Goal: Transaction & Acquisition: Book appointment/travel/reservation

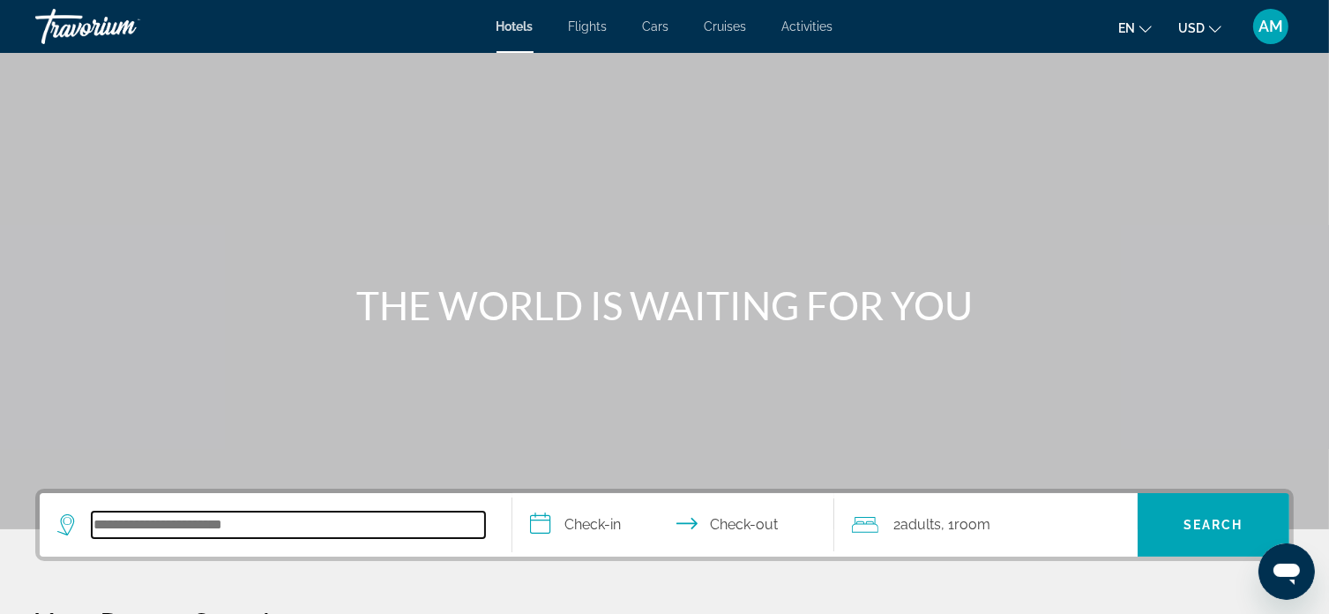
click at [184, 527] on input "Search hotel destination" at bounding box center [288, 525] width 393 height 26
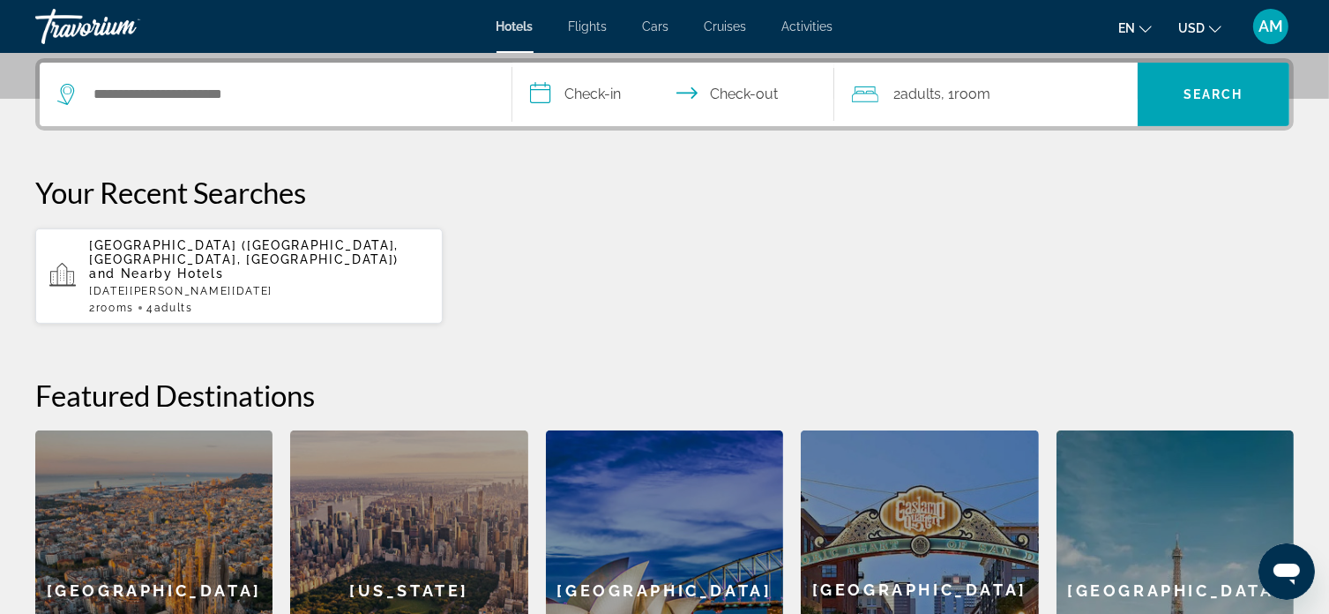
click at [576, 84] on input "**********" at bounding box center [676, 97] width 328 height 69
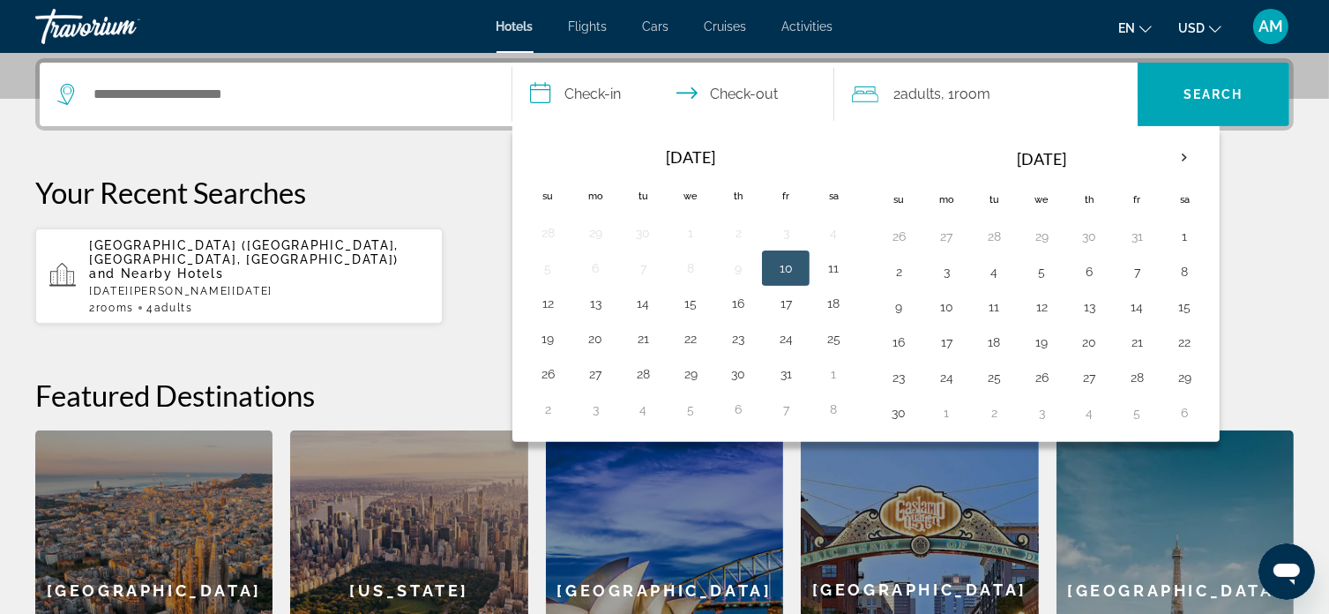
click at [777, 266] on button "10" at bounding box center [786, 268] width 28 height 25
click at [833, 267] on button "11" at bounding box center [833, 268] width 28 height 25
type input "**********"
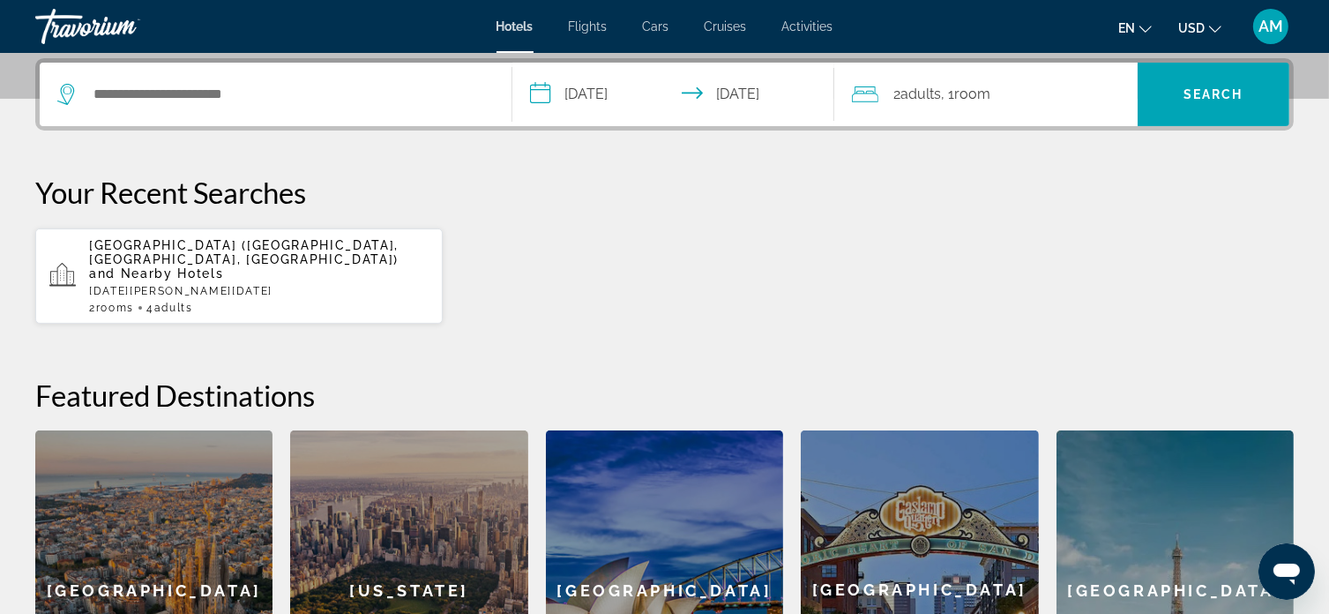
click at [945, 94] on span ", 1 Room rooms" at bounding box center [966, 94] width 49 height 25
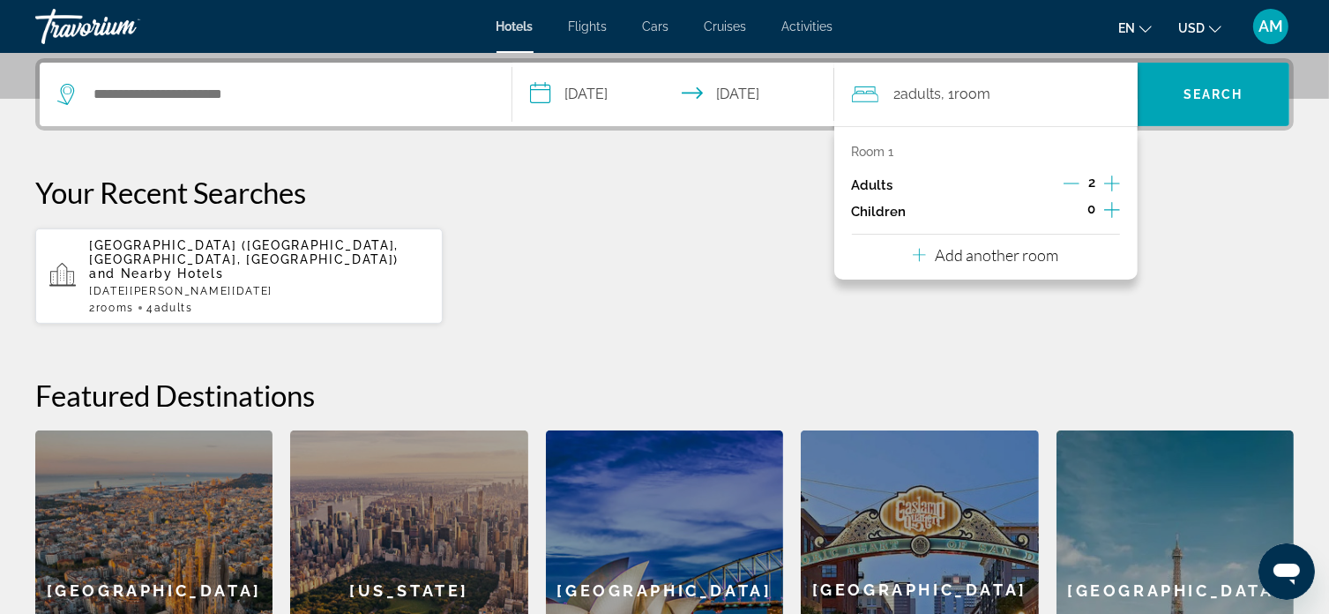
click at [1076, 185] on icon "Decrement adults" at bounding box center [1072, 184] width 16 height 16
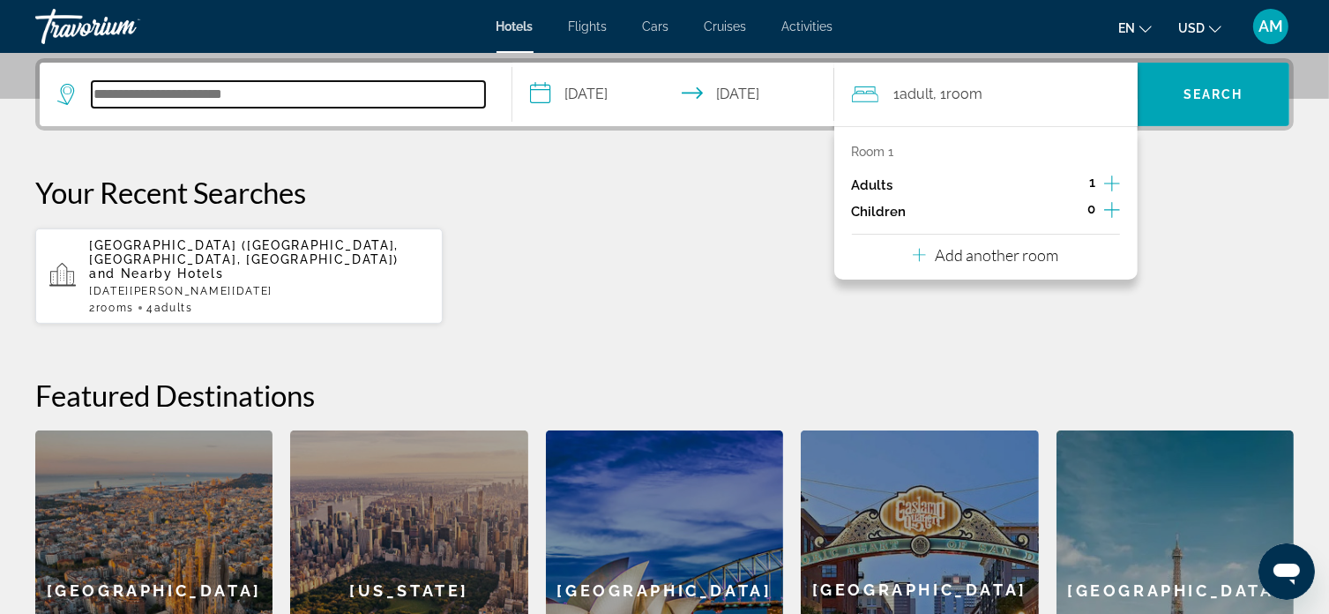
click at [183, 95] on input "Search hotel destination" at bounding box center [288, 94] width 393 height 26
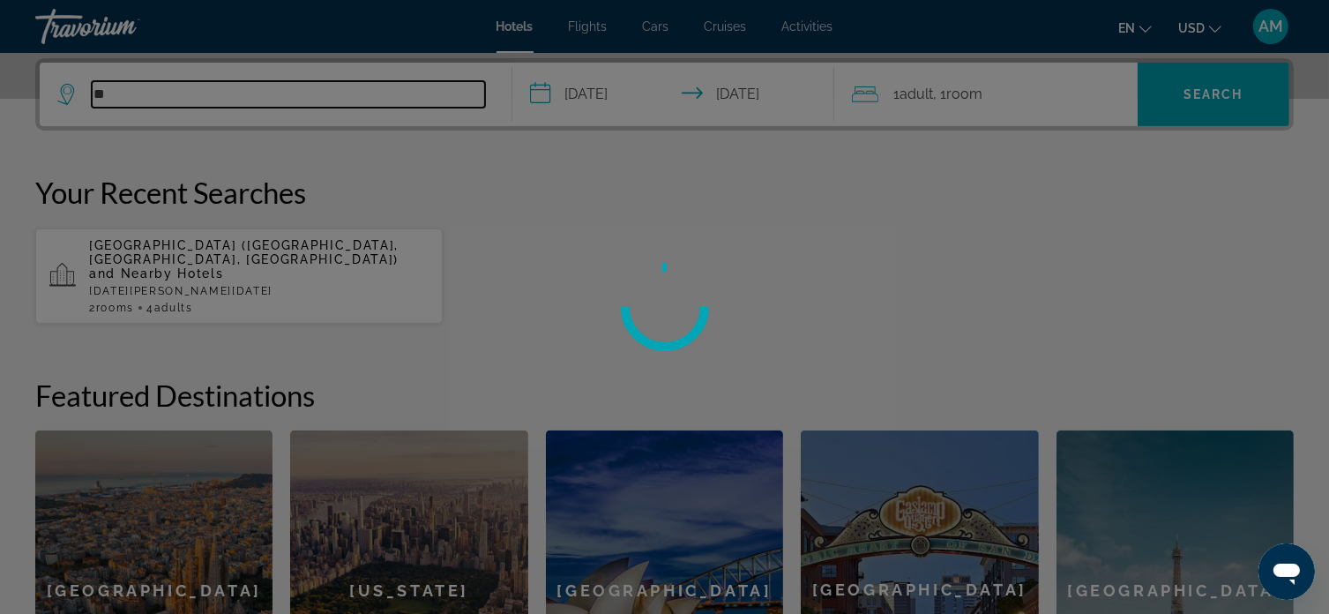
type input "*"
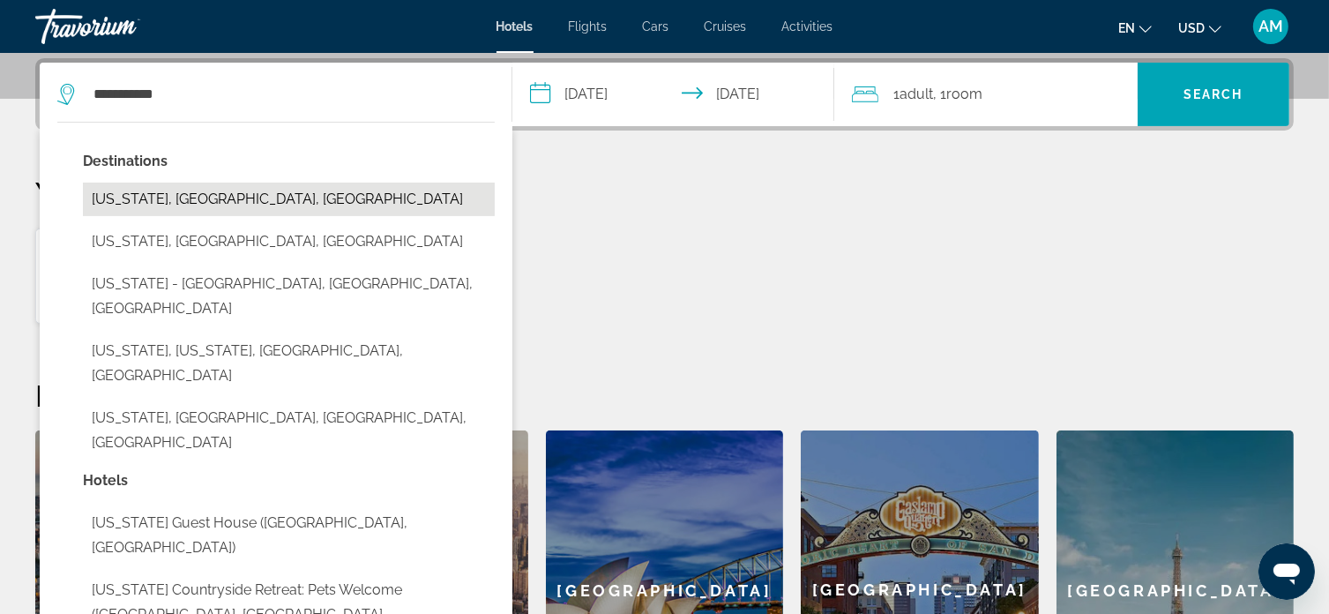
click at [140, 197] on button "[US_STATE], [GEOGRAPHIC_DATA], [GEOGRAPHIC_DATA]" at bounding box center [289, 200] width 412 height 34
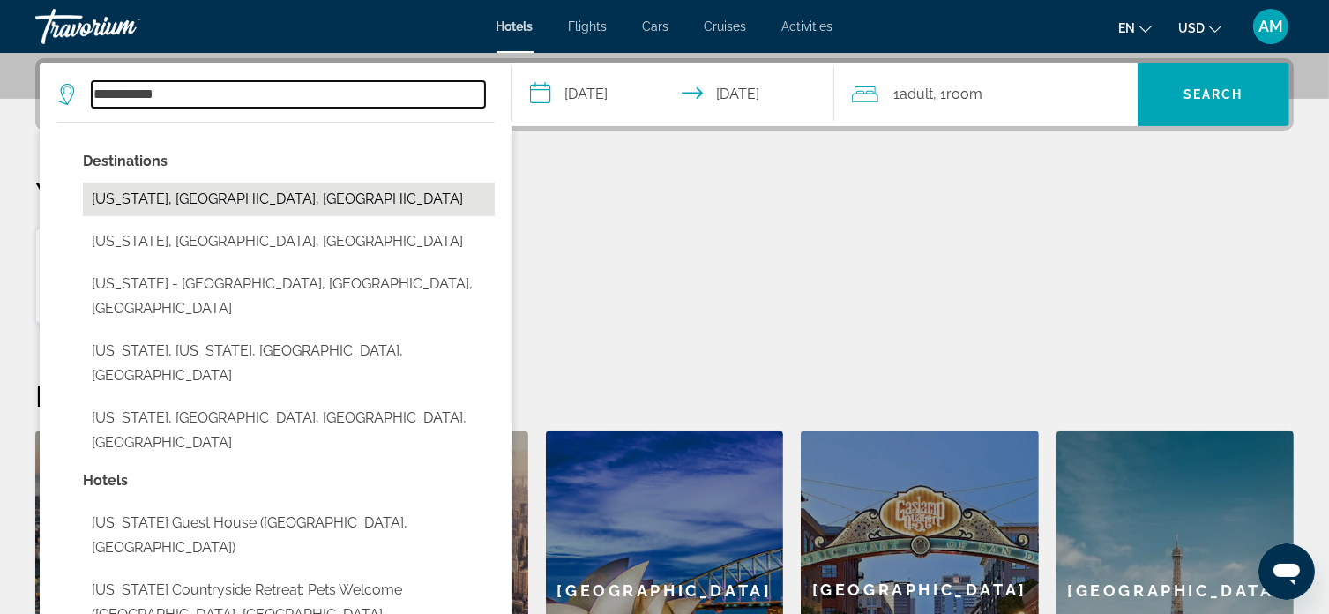
type input "**********"
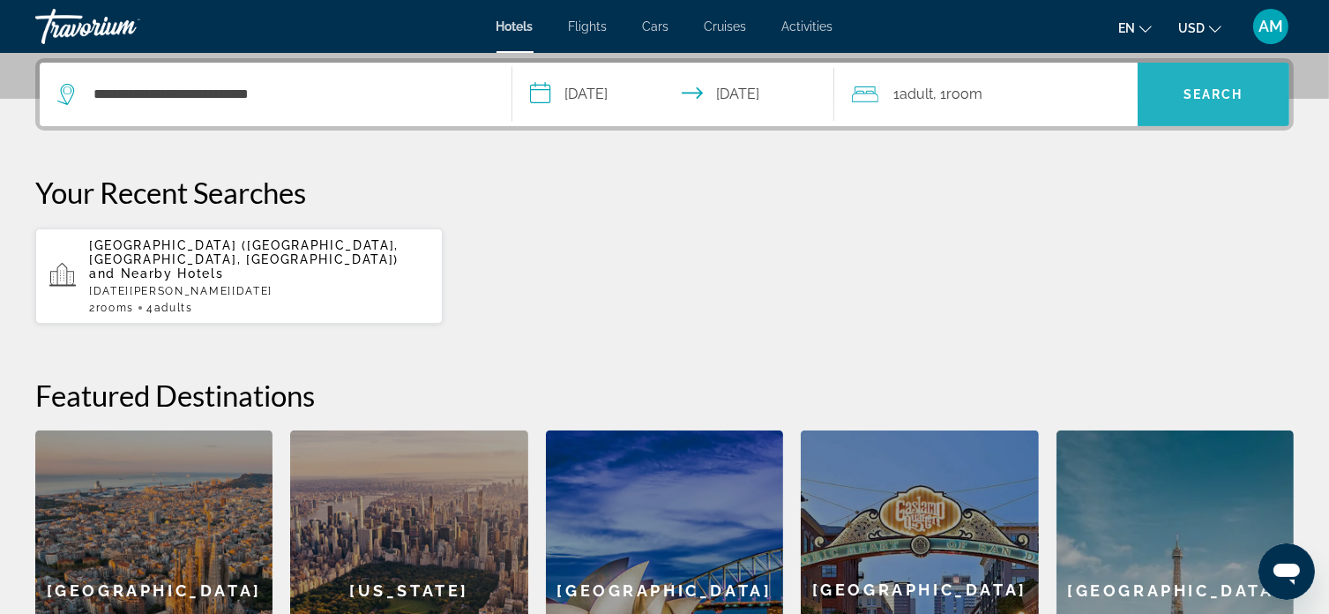
click at [1198, 106] on span "Search" at bounding box center [1214, 94] width 152 height 42
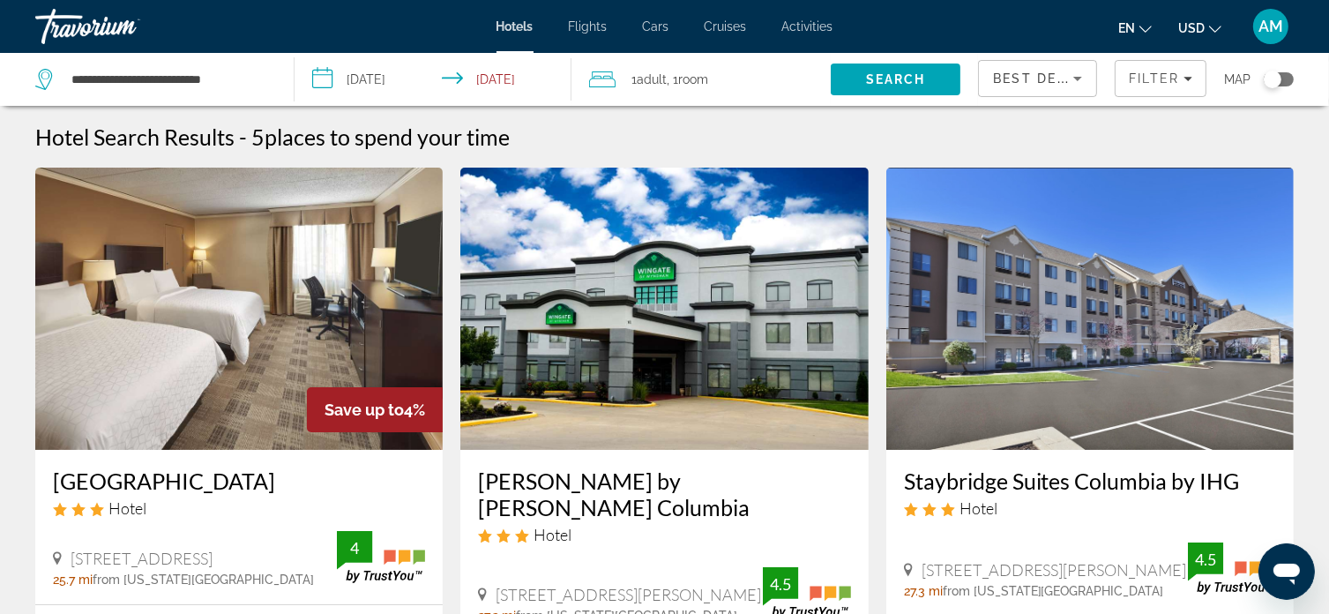
click at [1283, 80] on div "Toggle map" at bounding box center [1279, 79] width 30 height 14
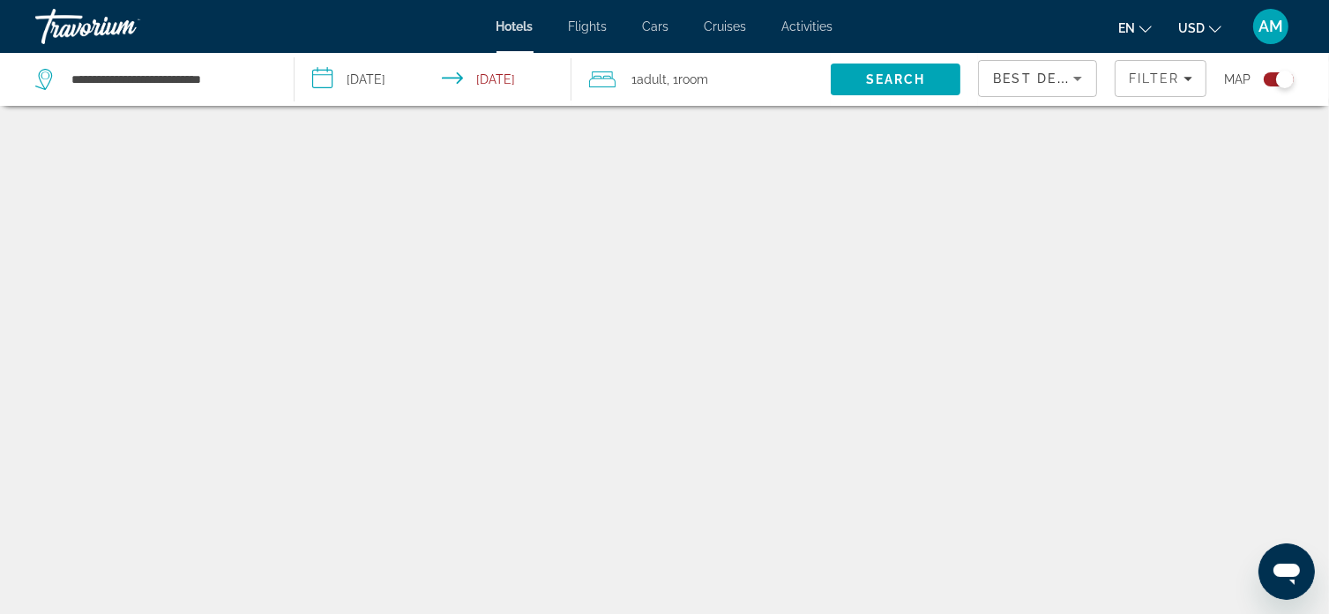
scroll to position [106, 0]
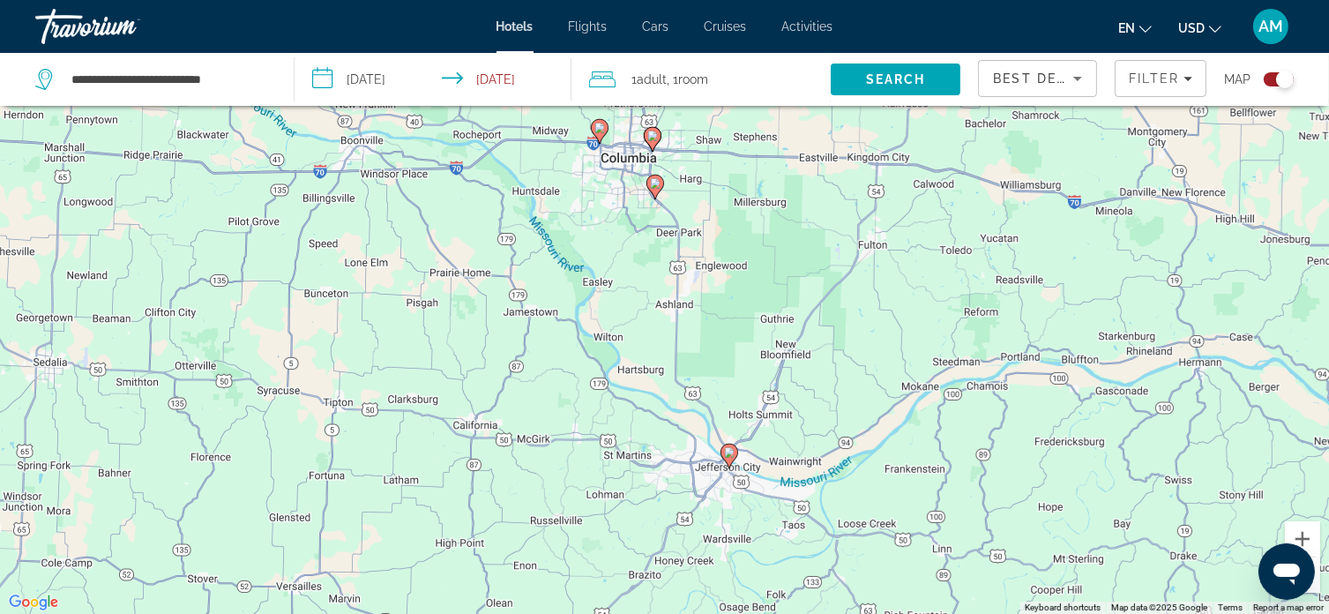
click at [1317, 585] on button "Zoom out" at bounding box center [1302, 574] width 35 height 35
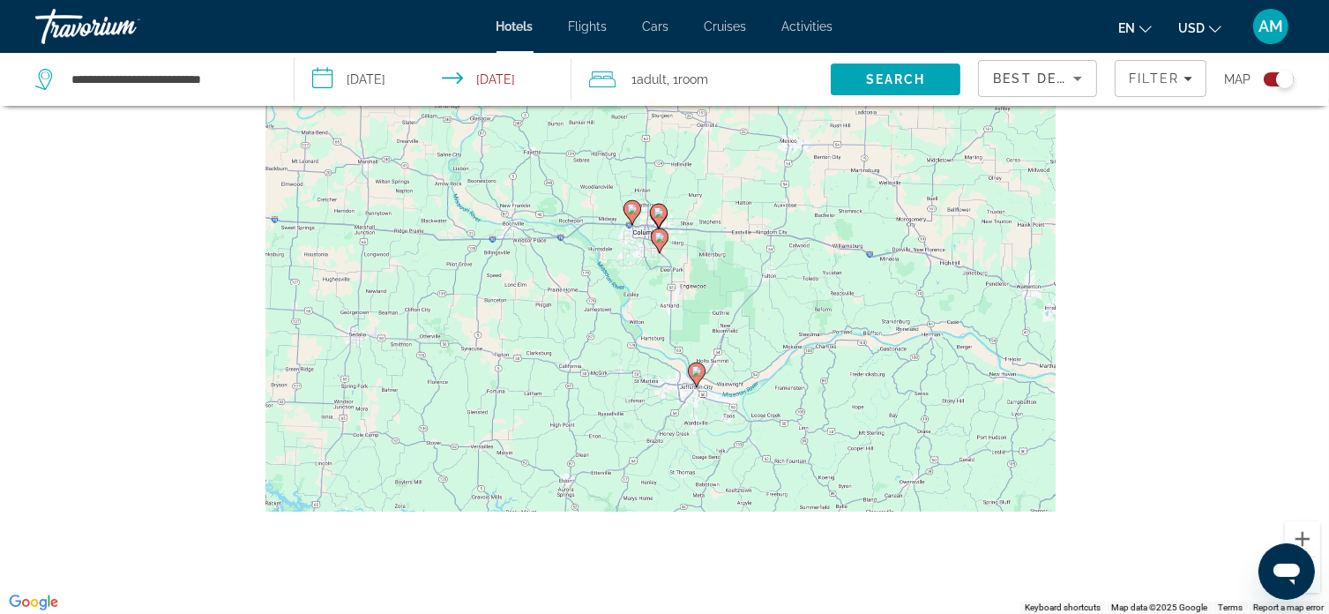
click at [1317, 585] on button "Zoom out" at bounding box center [1302, 574] width 35 height 35
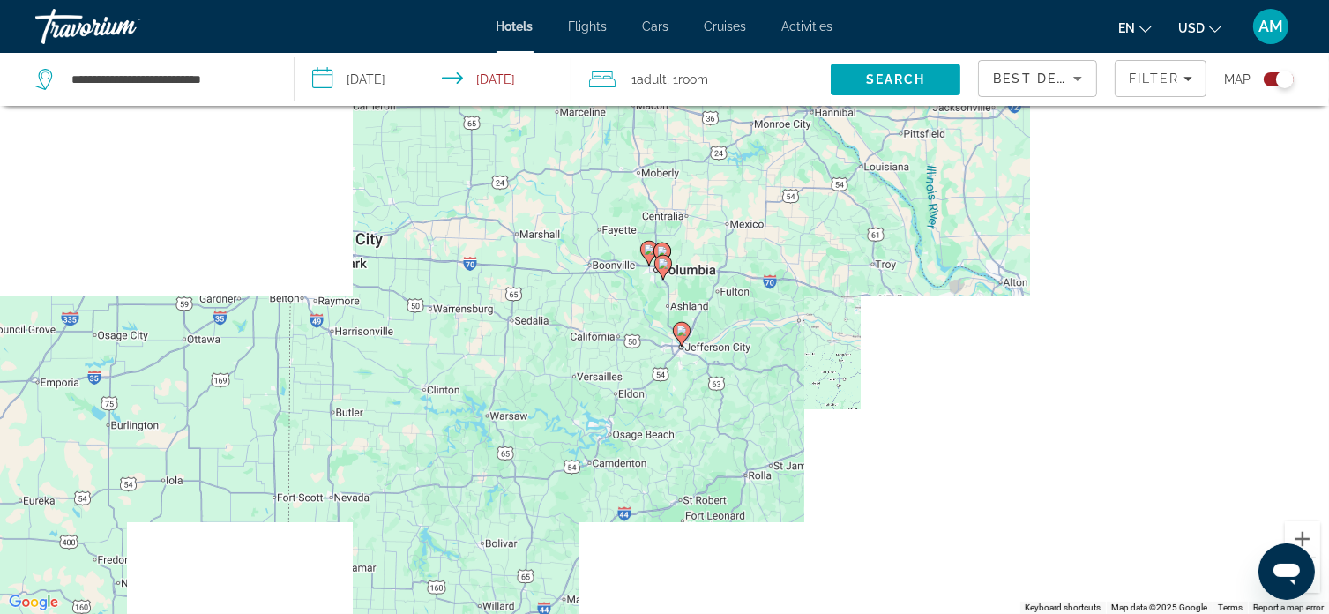
click at [1317, 585] on button "Zoom out" at bounding box center [1302, 574] width 35 height 35
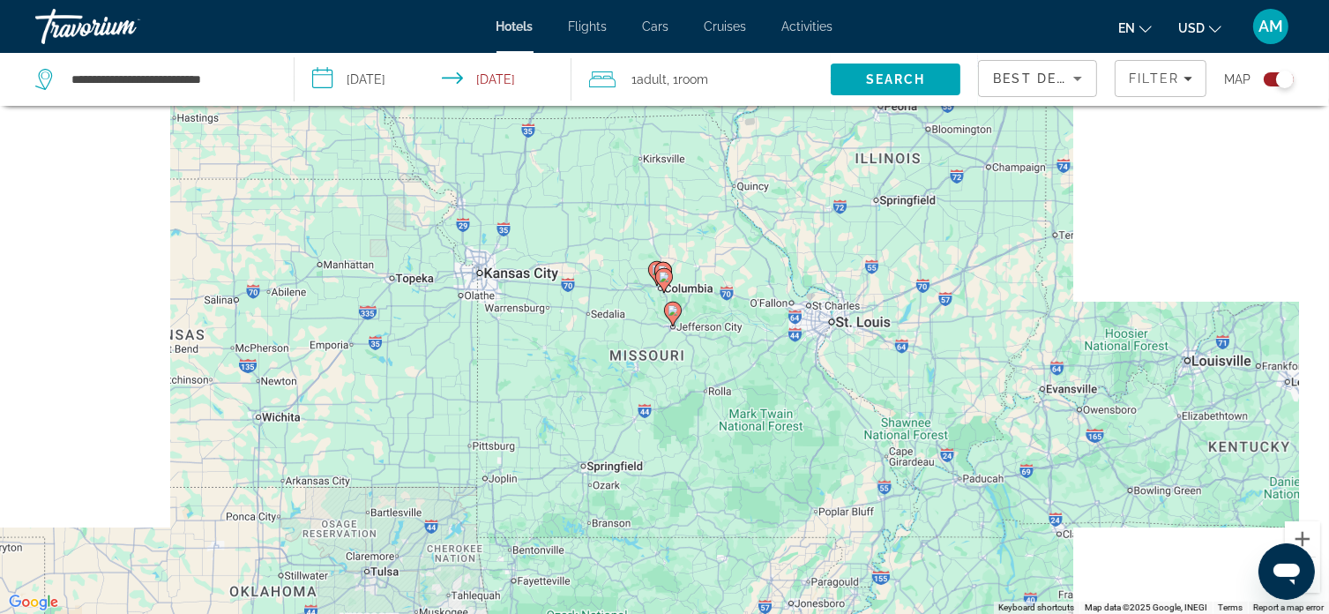
click at [1317, 585] on button "Zoom out" at bounding box center [1302, 574] width 35 height 35
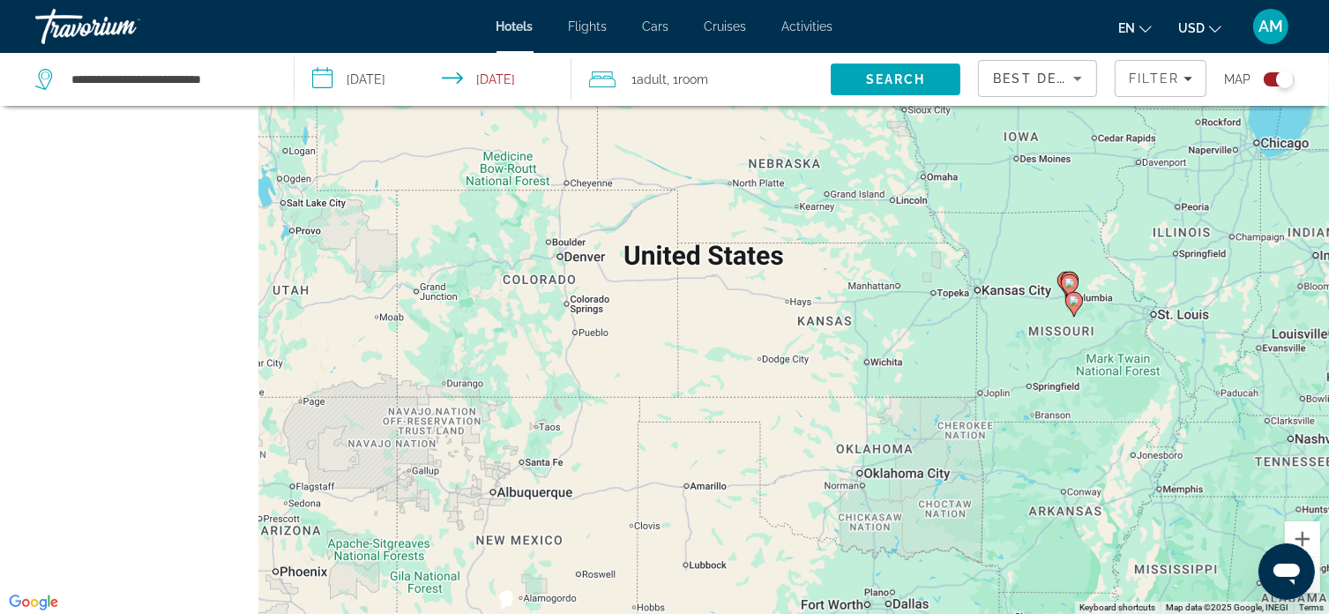
drag, startPoint x: 501, startPoint y: 449, endPoint x: 1062, endPoint y: 423, distance: 561.6
click at [1062, 423] on div "To activate drag with keyboard, press Alt + Enter. Once in keyboard drag state,…" at bounding box center [664, 307] width 1329 height 614
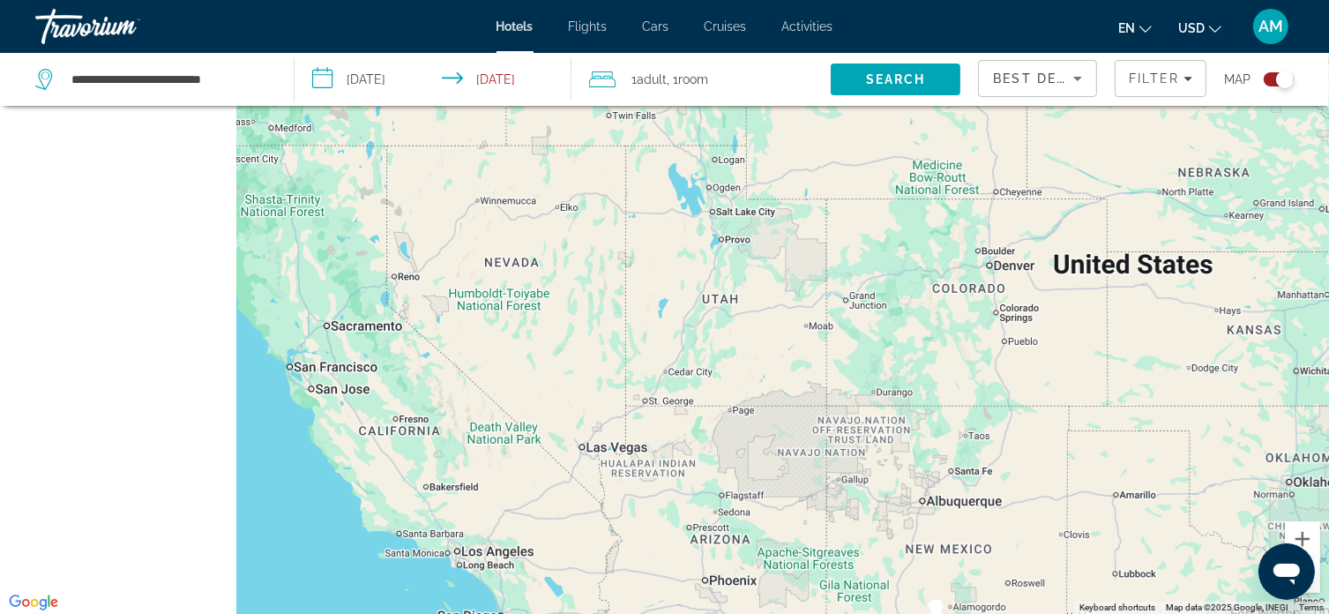
drag, startPoint x: 504, startPoint y: 418, endPoint x: 822, endPoint y: 453, distance: 320.3
click at [822, 453] on div "To activate drag with keyboard, press Alt + Enter. Once in keyboard drag state,…" at bounding box center [664, 307] width 1329 height 614
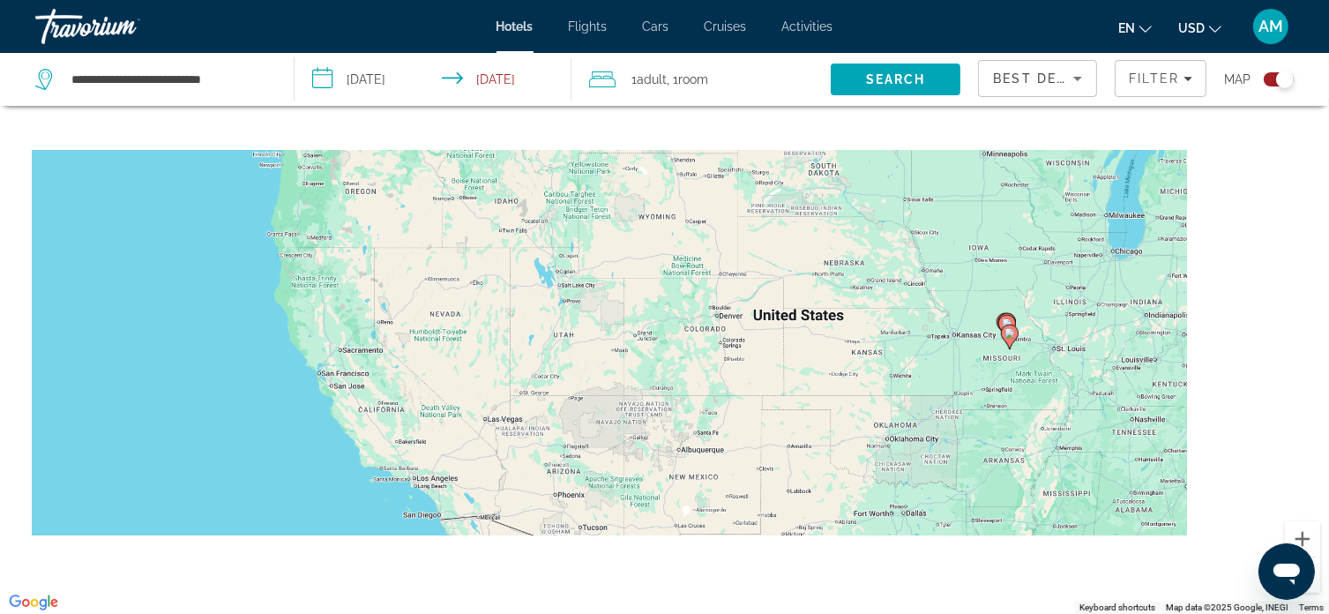
click at [325, 375] on div "To activate drag with keyboard, press Alt + Enter. Once in keyboard drag state,…" at bounding box center [664, 307] width 1329 height 614
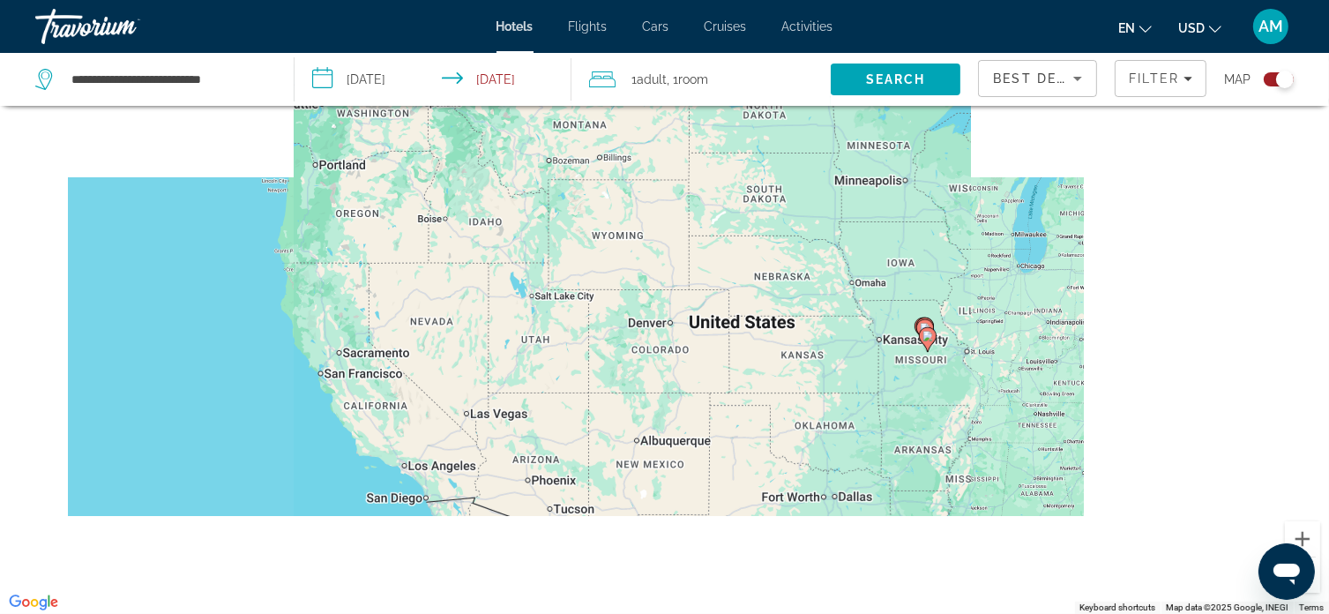
click at [325, 375] on div "To activate drag with keyboard, press Alt + Enter. Once in keyboard drag state,…" at bounding box center [664, 307] width 1329 height 614
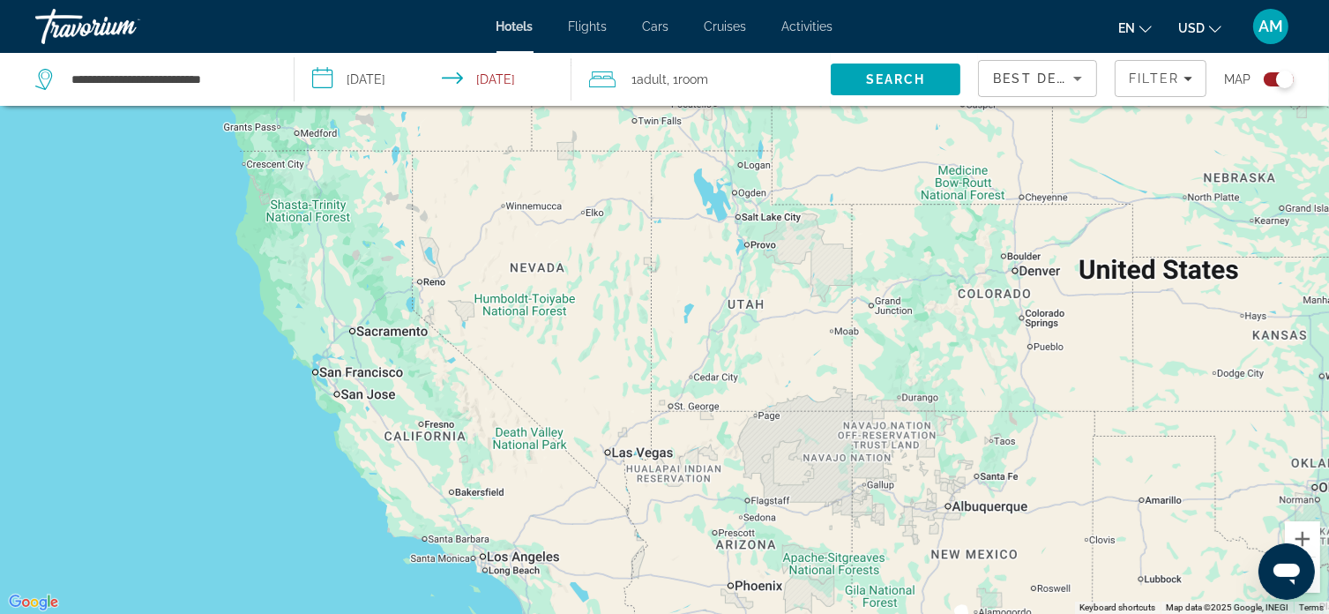
click at [325, 375] on div "To activate drag with keyboard, press Alt + Enter. Once in keyboard drag state,…" at bounding box center [664, 307] width 1329 height 614
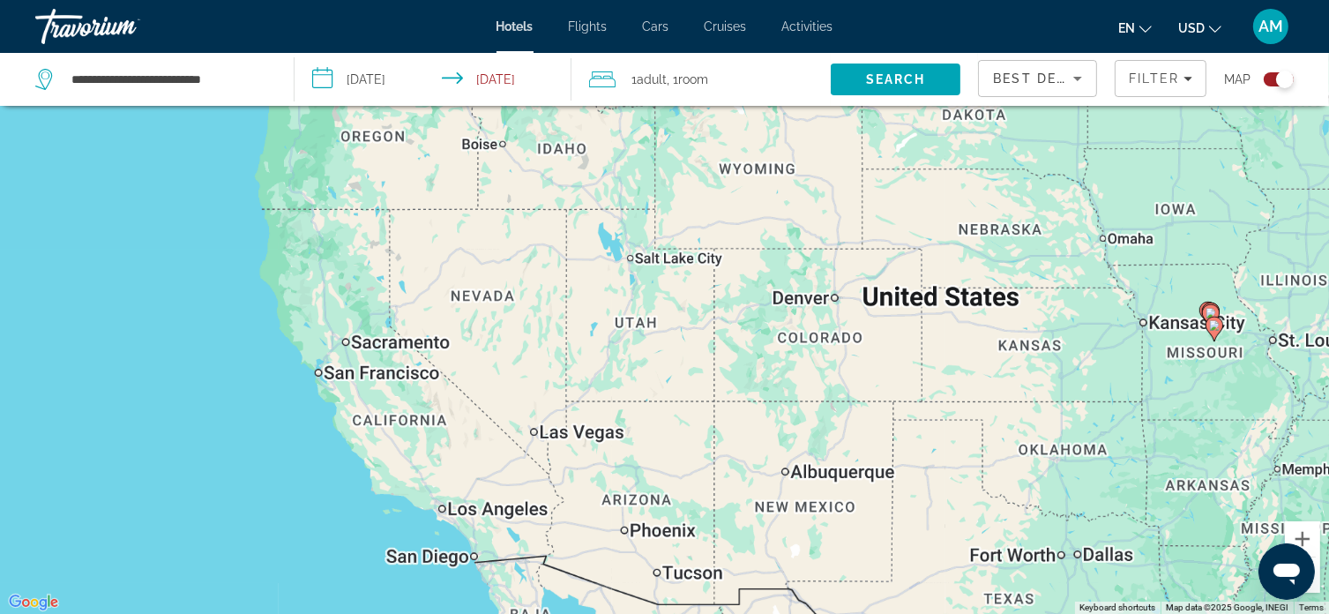
click at [325, 375] on div "To activate drag with keyboard, press Alt + Enter. Once in keyboard drag state,…" at bounding box center [664, 307] width 1329 height 614
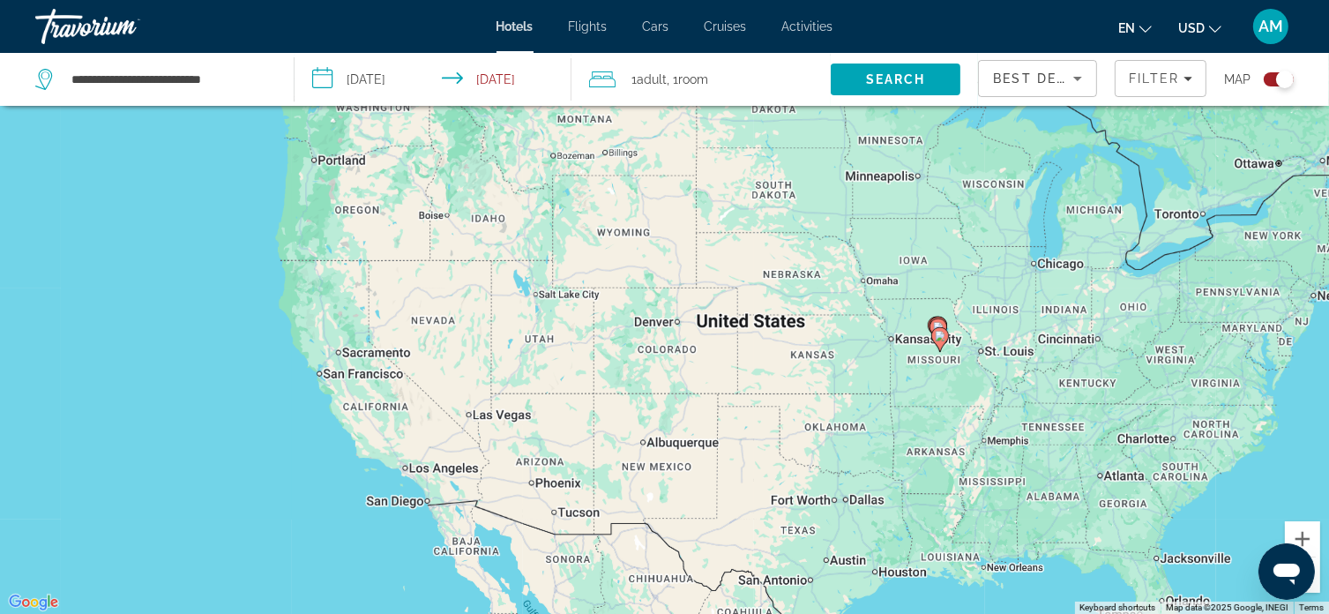
click at [325, 375] on div "To activate drag with keyboard, press Alt + Enter. Once in keyboard drag state,…" at bounding box center [664, 307] width 1329 height 614
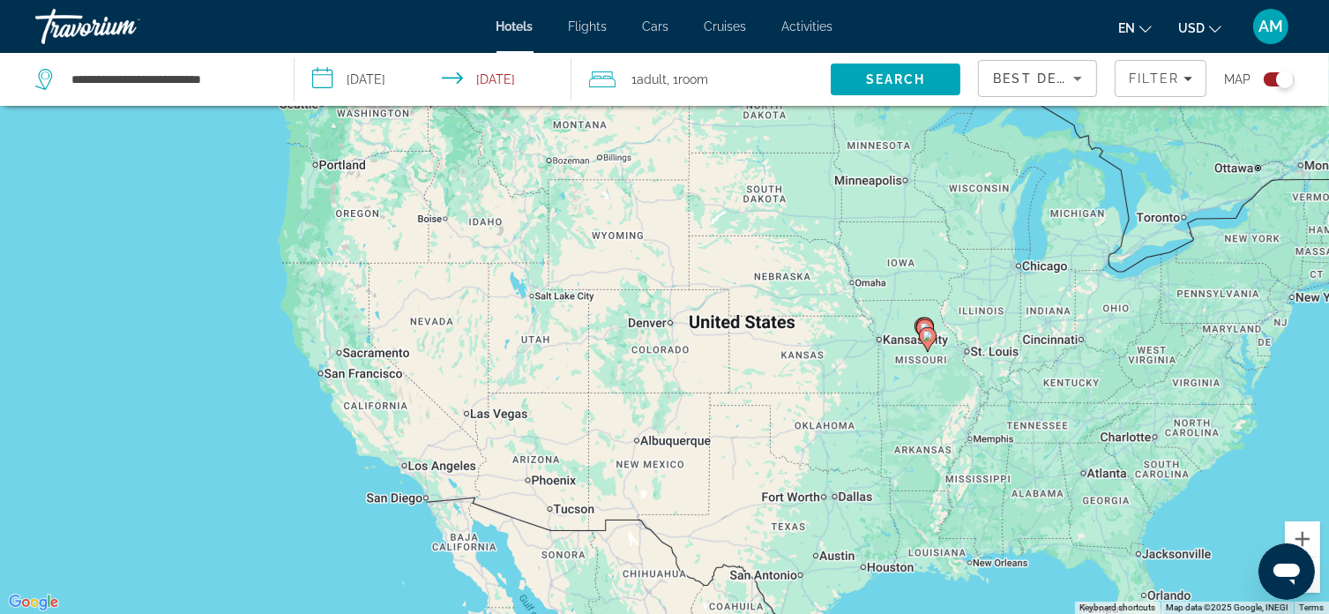
click at [325, 375] on div "To activate drag with keyboard, press Alt + Enter. Once in keyboard drag state,…" at bounding box center [664, 307] width 1329 height 614
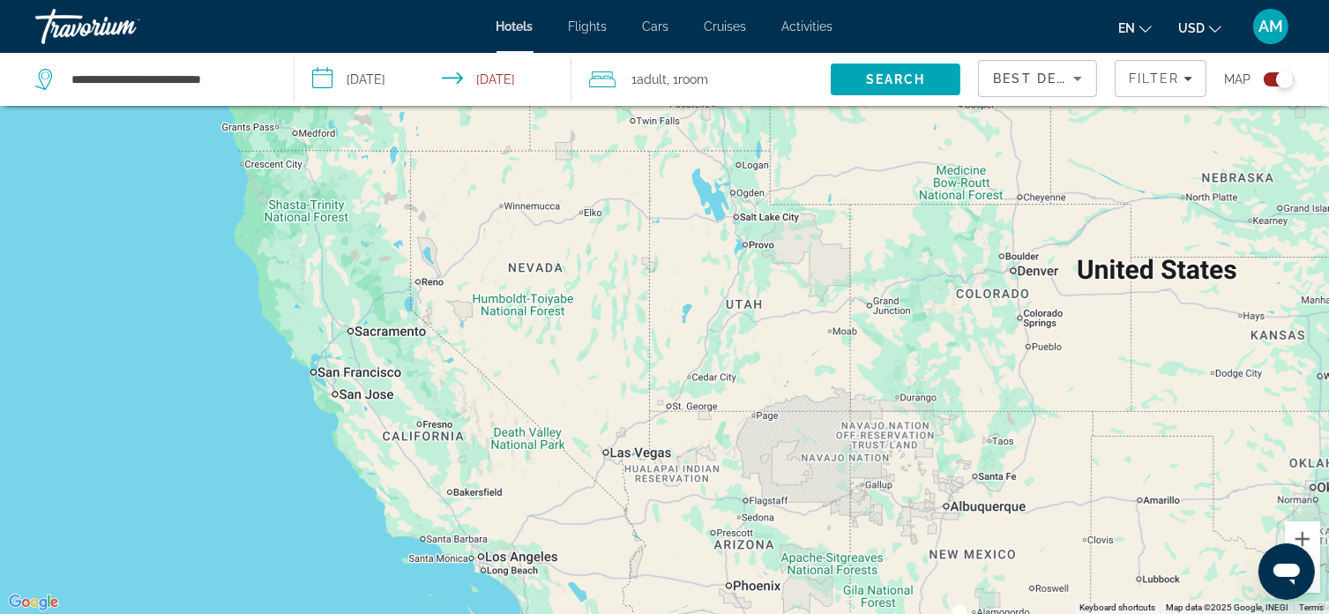
click at [325, 375] on div "To activate drag with keyboard, press Alt + Enter. Once in keyboard drag state,…" at bounding box center [664, 307] width 1329 height 614
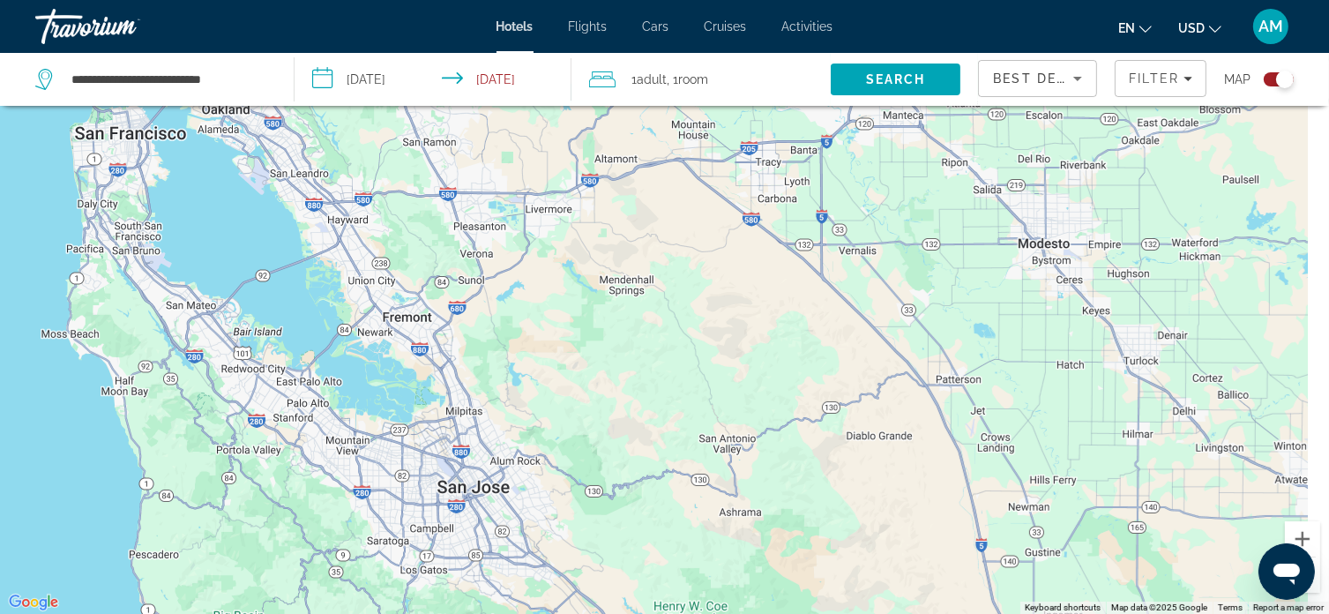
drag, startPoint x: 297, startPoint y: 438, endPoint x: 272, endPoint y: 230, distance: 208.9
click at [272, 230] on div "Main content" at bounding box center [664, 307] width 1329 height 614
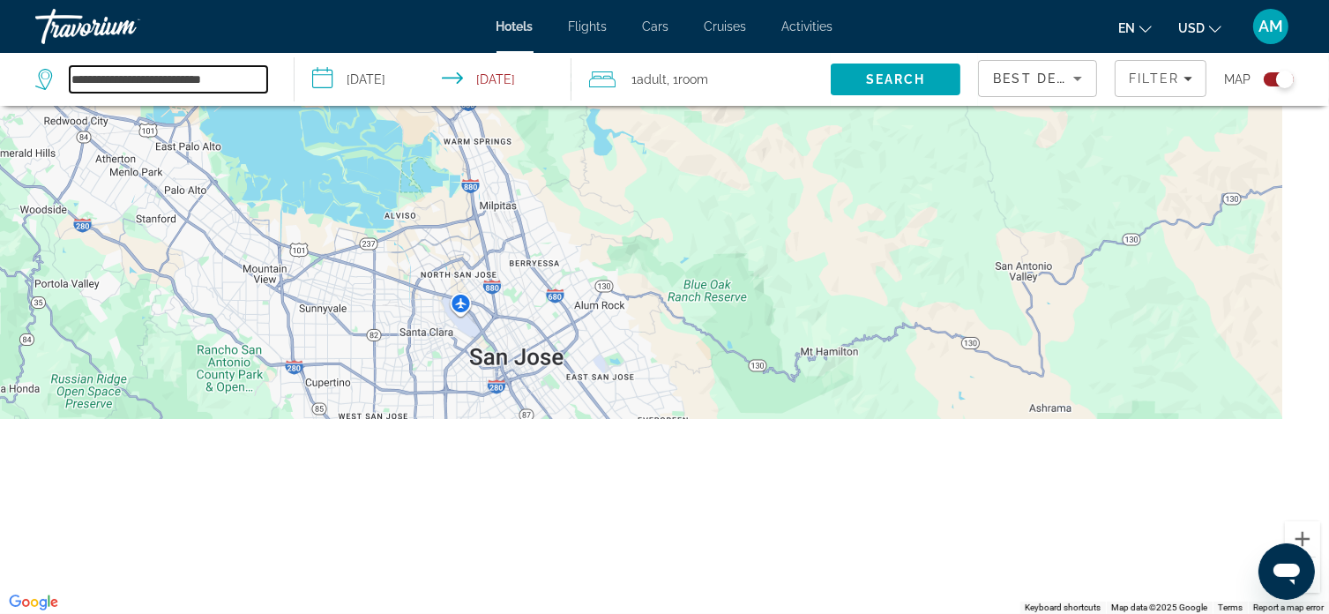
drag, startPoint x: 408, startPoint y: 453, endPoint x: 255, endPoint y: 75, distance: 407.5
click at [255, 75] on div "**********" at bounding box center [664, 360] width 1329 height 720
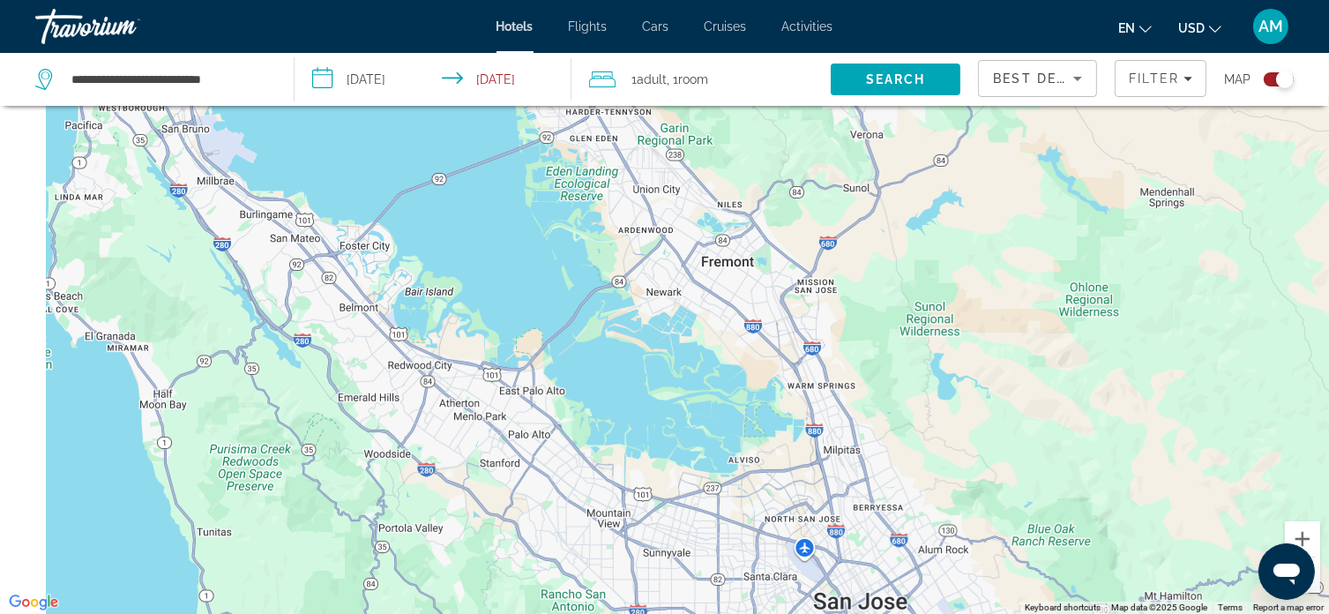
drag, startPoint x: 175, startPoint y: 243, endPoint x: 519, endPoint y: 499, distance: 429.2
click at [519, 499] on div "Main content" at bounding box center [664, 307] width 1329 height 614
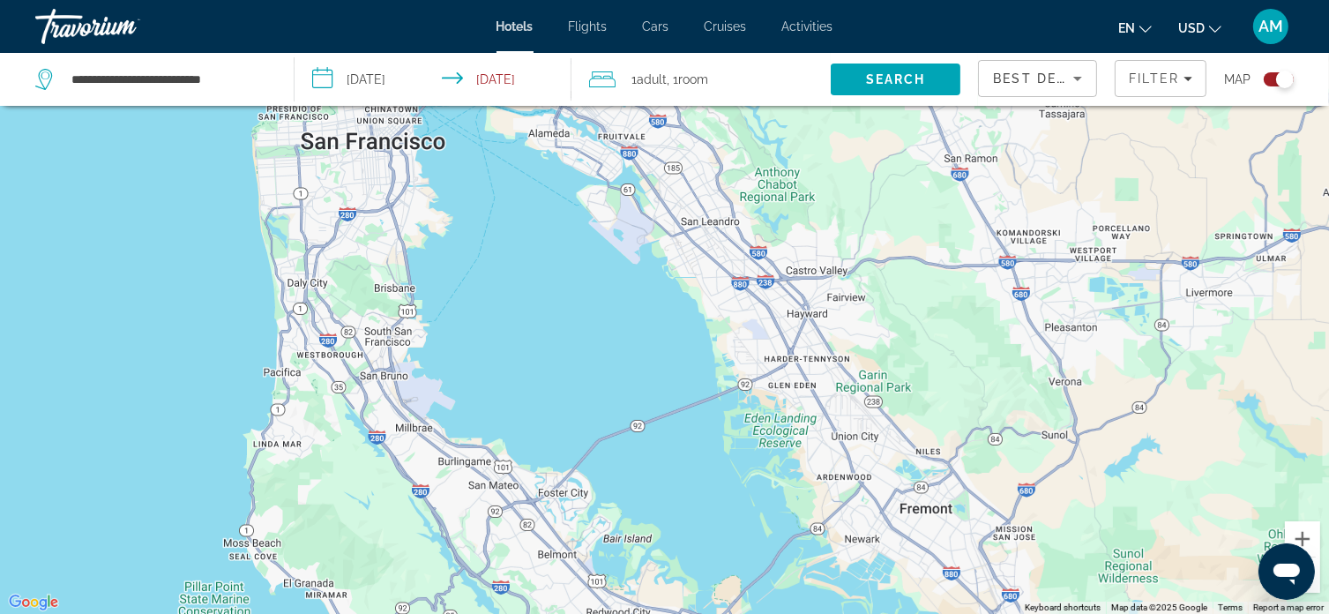
drag, startPoint x: 378, startPoint y: 291, endPoint x: 587, endPoint y: 550, distance: 333.0
click at [587, 548] on div "Main content" at bounding box center [664, 307] width 1329 height 614
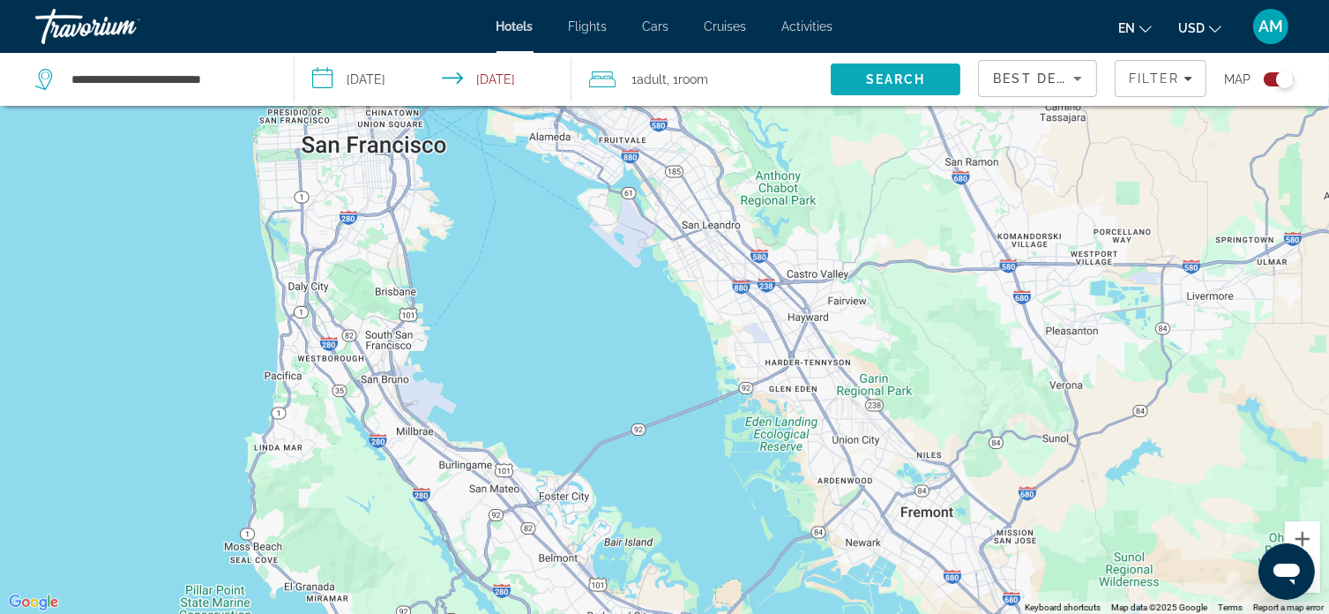
click at [873, 66] on span "Search" at bounding box center [896, 79] width 130 height 42
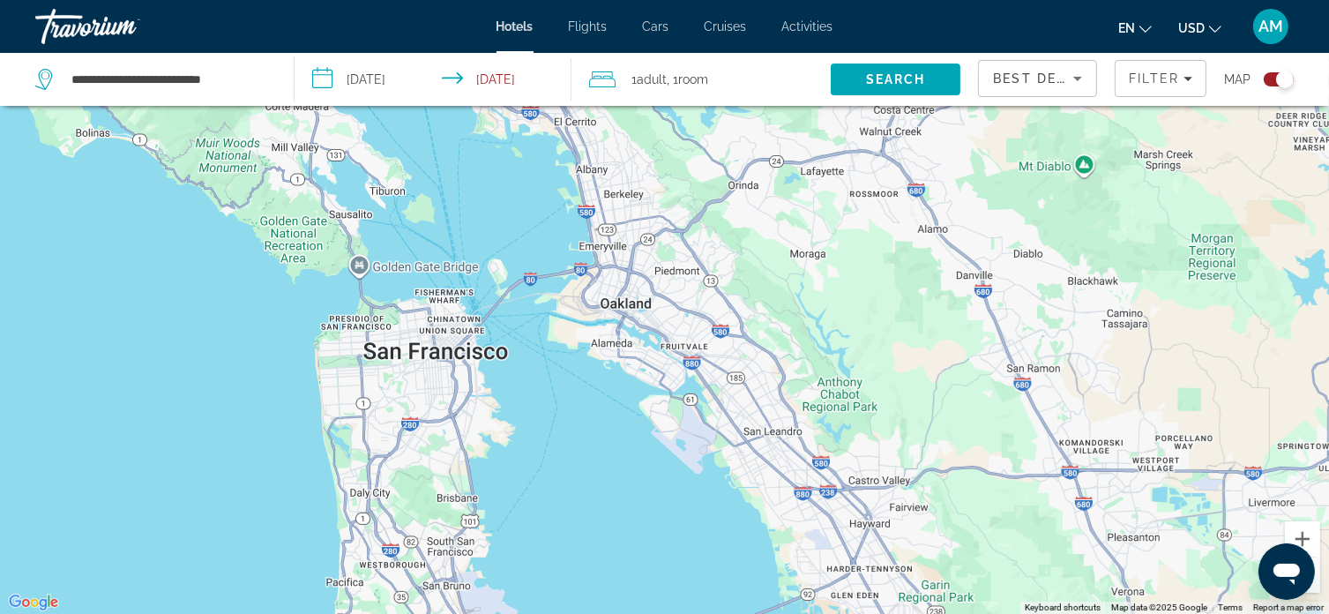
drag, startPoint x: 406, startPoint y: 265, endPoint x: 467, endPoint y: 457, distance: 201.7
click at [468, 457] on div "Main content" at bounding box center [664, 307] width 1329 height 614
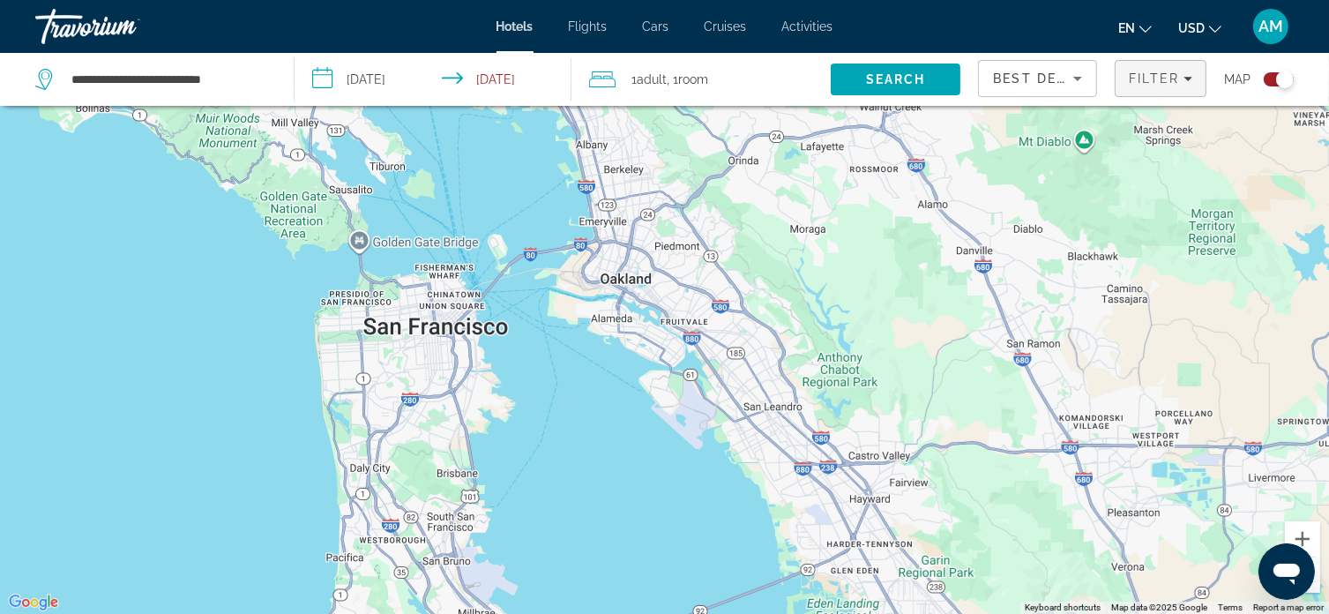
click at [1137, 82] on span "Filter" at bounding box center [1154, 78] width 50 height 14
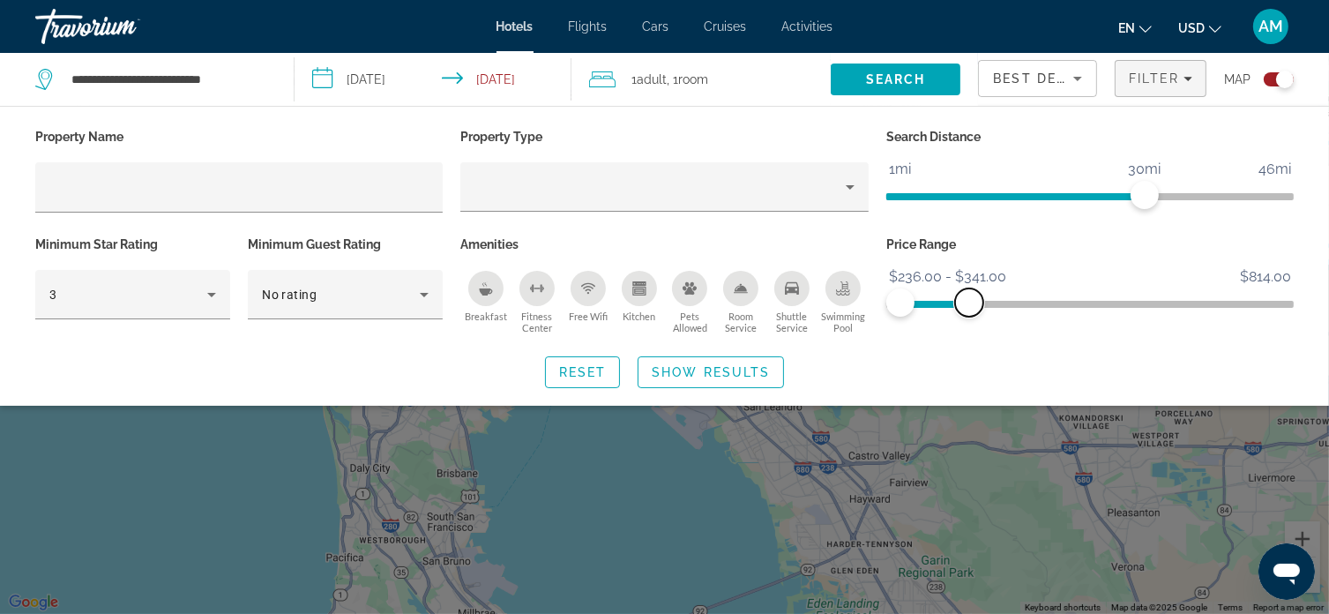
drag, startPoint x: 1270, startPoint y: 302, endPoint x: 969, endPoint y: 320, distance: 301.4
click at [969, 320] on div "Price Range $236.00 $814.00 $236.00 $341.00 $236.00 - $341.00" at bounding box center [1090, 285] width 425 height 107
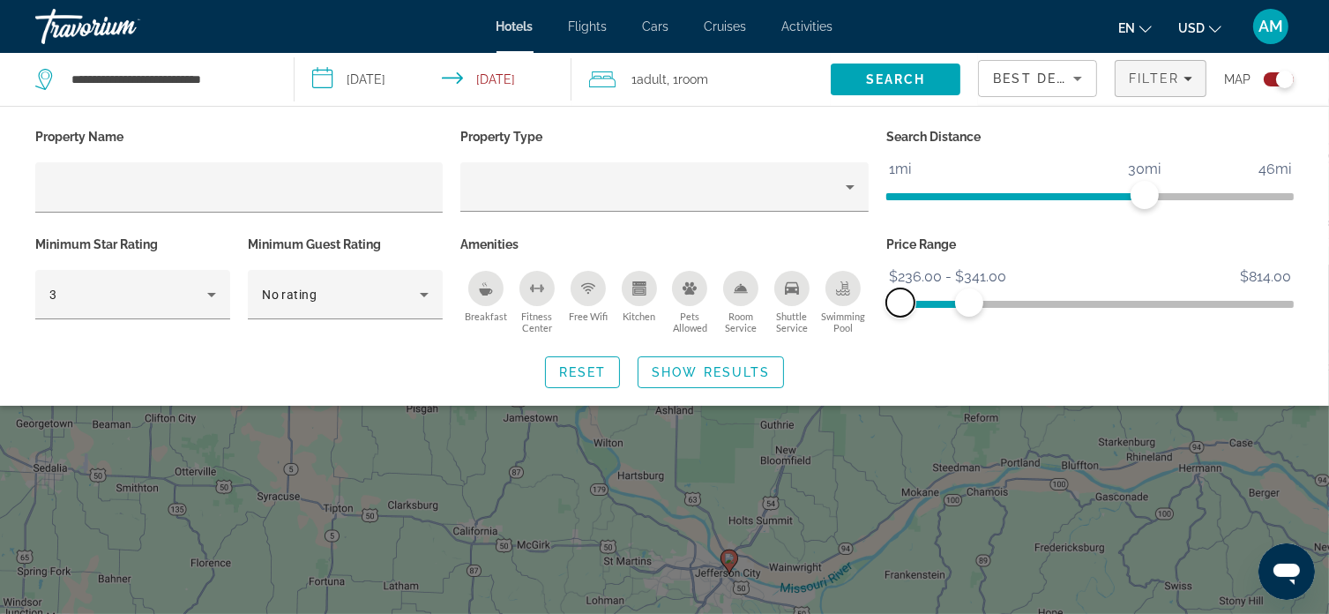
drag, startPoint x: 900, startPoint y: 302, endPoint x: 818, endPoint y: 309, distance: 82.3
click at [818, 309] on div "Property Name Property Type Search Distance 1mi 46mi 30mi Minimum Star Rating 3…" at bounding box center [664, 231] width 1276 height 214
drag, startPoint x: 972, startPoint y: 303, endPoint x: 946, endPoint y: 306, distance: 25.8
click at [946, 306] on span "ngx-slider-max" at bounding box center [946, 302] width 28 height 28
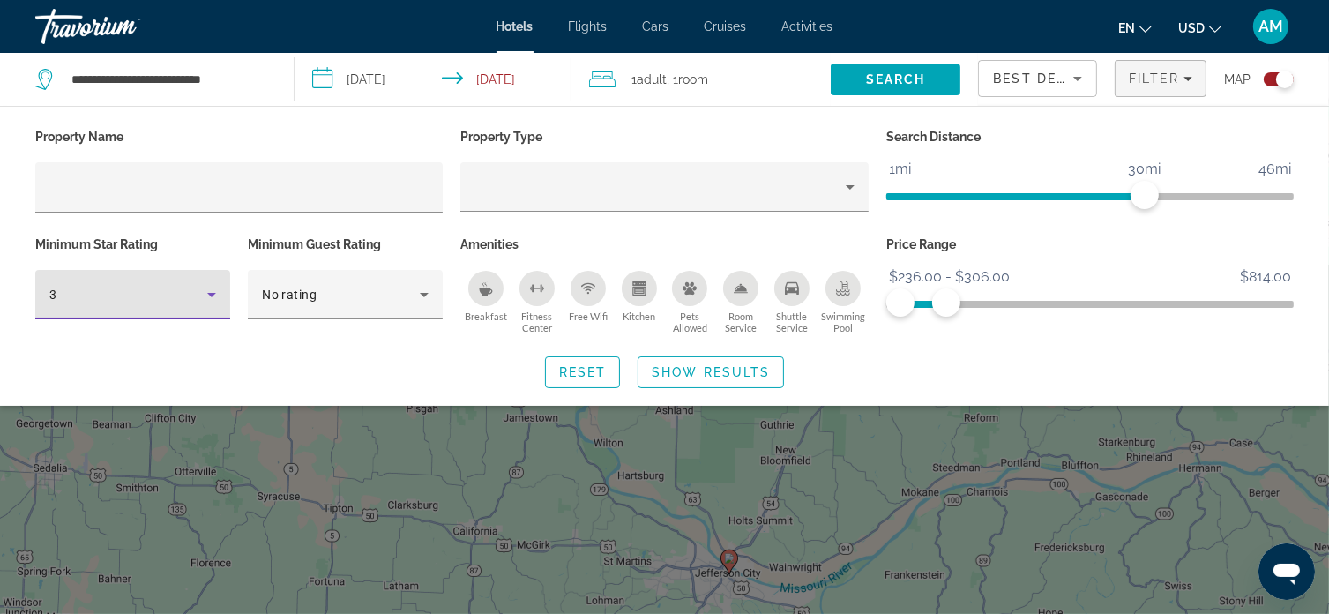
click at [220, 288] on icon "Hotel Filters" at bounding box center [211, 294] width 21 height 21
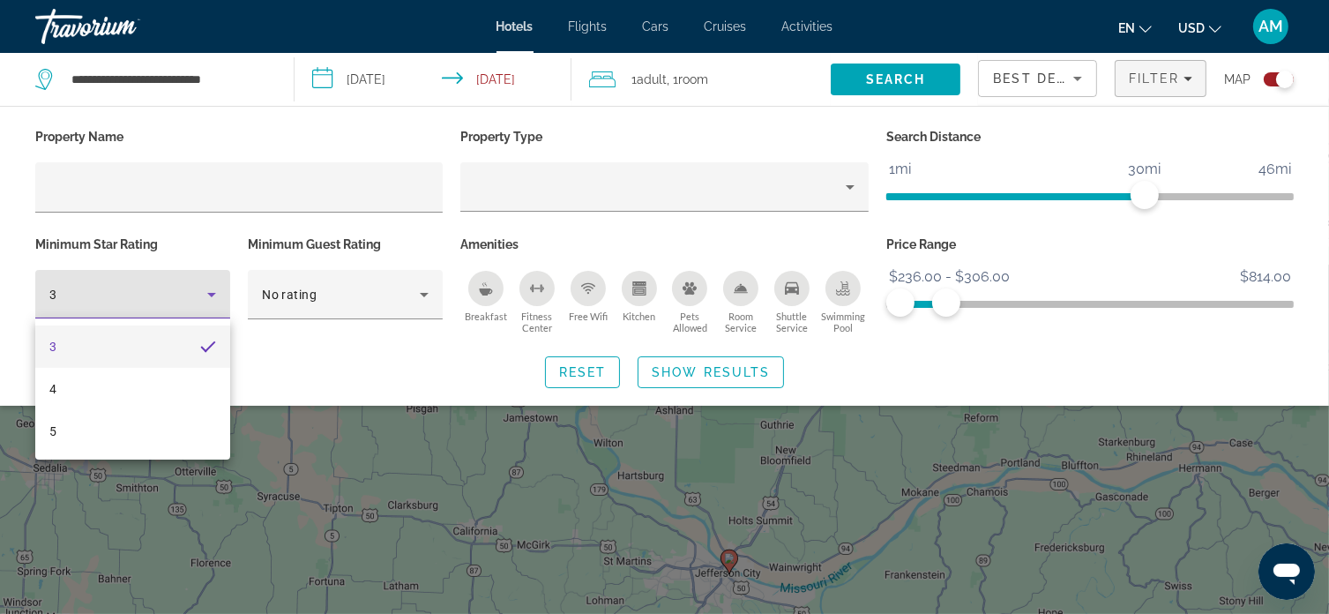
click at [437, 373] on div at bounding box center [664, 307] width 1329 height 614
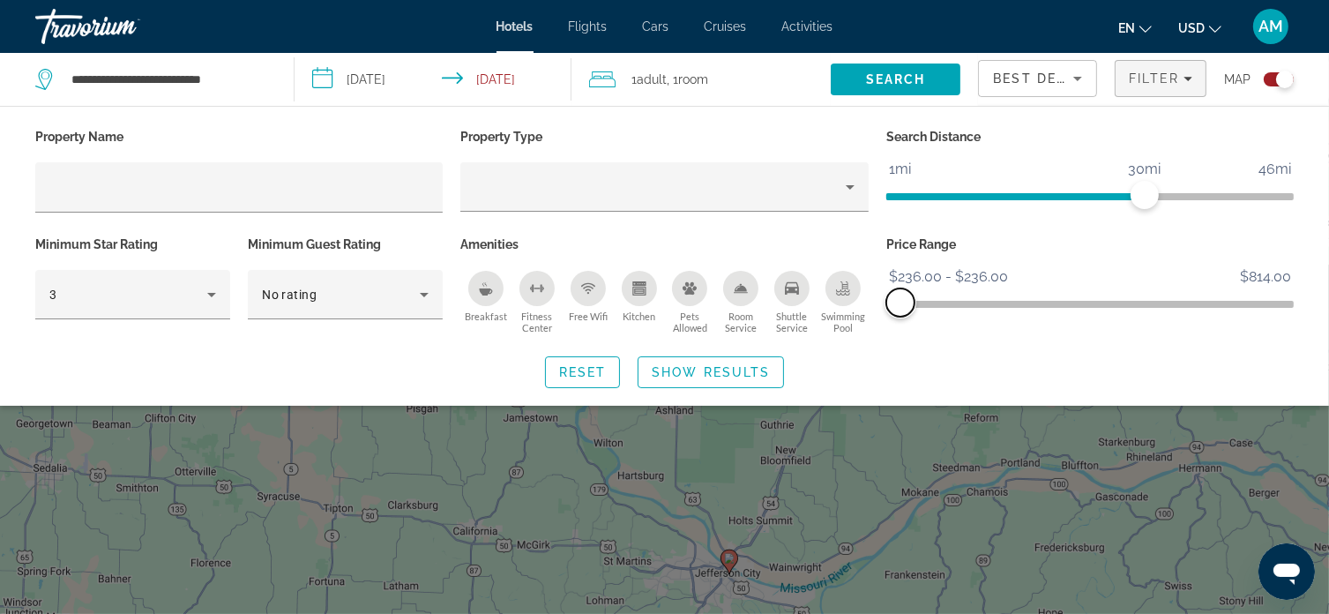
drag, startPoint x: 952, startPoint y: 310, endPoint x: 823, endPoint y: 324, distance: 129.6
click at [823, 324] on div "Property Name Property Type Search Distance 1mi 46mi 30mi Minimum Star Rating 3…" at bounding box center [664, 231] width 1276 height 214
click at [668, 366] on span "Show Results" at bounding box center [711, 372] width 118 height 14
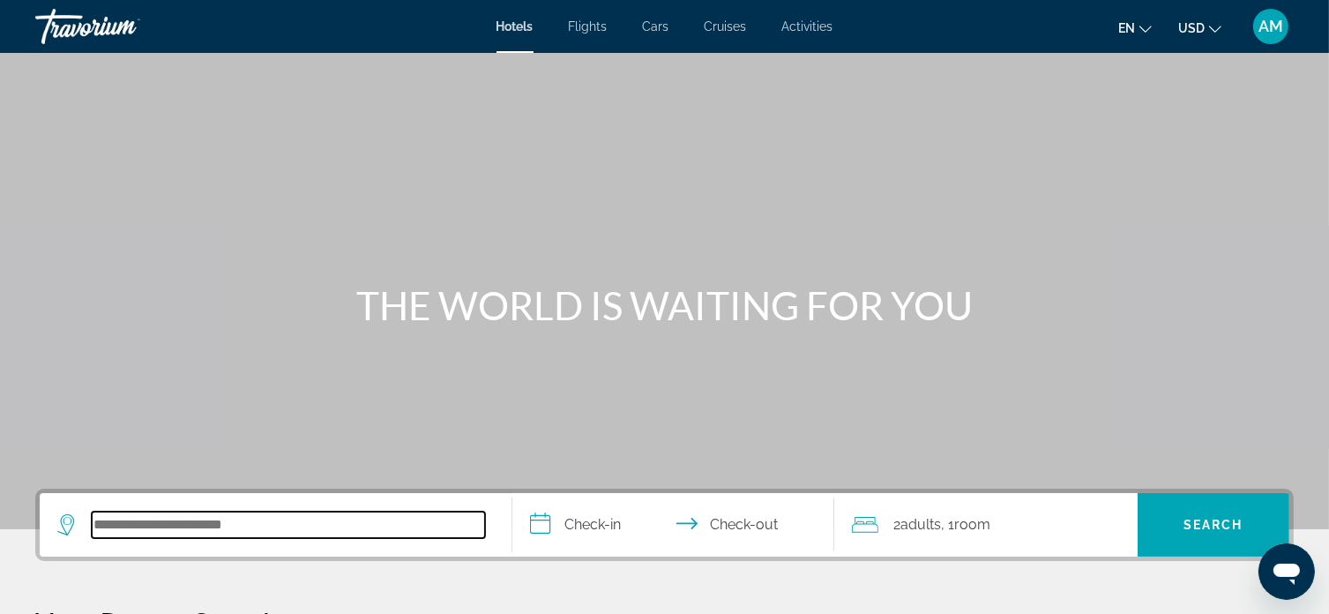
click at [138, 532] on input "Search hotel destination" at bounding box center [288, 525] width 393 height 26
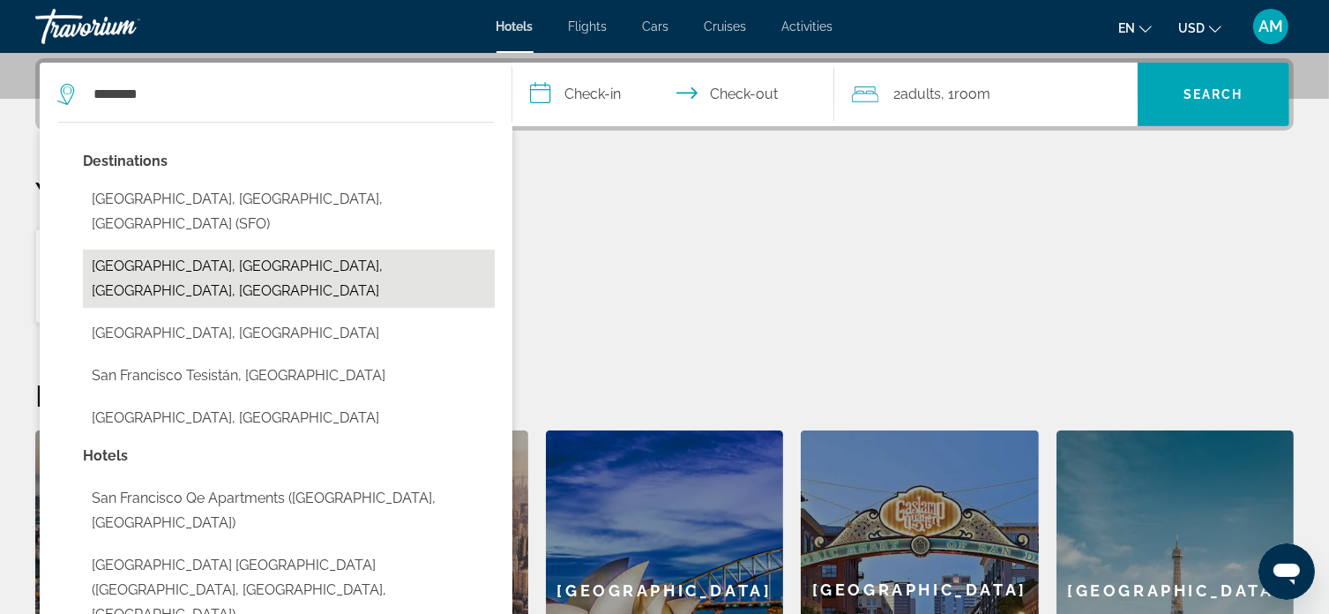
click at [236, 250] on button "San Francisco Bay, San Francisco, CA, United States" at bounding box center [289, 279] width 412 height 58
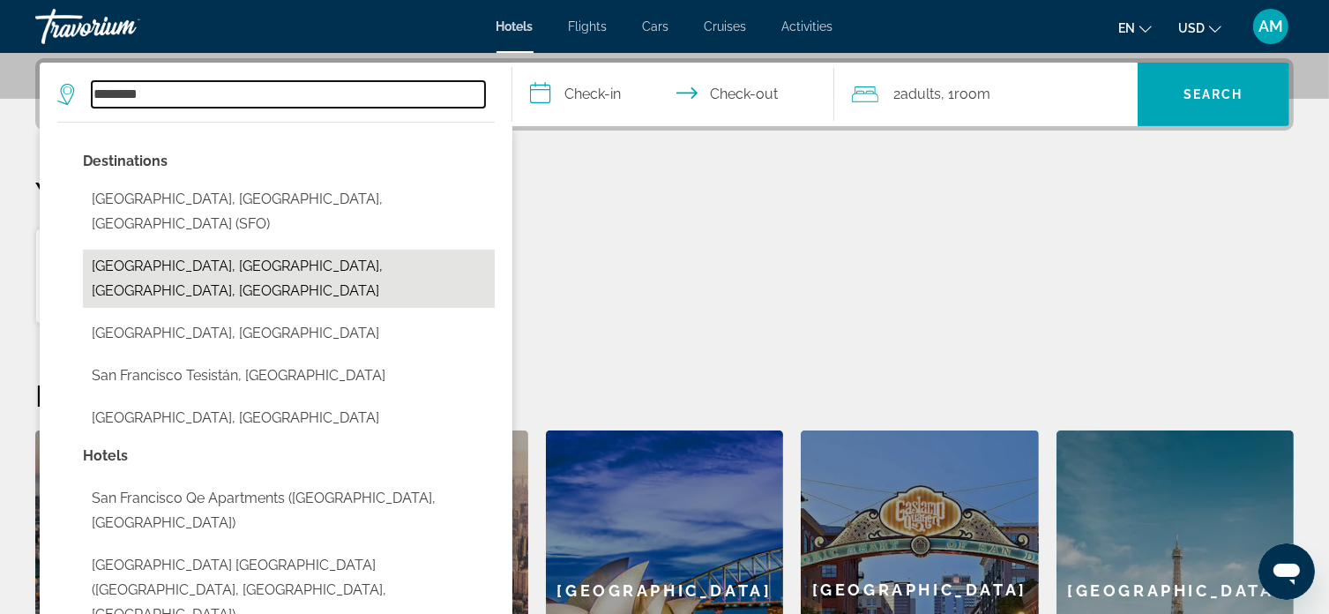
type input "**********"
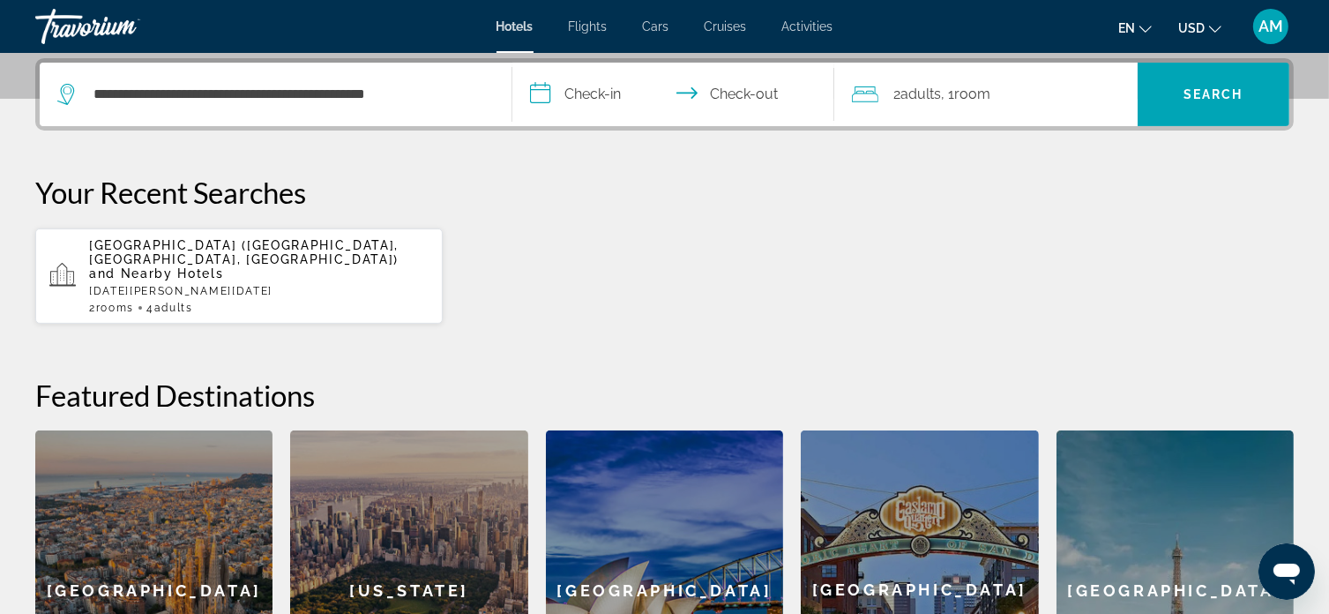
click at [580, 84] on input "**********" at bounding box center [676, 97] width 328 height 69
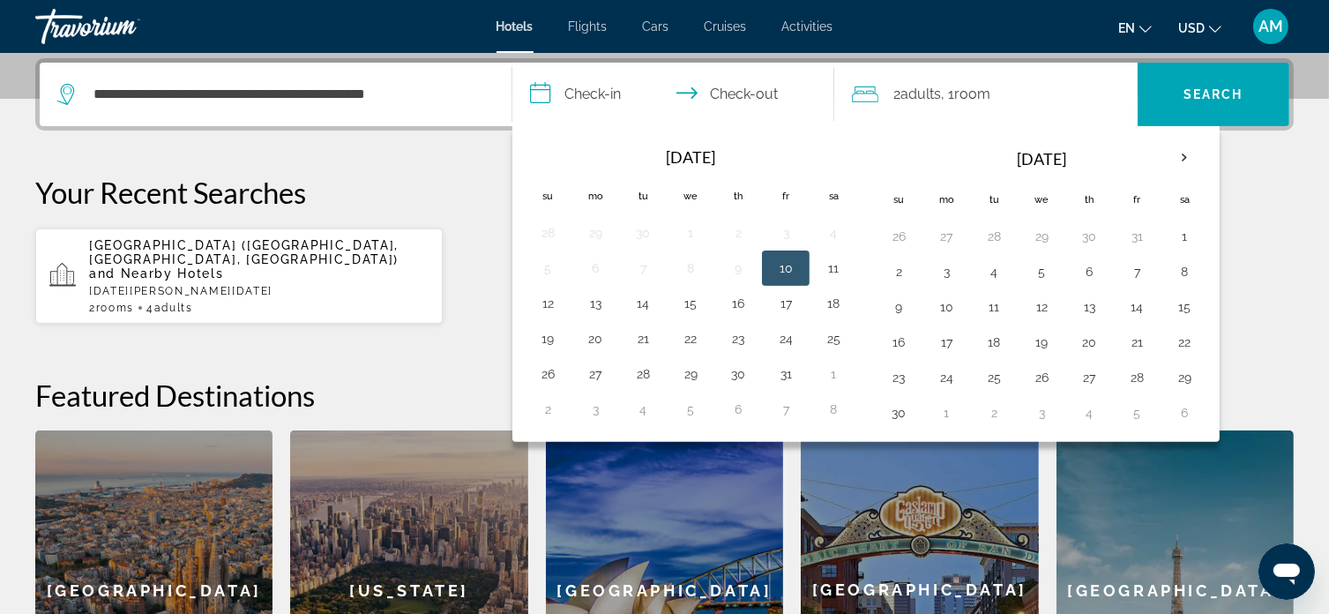
click at [773, 270] on button "10" at bounding box center [786, 268] width 28 height 25
click at [827, 266] on button "11" at bounding box center [833, 268] width 28 height 25
type input "**********"
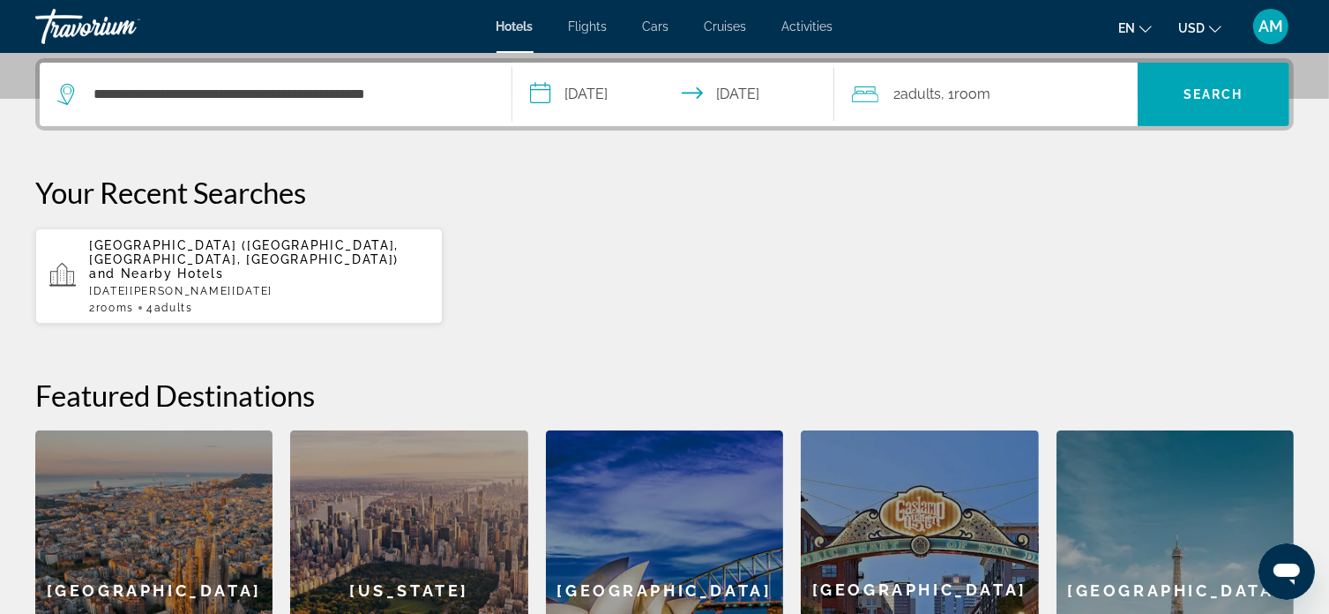
click at [914, 89] on span "Adults" at bounding box center [921, 94] width 41 height 17
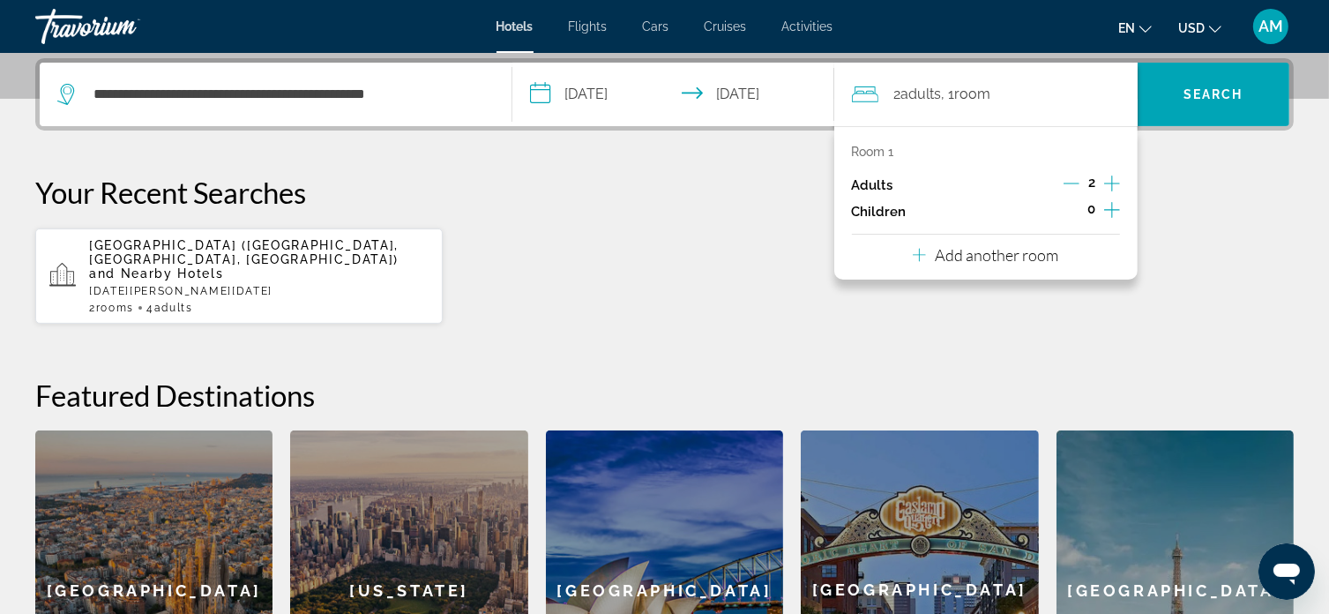
click at [1074, 179] on icon "Decrement adults" at bounding box center [1072, 184] width 16 height 16
click at [1200, 82] on span "Search" at bounding box center [1214, 94] width 152 height 42
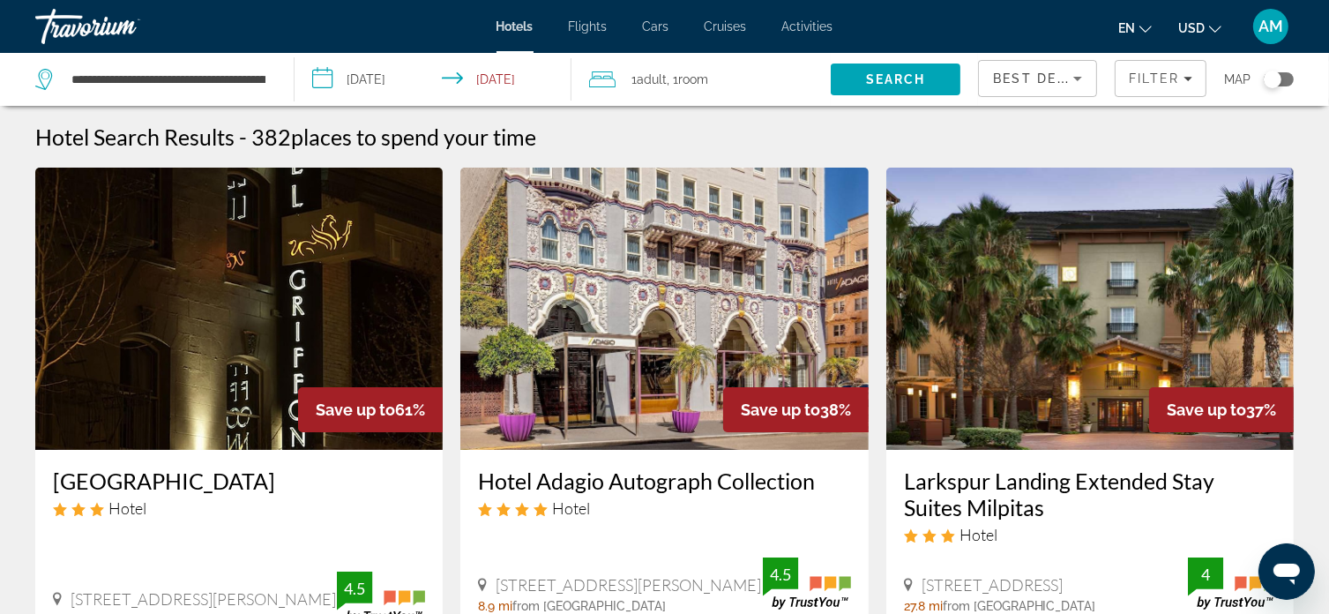
click at [1285, 80] on div "Toggle map" at bounding box center [1279, 79] width 30 height 14
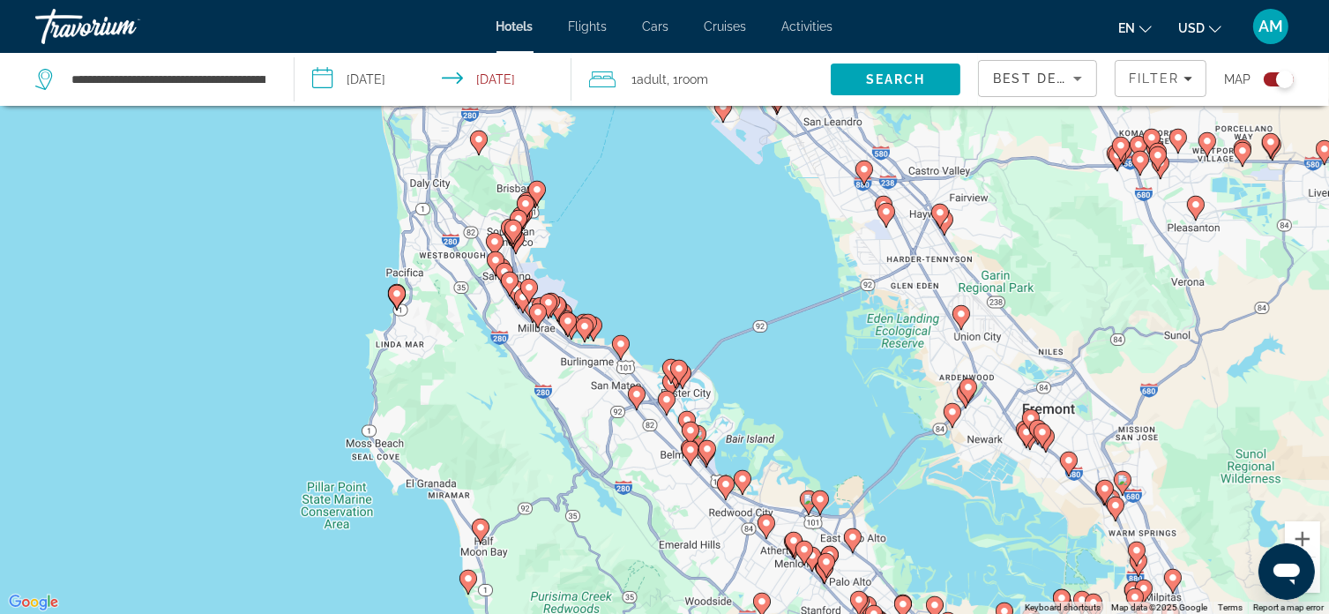
drag, startPoint x: 729, startPoint y: 396, endPoint x: 729, endPoint y: 444, distance: 47.6
click at [728, 444] on div "To activate drag with keyboard, press Alt + Enter. Once in keyboard drag state,…" at bounding box center [664, 307] width 1329 height 614
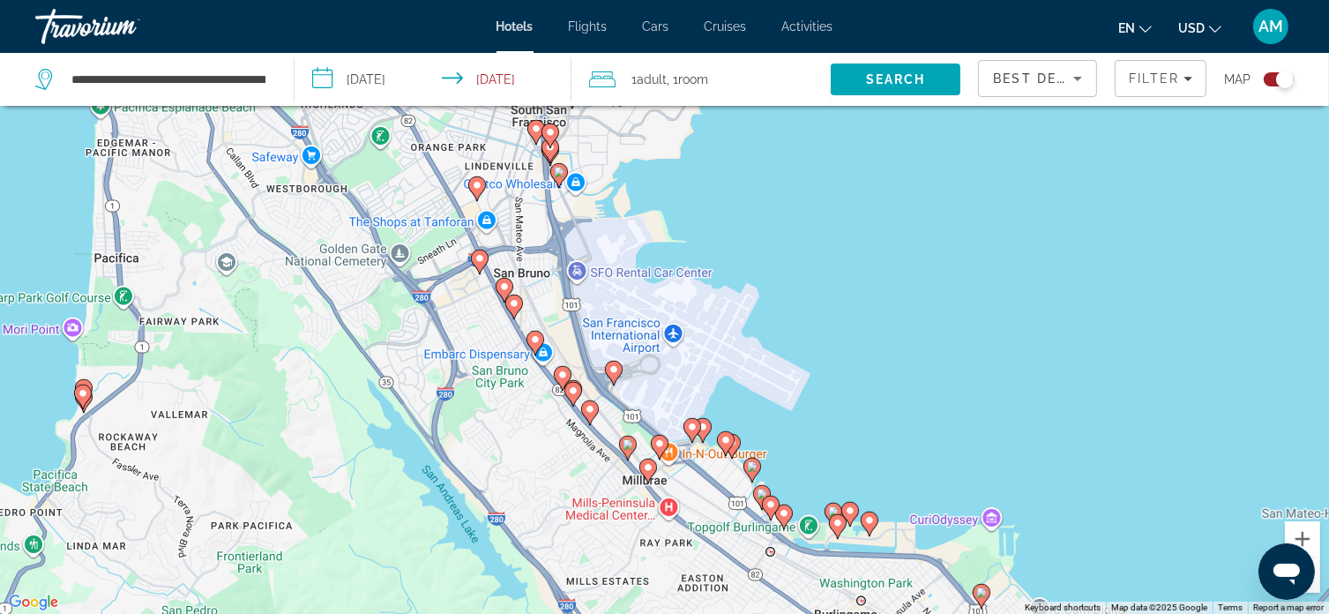
drag, startPoint x: 521, startPoint y: 281, endPoint x: 799, endPoint y: 253, distance: 279.3
click at [799, 253] on div "To activate drag with keyboard, press Alt + Enter. Once in keyboard drag state,…" at bounding box center [664, 307] width 1329 height 614
click at [674, 277] on div "To activate drag with keyboard, press Alt + Enter. Once in keyboard drag state,…" at bounding box center [664, 307] width 1329 height 614
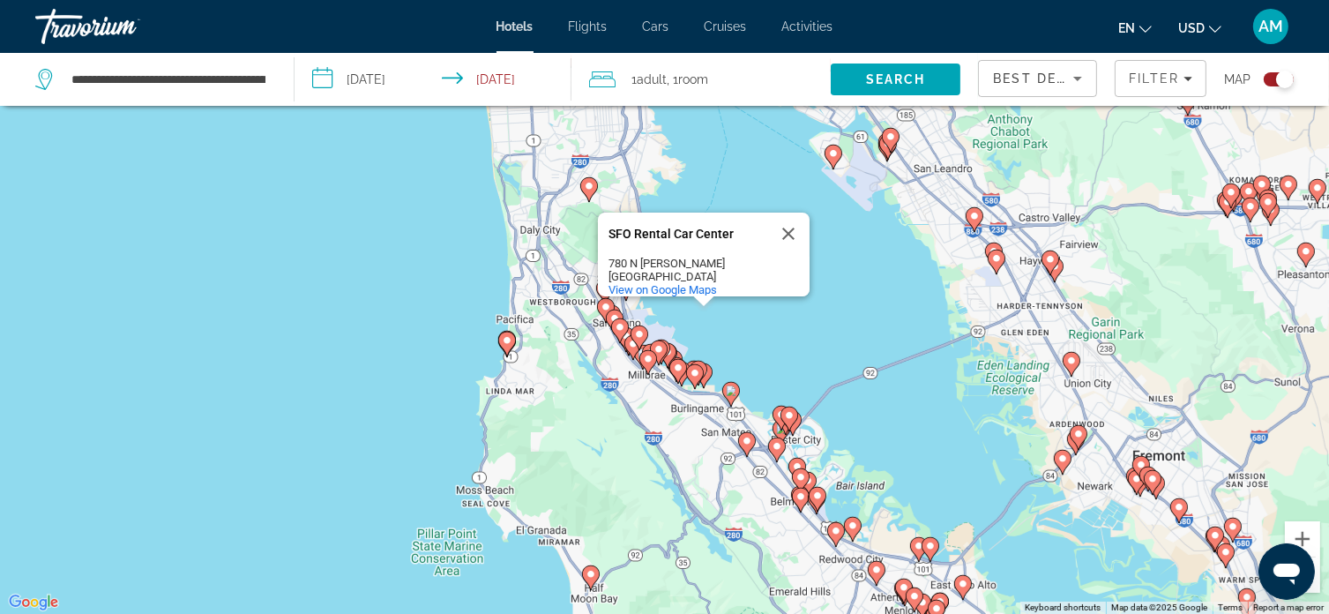
drag, startPoint x: 804, startPoint y: 285, endPoint x: 784, endPoint y: 323, distance: 43.0
click at [784, 323] on div "To activate drag with keyboard, press Alt + Enter. Once in keyboard drag state,…" at bounding box center [664, 307] width 1329 height 614
click at [700, 377] on icon "Main content" at bounding box center [694, 376] width 16 height 23
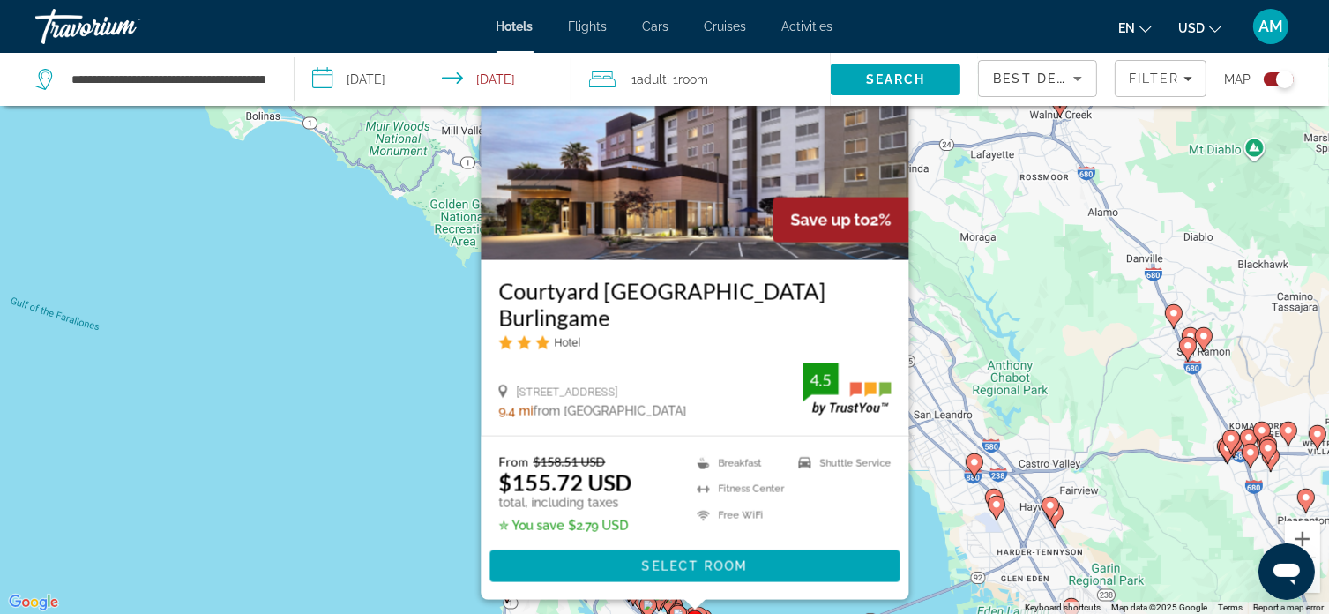
click at [434, 365] on div "To activate drag with keyboard, press Alt + Enter. Once in keyboard drag state,…" at bounding box center [664, 307] width 1329 height 614
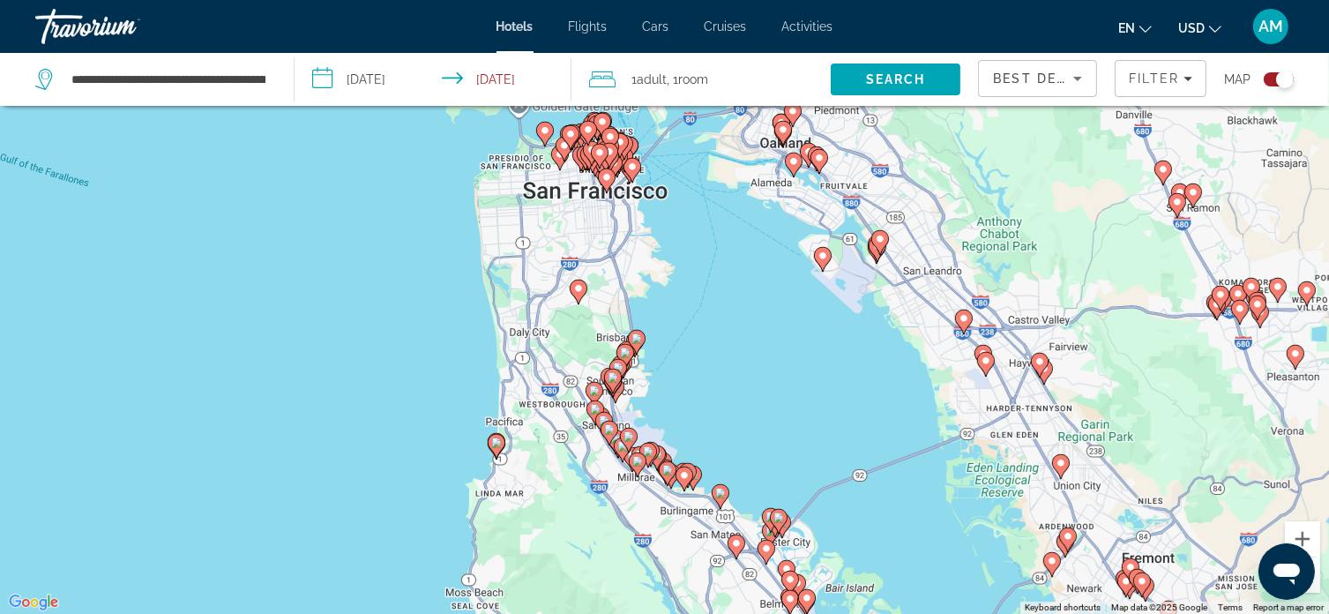
drag, startPoint x: 680, startPoint y: 446, endPoint x: 675, endPoint y: 296, distance: 150.9
click at [668, 299] on div "To activate drag with keyboard, press Alt + Enter. Once in keyboard drag state,…" at bounding box center [664, 307] width 1329 height 614
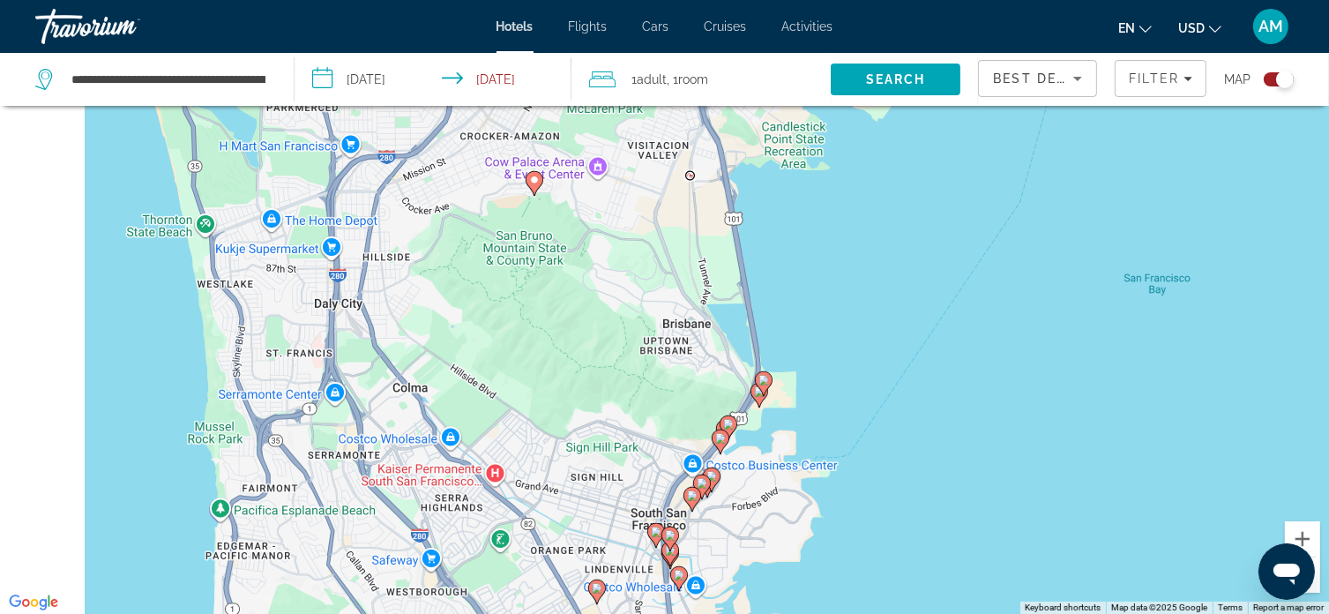
drag, startPoint x: 286, startPoint y: 372, endPoint x: 575, endPoint y: 329, distance: 292.5
click at [575, 329] on div "To activate drag with keyboard, press Alt + Enter. Once in keyboard drag state,…" at bounding box center [664, 307] width 1329 height 614
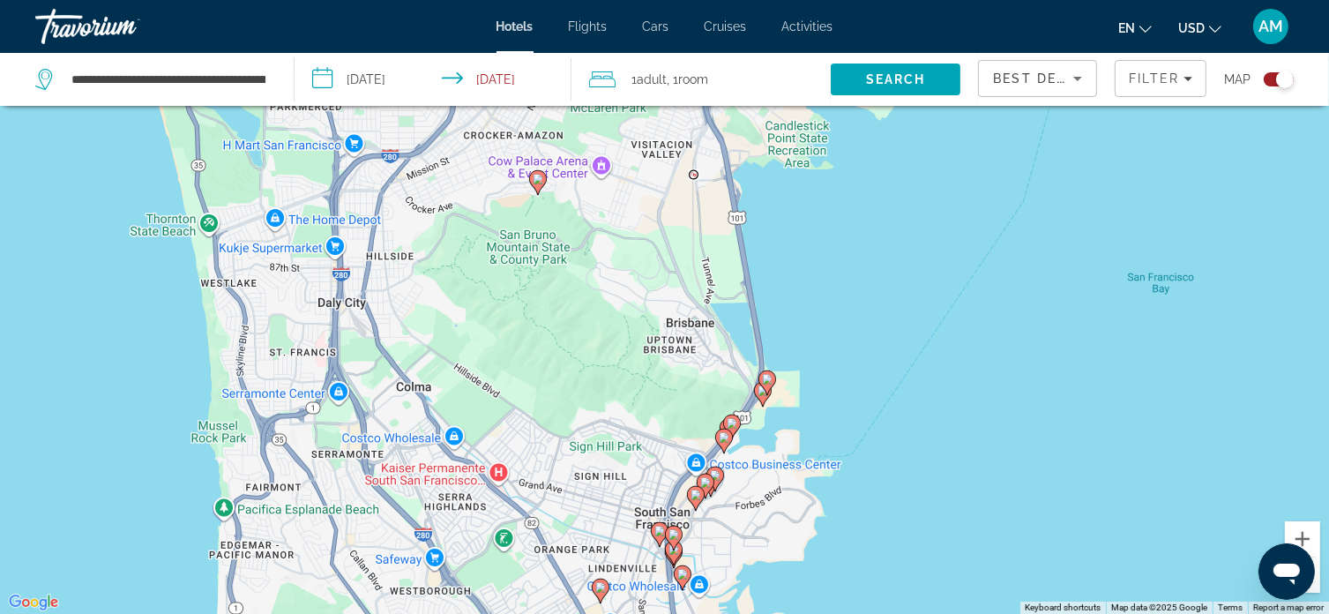
click at [536, 176] on image "Main content" at bounding box center [538, 179] width 11 height 11
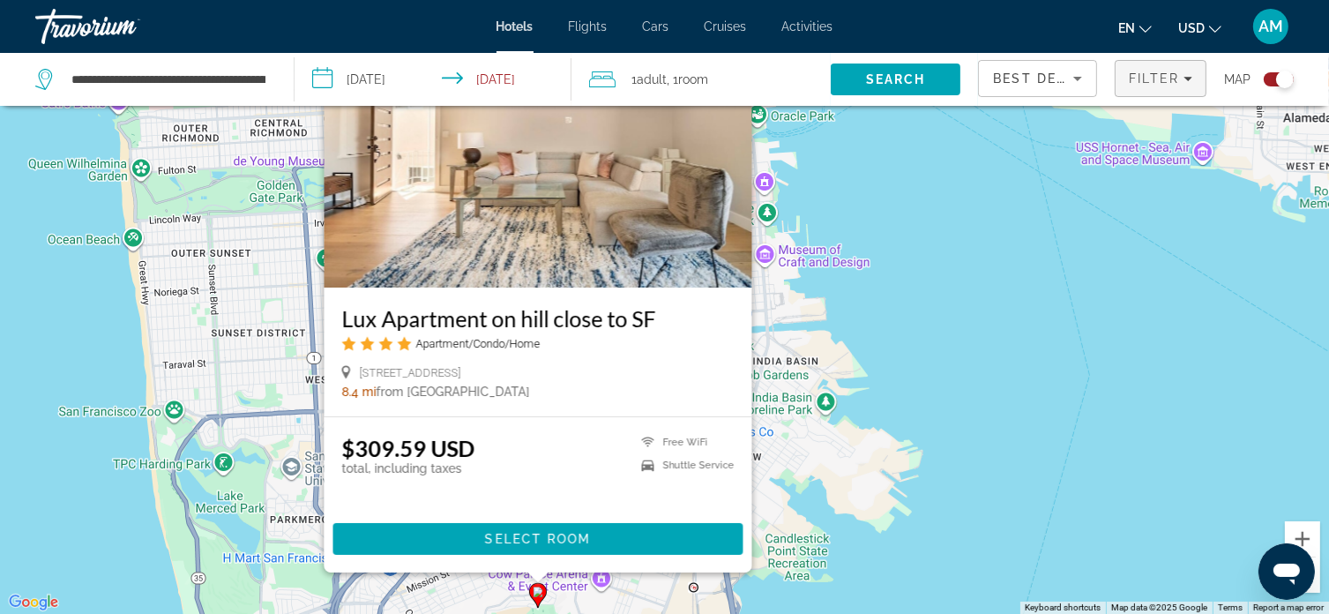
click at [1146, 69] on span "Filters" at bounding box center [1161, 78] width 90 height 42
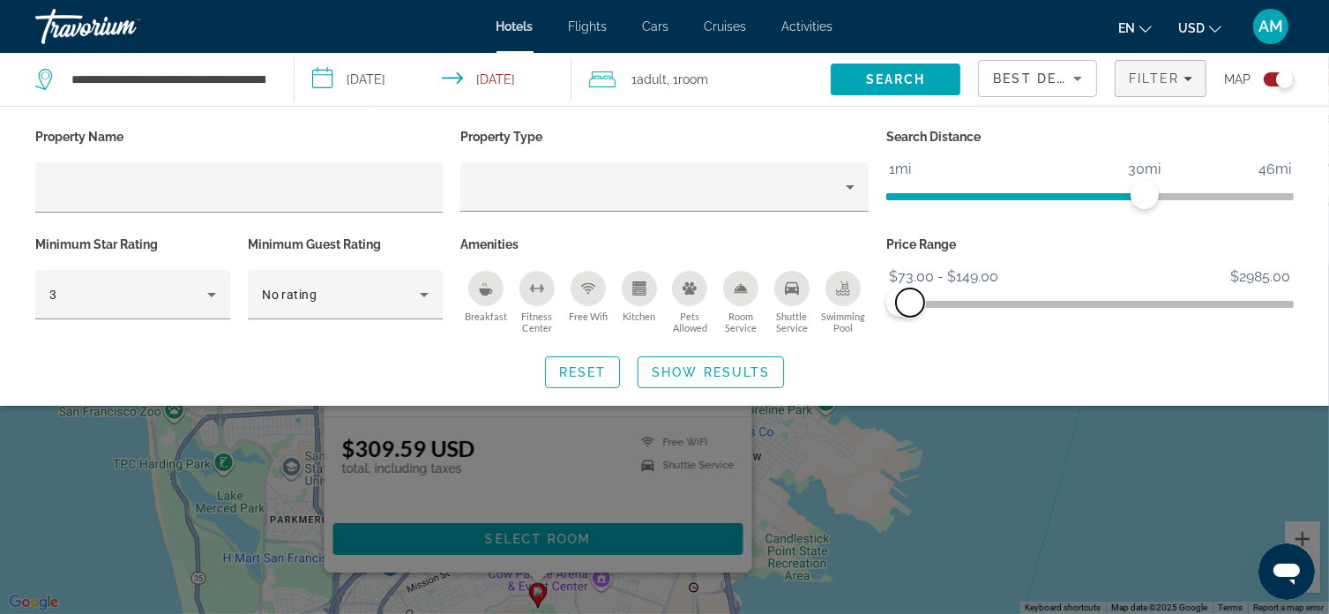
drag, startPoint x: 1285, startPoint y: 298, endPoint x: 910, endPoint y: 307, distance: 375.0
click at [910, 307] on span "ngx-slider-max" at bounding box center [910, 302] width 28 height 28
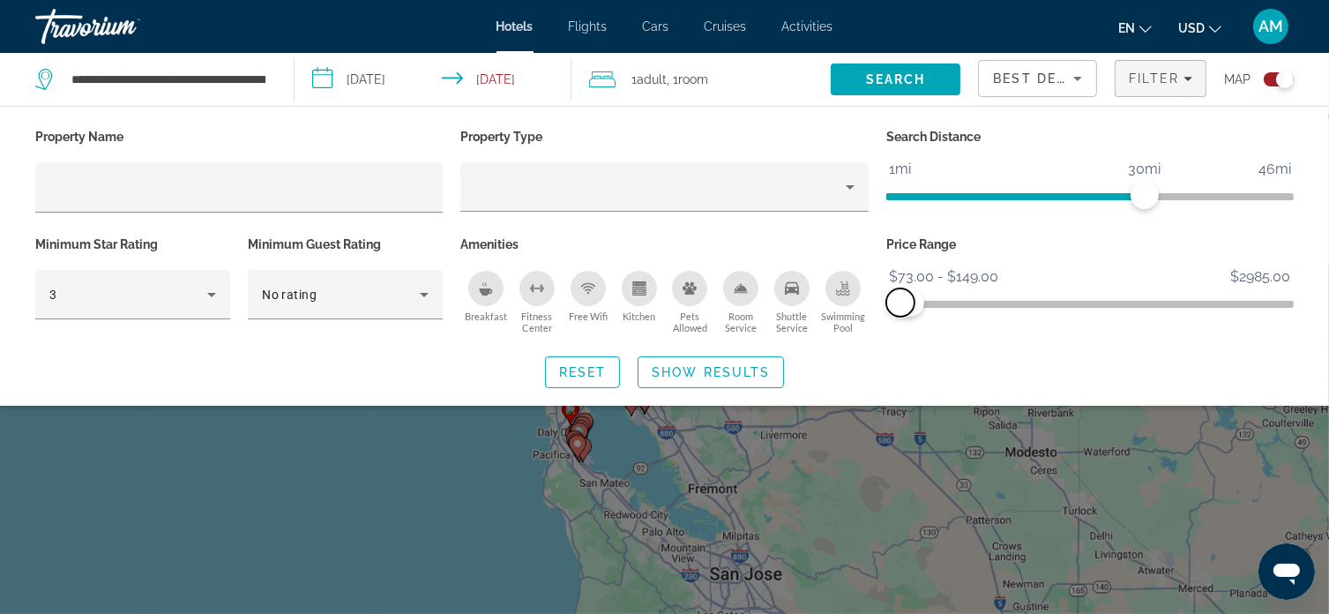
drag, startPoint x: 893, startPoint y: 310, endPoint x: 856, endPoint y: 310, distance: 37.1
click at [856, 310] on div "Property Name Property Type Search Distance 1mi 46mi 30mi Minimum Star Rating 3…" at bounding box center [664, 231] width 1276 height 214
click at [706, 369] on span "Show Results" at bounding box center [711, 372] width 118 height 14
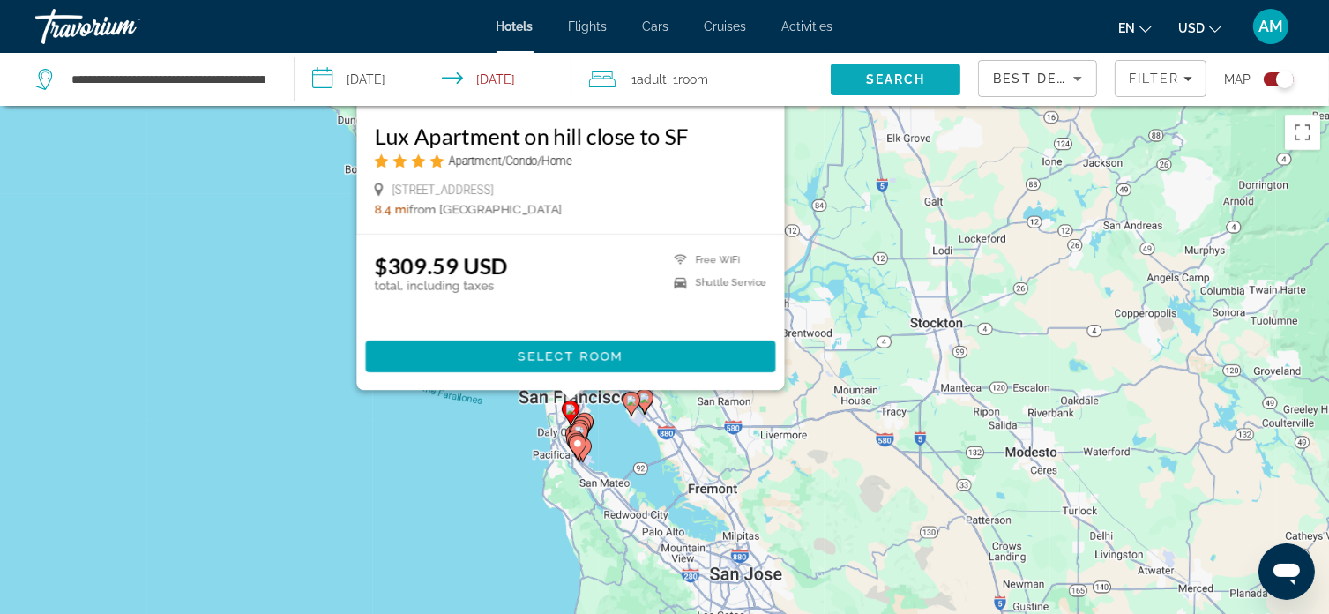
click at [883, 88] on span "Search" at bounding box center [896, 79] width 130 height 42
click at [278, 266] on div "To activate drag with keyboard, press Alt + Enter. Once in keyboard drag state,…" at bounding box center [664, 413] width 1329 height 614
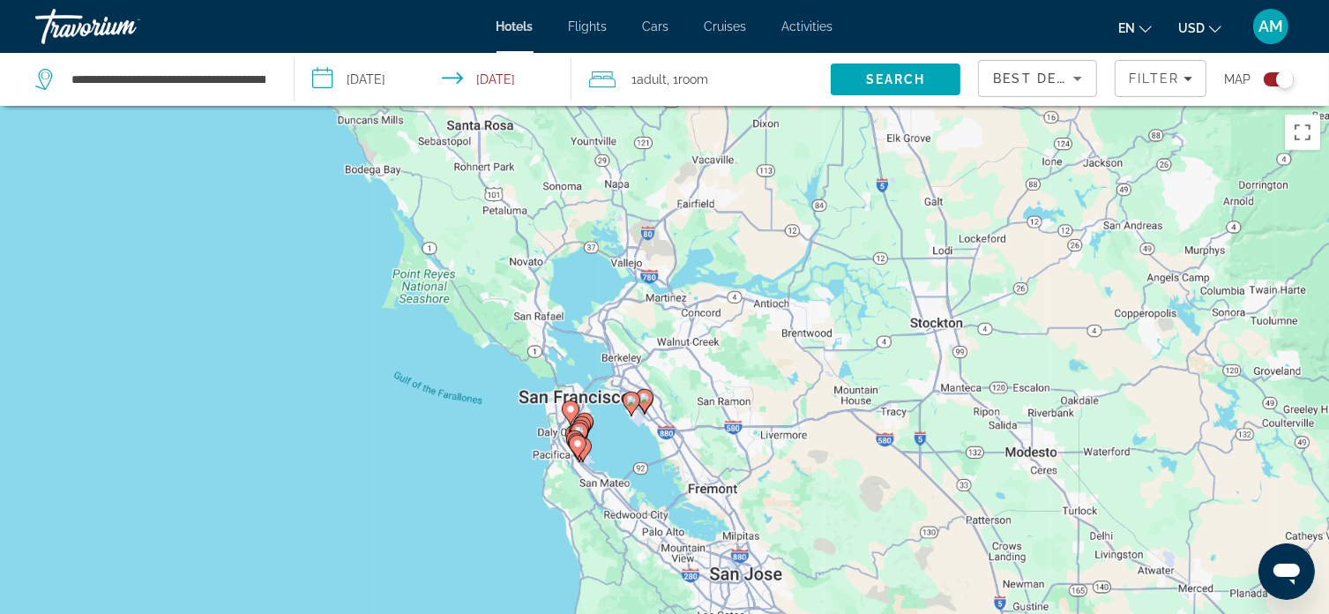
click at [621, 440] on div "To activate drag with keyboard, press Alt + Enter. Once in keyboard drag state,…" at bounding box center [664, 413] width 1329 height 614
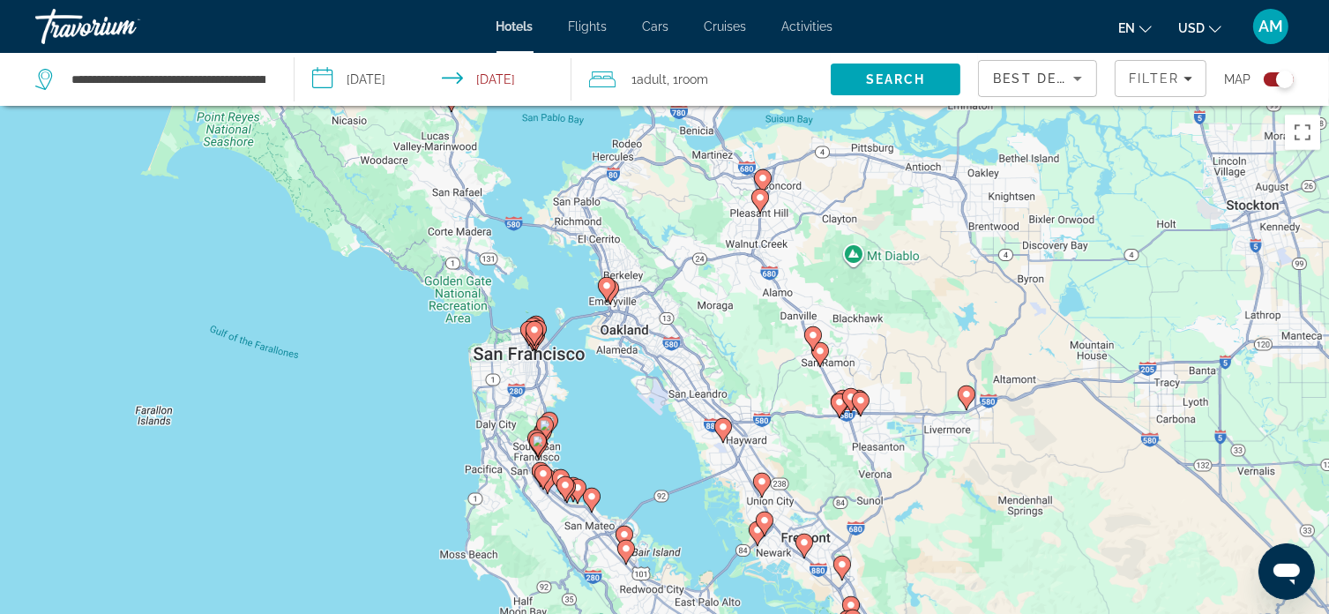
click at [621, 440] on div "To activate drag with keyboard, press Alt + Enter. Once in keyboard drag state,…" at bounding box center [664, 413] width 1329 height 614
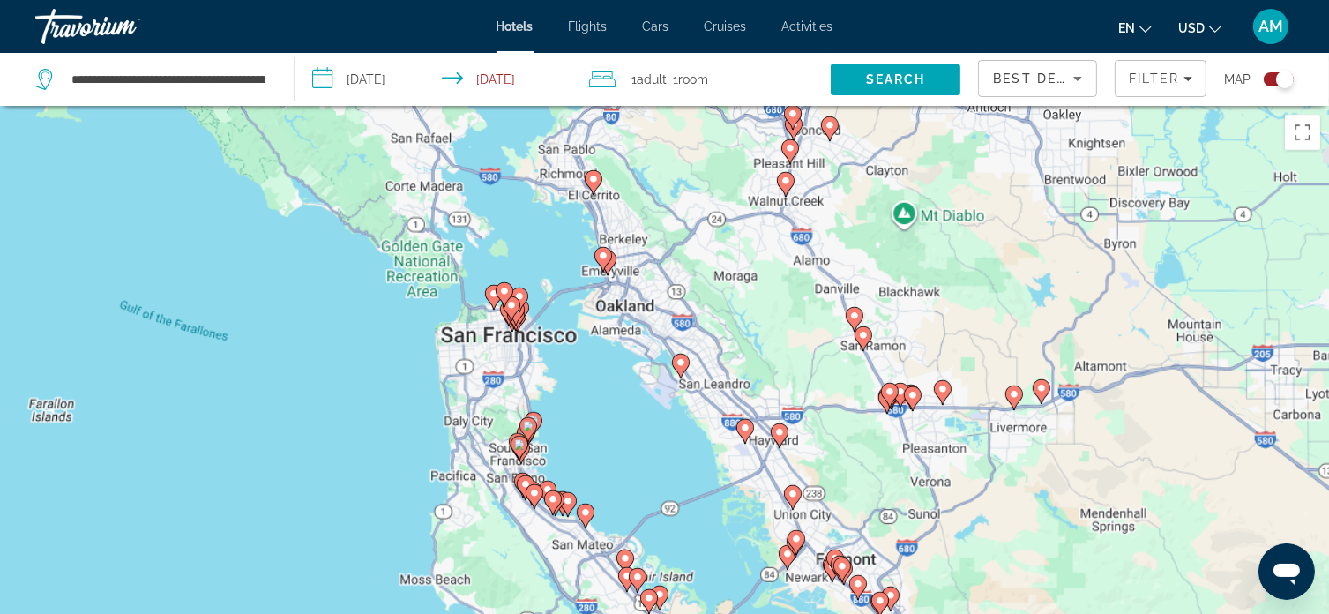
click at [621, 440] on div "To activate drag with keyboard, press Alt + Enter. Once in keyboard drag state,…" at bounding box center [664, 413] width 1329 height 614
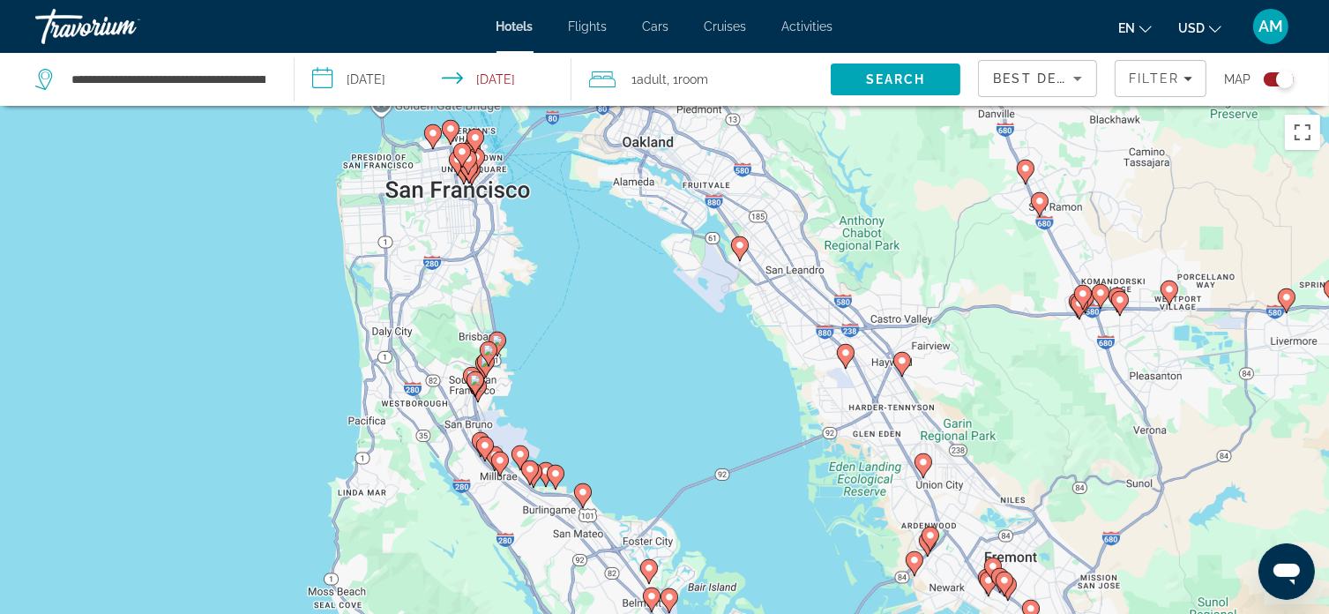
drag, startPoint x: 529, startPoint y: 474, endPoint x: 565, endPoint y: 370, distance: 109.1
click at [565, 370] on div "To activate drag with keyboard, press Alt + Enter. Once in keyboard drag state,…" at bounding box center [664, 413] width 1329 height 614
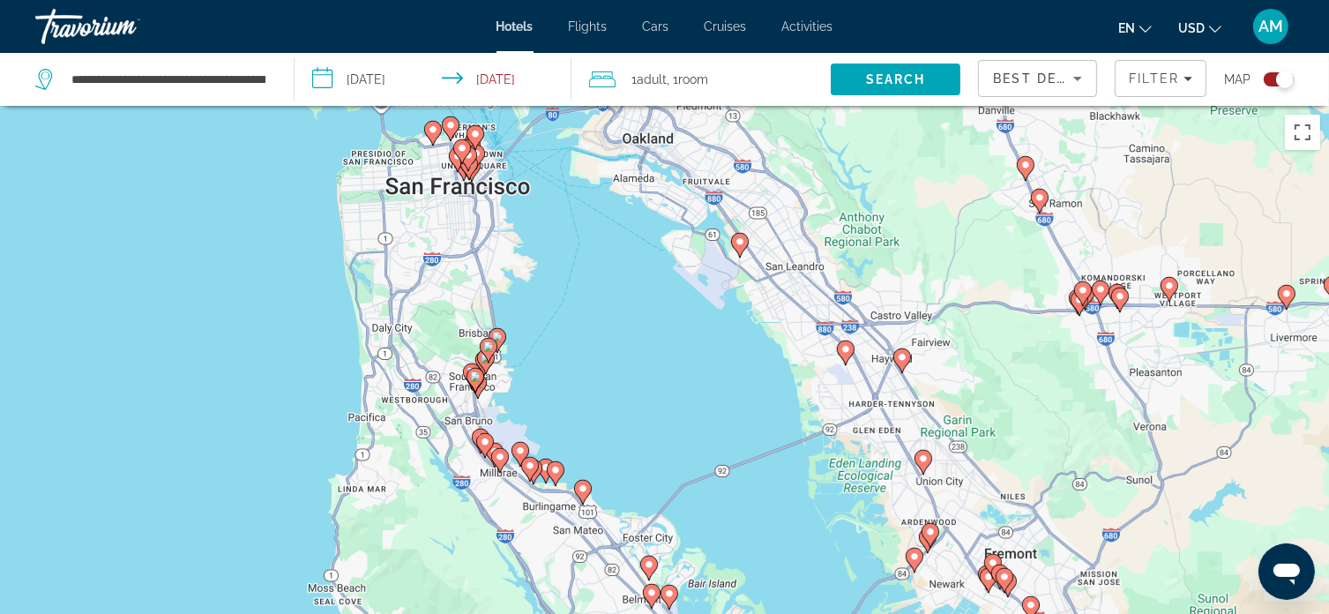
click at [600, 379] on div "To activate drag with keyboard, press Alt + Enter. Once in keyboard drag state,…" at bounding box center [664, 413] width 1329 height 614
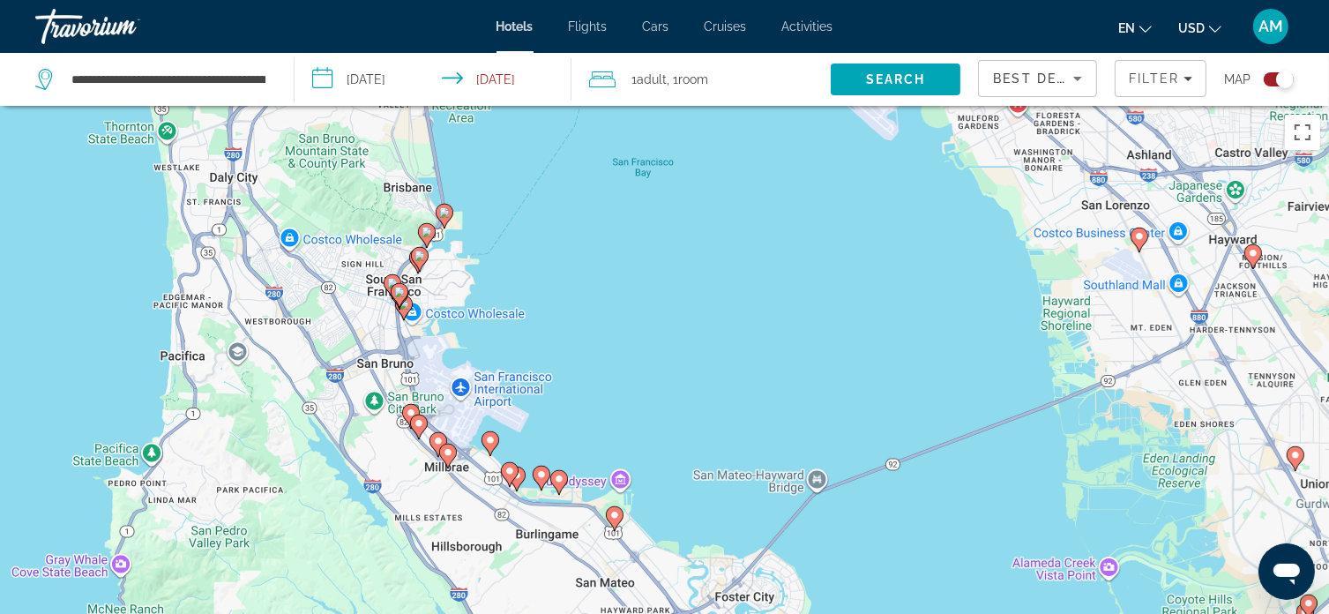
drag, startPoint x: 552, startPoint y: 421, endPoint x: 604, endPoint y: 298, distance: 133.2
click at [604, 298] on div "To activate drag with keyboard, press Alt + Enter. Once in keyboard drag state,…" at bounding box center [664, 413] width 1329 height 614
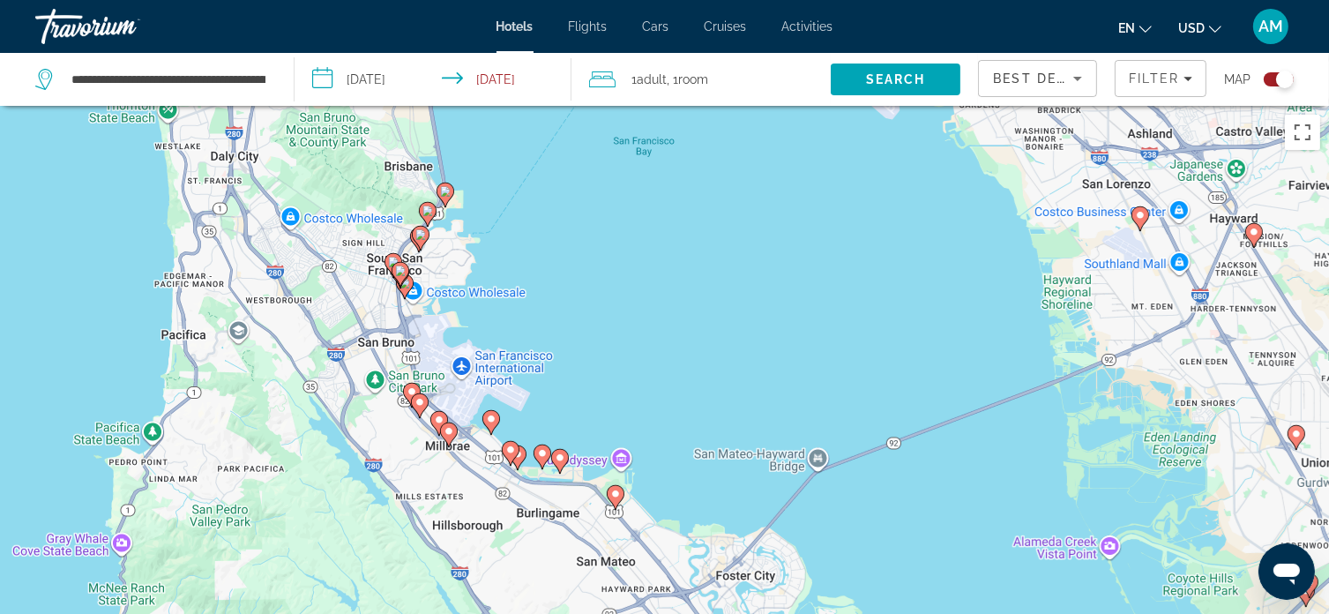
click at [633, 334] on div "To activate drag with keyboard, press Alt + Enter. Once in keyboard drag state,…" at bounding box center [664, 413] width 1329 height 614
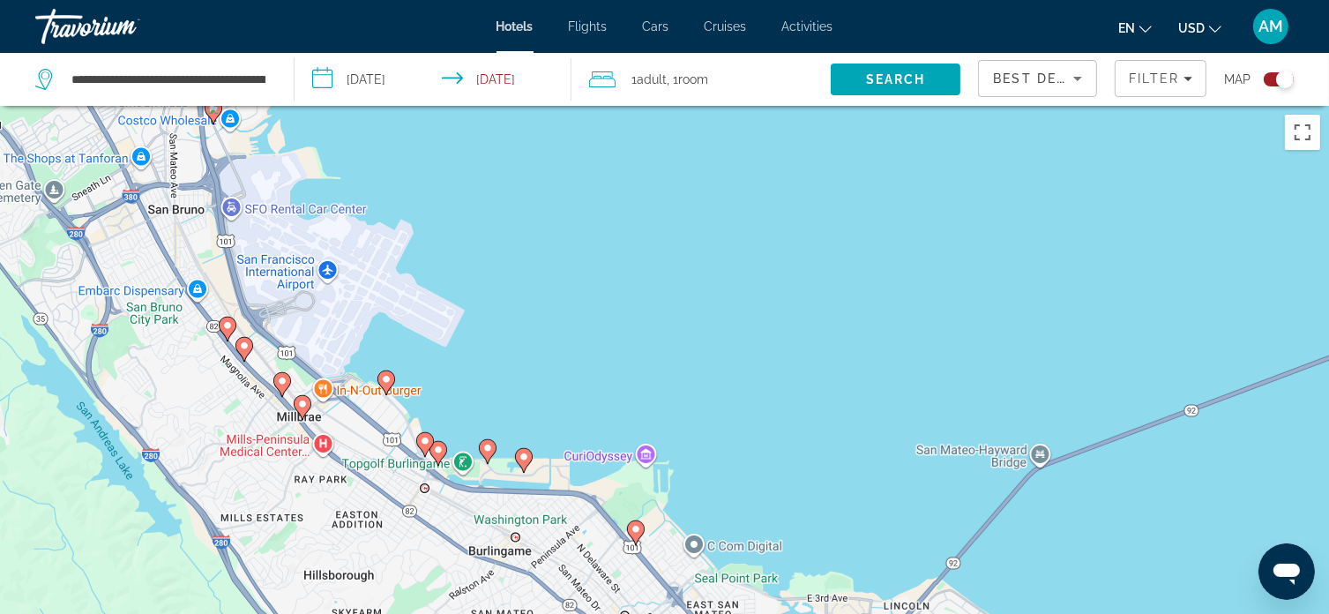
drag, startPoint x: 624, startPoint y: 379, endPoint x: 662, endPoint y: 231, distance: 153.2
click at [662, 231] on div "To activate drag with keyboard, press Alt + Enter. Once in keyboard drag state,…" at bounding box center [664, 413] width 1329 height 614
click at [426, 441] on image "Main content" at bounding box center [425, 441] width 11 height 11
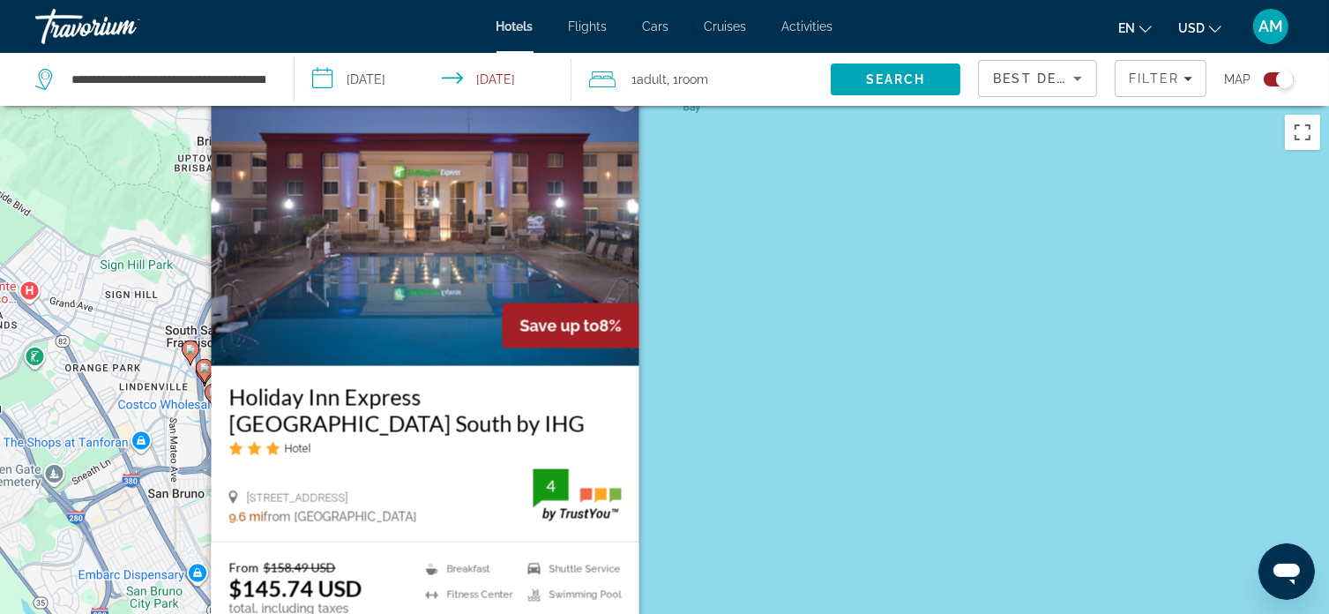
click at [770, 405] on div "To activate drag with keyboard, press Alt + Enter. Once in keyboard drag state,…" at bounding box center [664, 413] width 1329 height 614
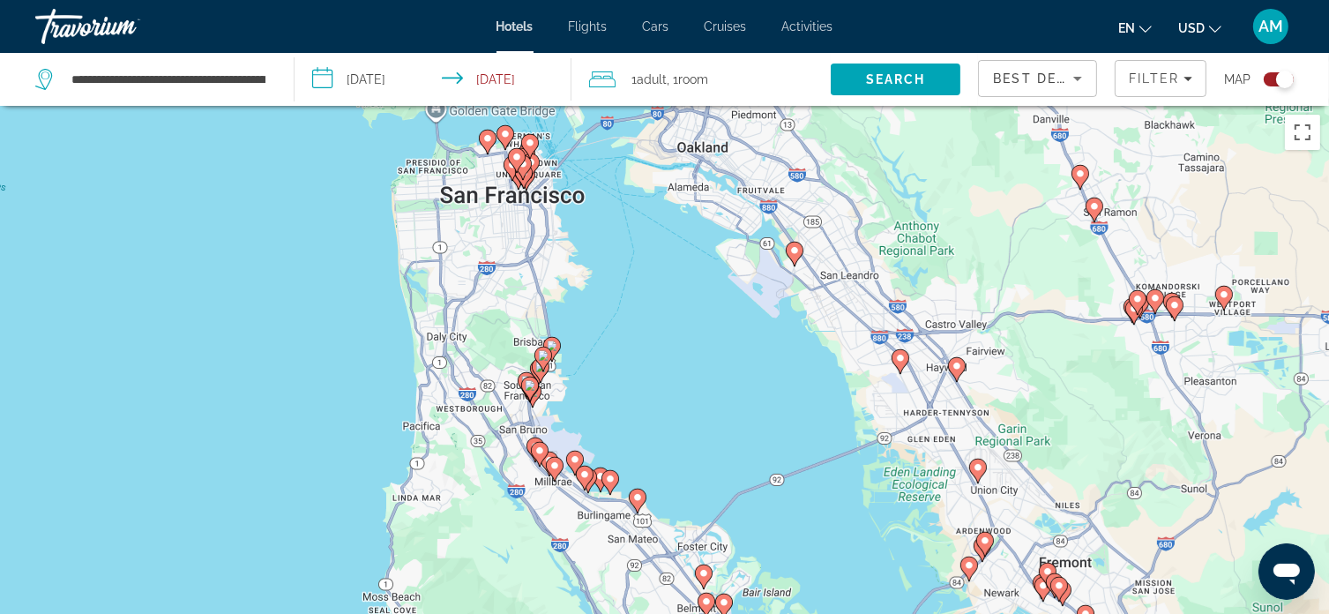
drag, startPoint x: 610, startPoint y: 228, endPoint x: 618, endPoint y: 236, distance: 11.3
click at [618, 236] on div "To activate drag with keyboard, press Alt + Enter. Once in keyboard drag state,…" at bounding box center [664, 413] width 1329 height 614
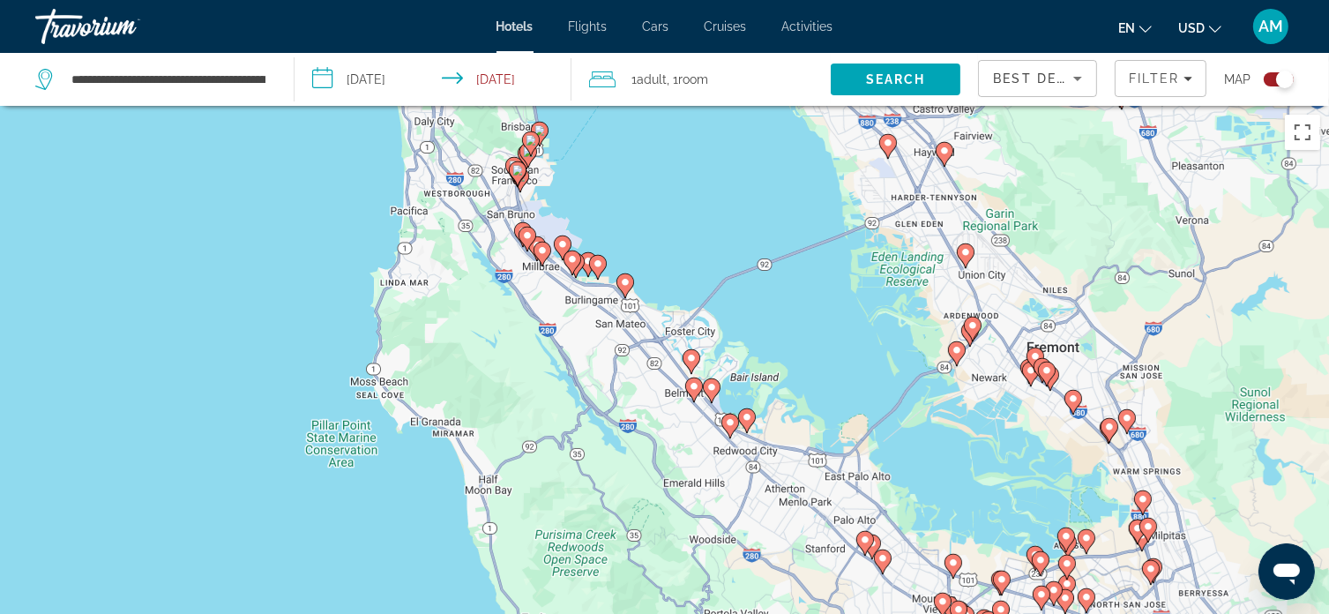
drag, startPoint x: 363, startPoint y: 288, endPoint x: 350, endPoint y: 71, distance: 217.4
click at [350, 106] on div "**********" at bounding box center [664, 466] width 1329 height 720
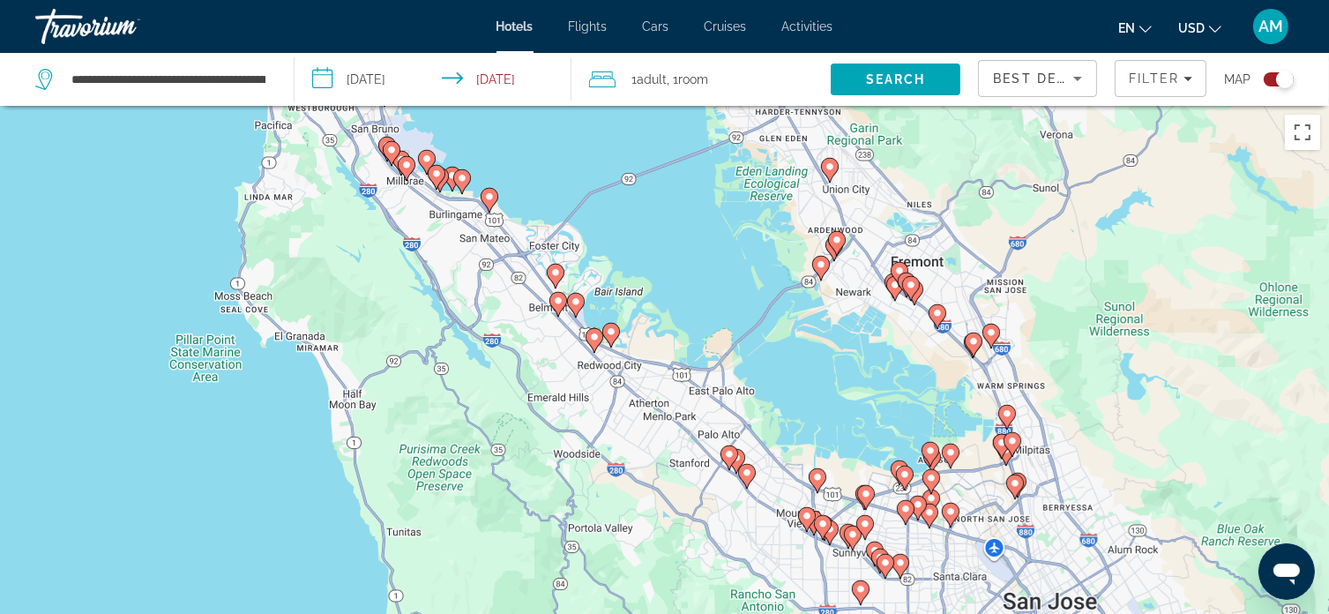
drag, startPoint x: 882, startPoint y: 388, endPoint x: 734, endPoint y: 303, distance: 171.1
click at [734, 303] on div "To activate drag with keyboard, press Alt + Enter. Once in keyboard drag state,…" at bounding box center [664, 413] width 1329 height 614
click at [744, 468] on icon "Main content" at bounding box center [745, 476] width 16 height 23
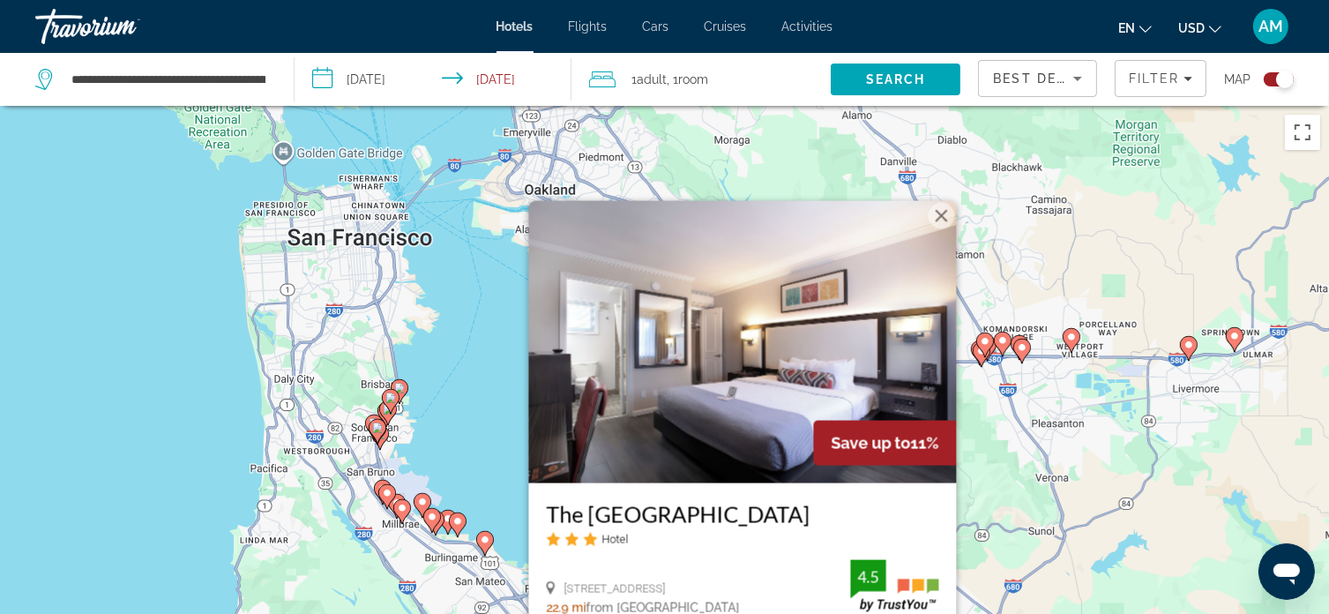
drag, startPoint x: 486, startPoint y: 322, endPoint x: 483, endPoint y: 428, distance: 105.9
click at [483, 428] on div "To activate drag with keyboard, press Alt + Enter. Once in keyboard drag state,…" at bounding box center [664, 413] width 1329 height 614
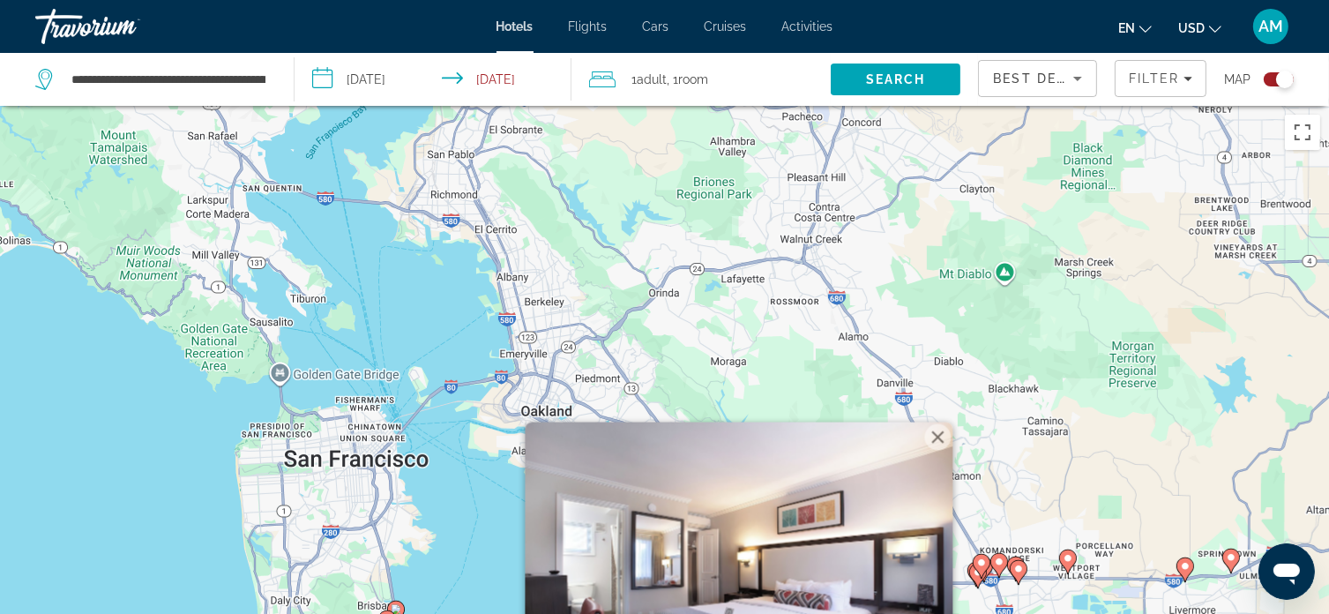
drag, startPoint x: 460, startPoint y: 261, endPoint x: 452, endPoint y: 497, distance: 235.7
click at [452, 497] on div "To activate drag with keyboard, press Alt + Enter. Once in keyboard drag state,…" at bounding box center [664, 413] width 1329 height 614
click at [216, 481] on div "To activate drag with keyboard, press Alt + Enter. Once in keyboard drag state,…" at bounding box center [664, 413] width 1329 height 614
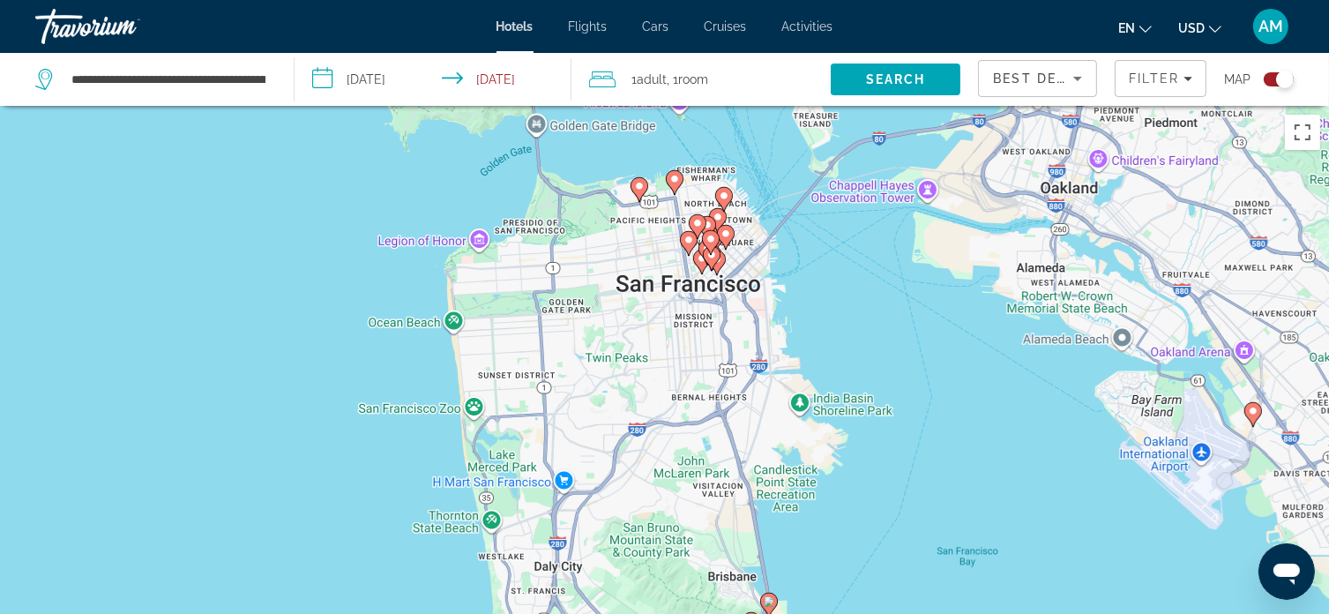
drag, startPoint x: 285, startPoint y: 433, endPoint x: 490, endPoint y: 266, distance: 264.0
click at [490, 266] on div "To activate drag with keyboard, press Alt + Enter. Once in keyboard drag state,…" at bounding box center [664, 413] width 1329 height 614
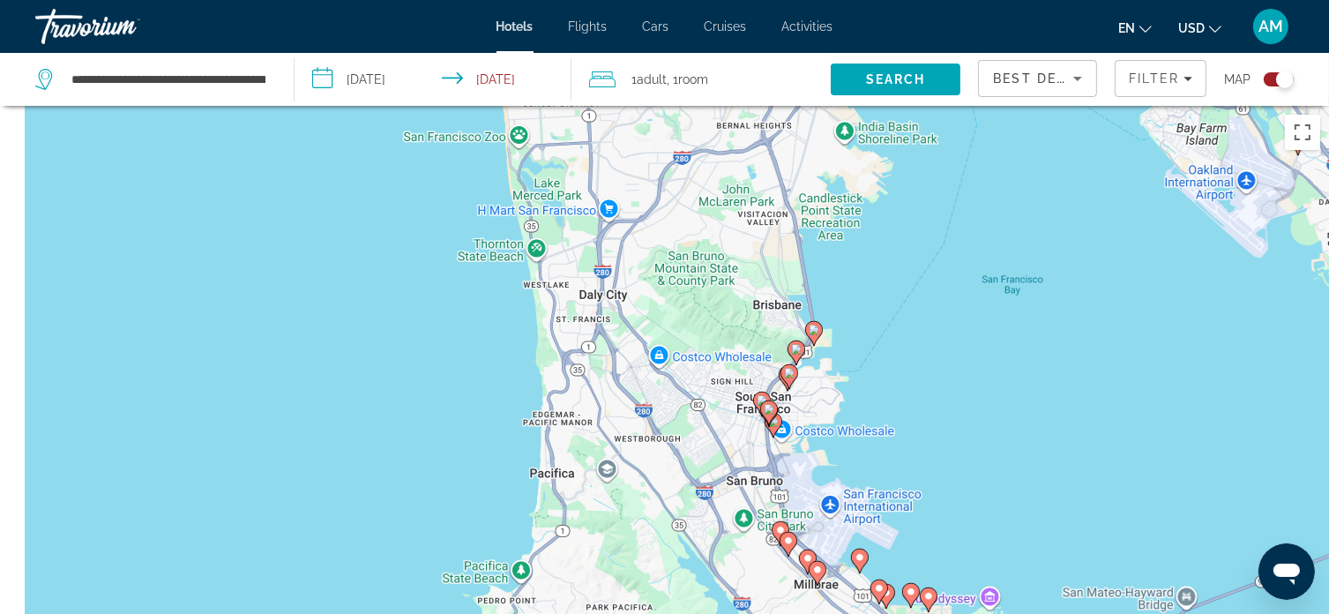
drag, startPoint x: 507, startPoint y: 331, endPoint x: 554, endPoint y: 55, distance: 280.0
click at [554, 106] on div "**********" at bounding box center [664, 466] width 1329 height 720
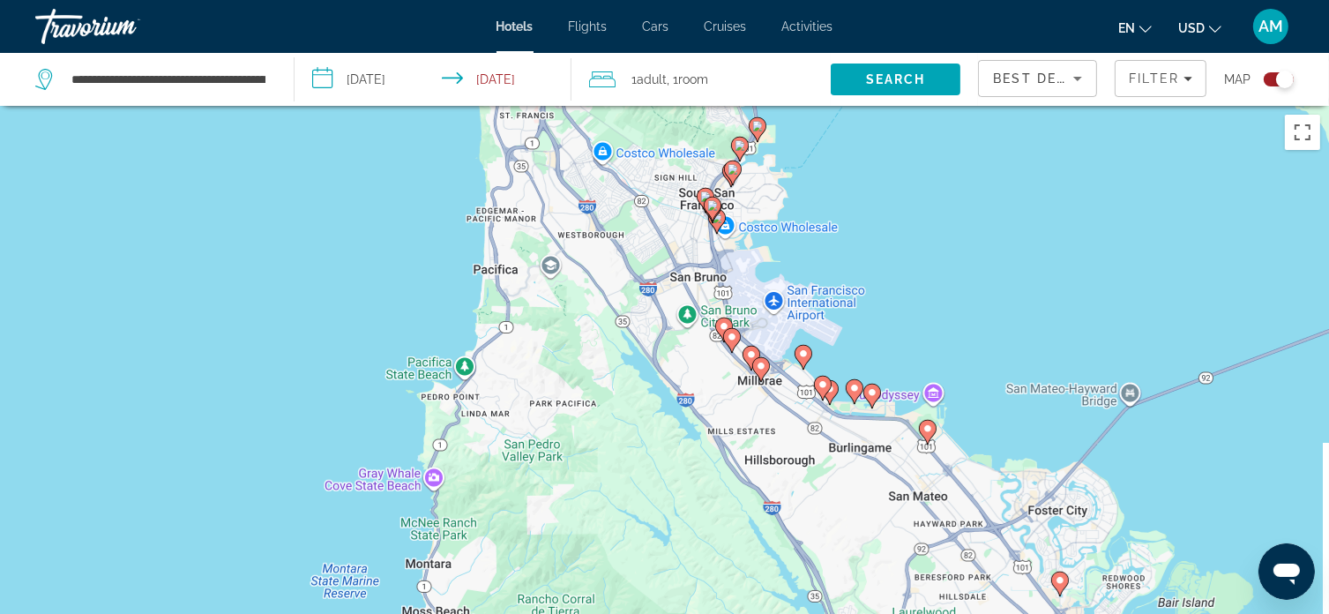
drag, startPoint x: 550, startPoint y: 362, endPoint x: 479, endPoint y: 101, distance: 269.6
click at [479, 106] on div "**********" at bounding box center [664, 466] width 1329 height 720
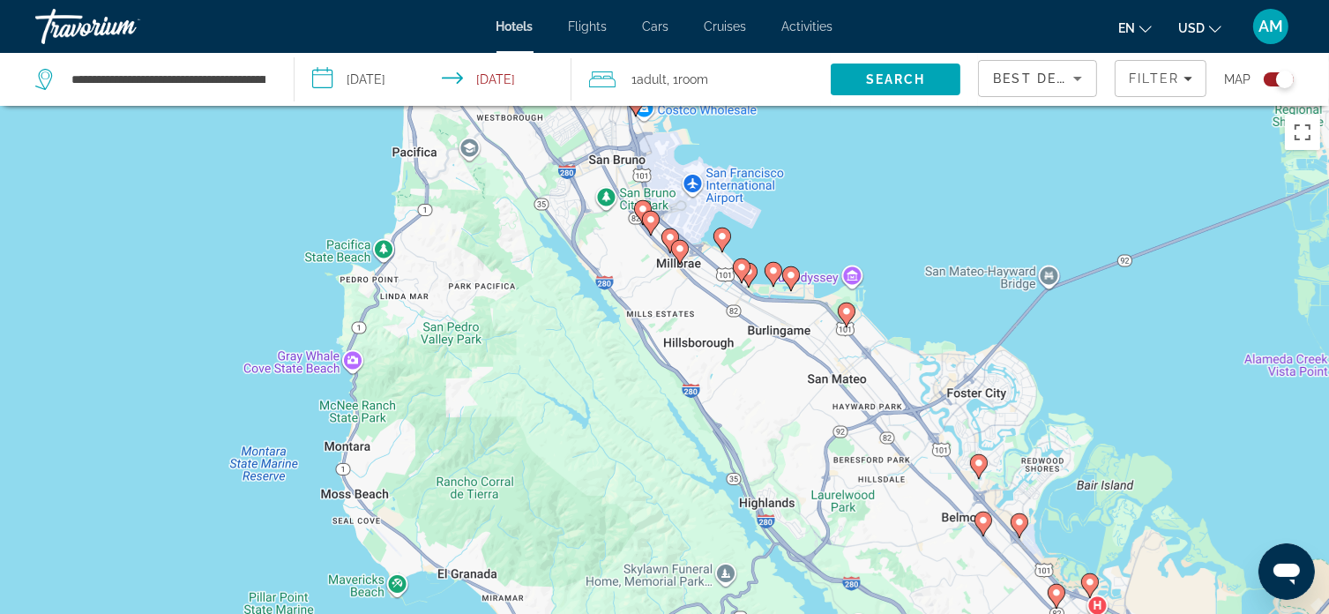
drag, startPoint x: 449, startPoint y: 241, endPoint x: 374, endPoint y: 179, distance: 97.1
click at [374, 179] on div "To activate drag with keyboard, press Alt + Enter. Once in keyboard drag state,…" at bounding box center [664, 413] width 1329 height 614
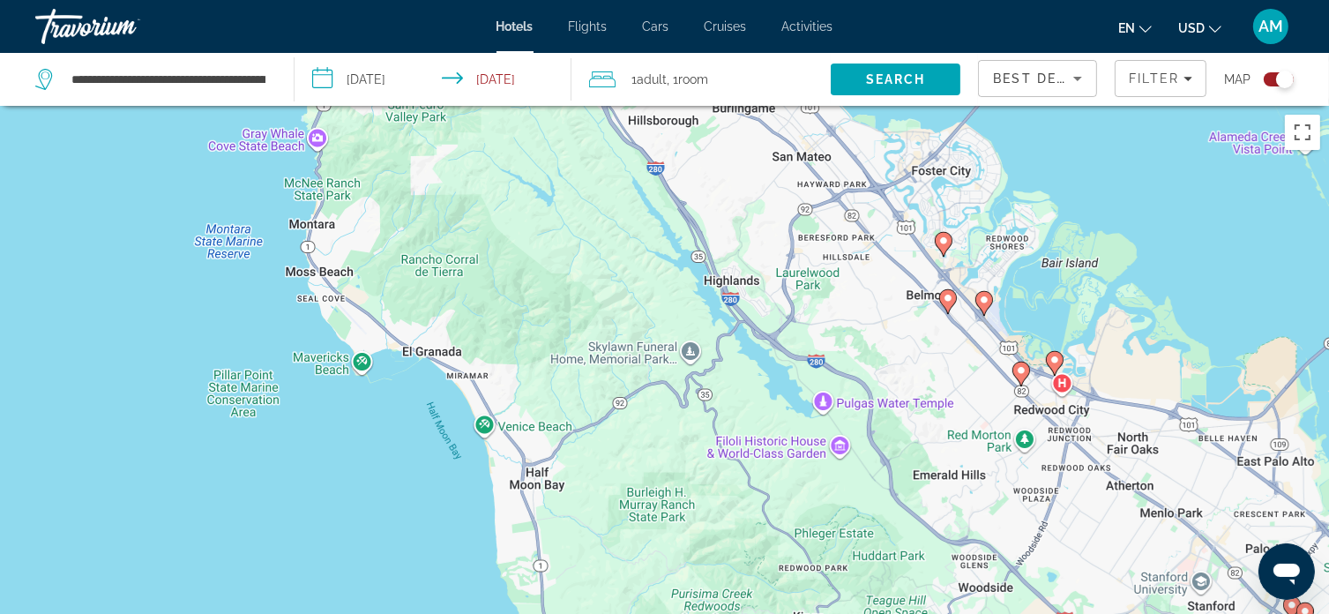
drag, startPoint x: 450, startPoint y: 415, endPoint x: 401, endPoint y: 153, distance: 266.4
click at [401, 153] on div "To activate drag with keyboard, press Alt + Enter. Once in keyboard drag state,…" at bounding box center [664, 413] width 1329 height 614
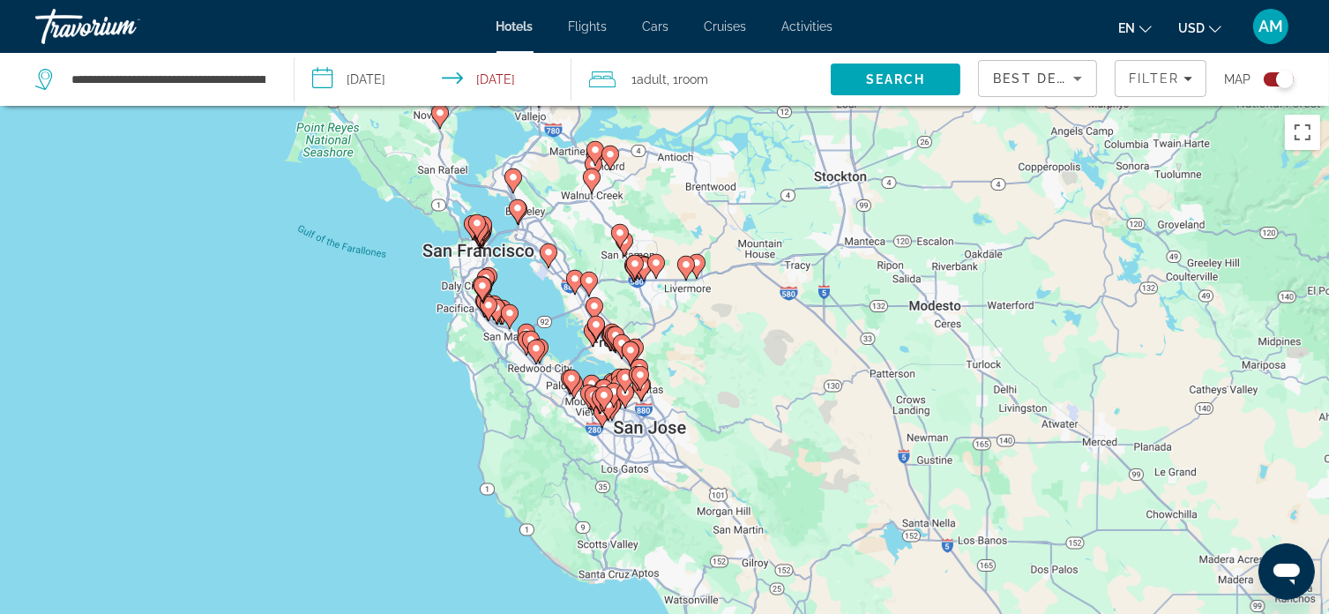
drag, startPoint x: 406, startPoint y: 228, endPoint x: 392, endPoint y: 316, distance: 88.5
click at [392, 316] on div "To activate drag with keyboard, press Alt + Enter. Once in keyboard drag state,…" at bounding box center [664, 413] width 1329 height 614
click at [440, 117] on image "Main content" at bounding box center [440, 113] width 11 height 11
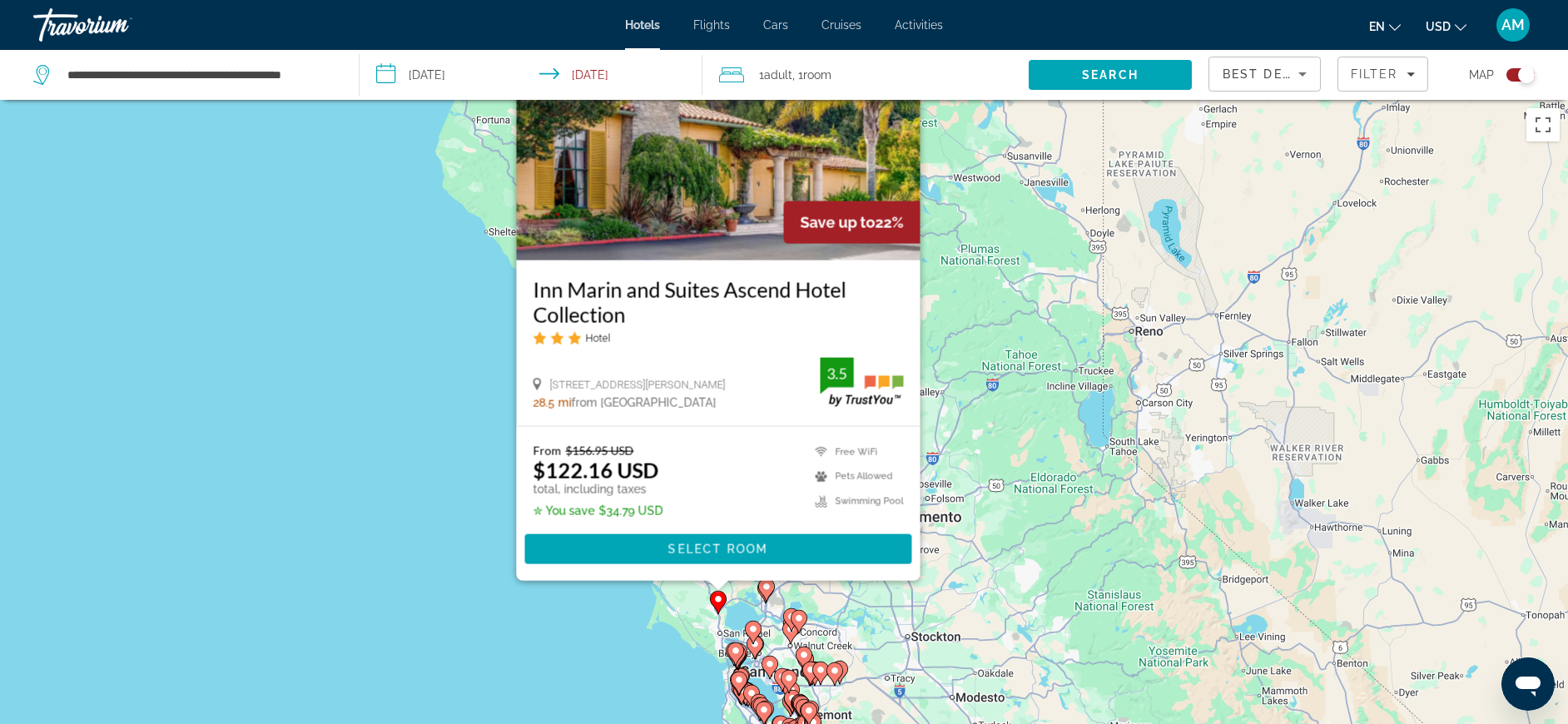
click at [463, 469] on div "To activate drag with keyboard, press Alt + Enter. Once in keyboard drag state,…" at bounding box center [784, 462] width 1568 height 724
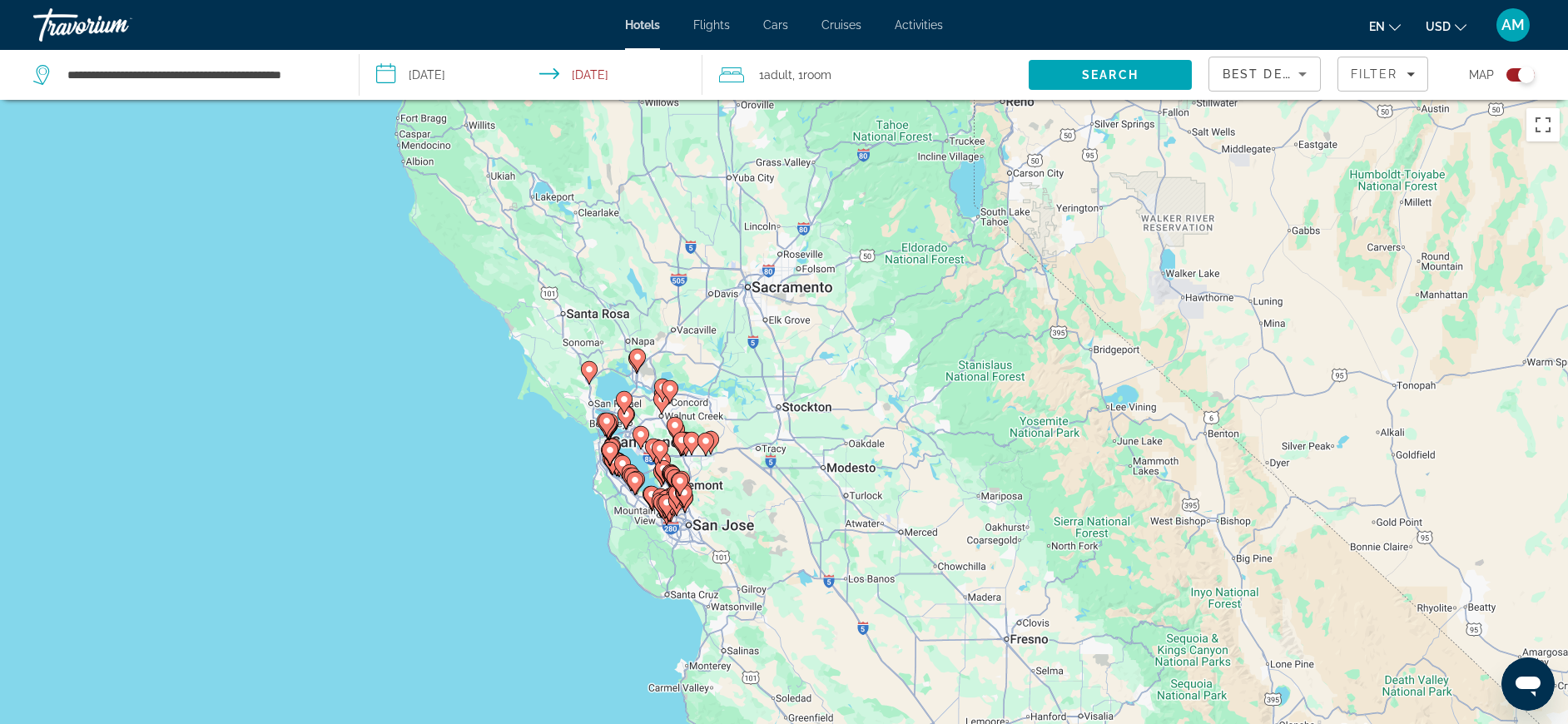
drag, startPoint x: 639, startPoint y: 489, endPoint x: 508, endPoint y: 255, distance: 268.2
click at [508, 256] on div "To activate drag with keyboard, press Alt + Enter. Once in keyboard drag state,…" at bounding box center [784, 462] width 1568 height 724
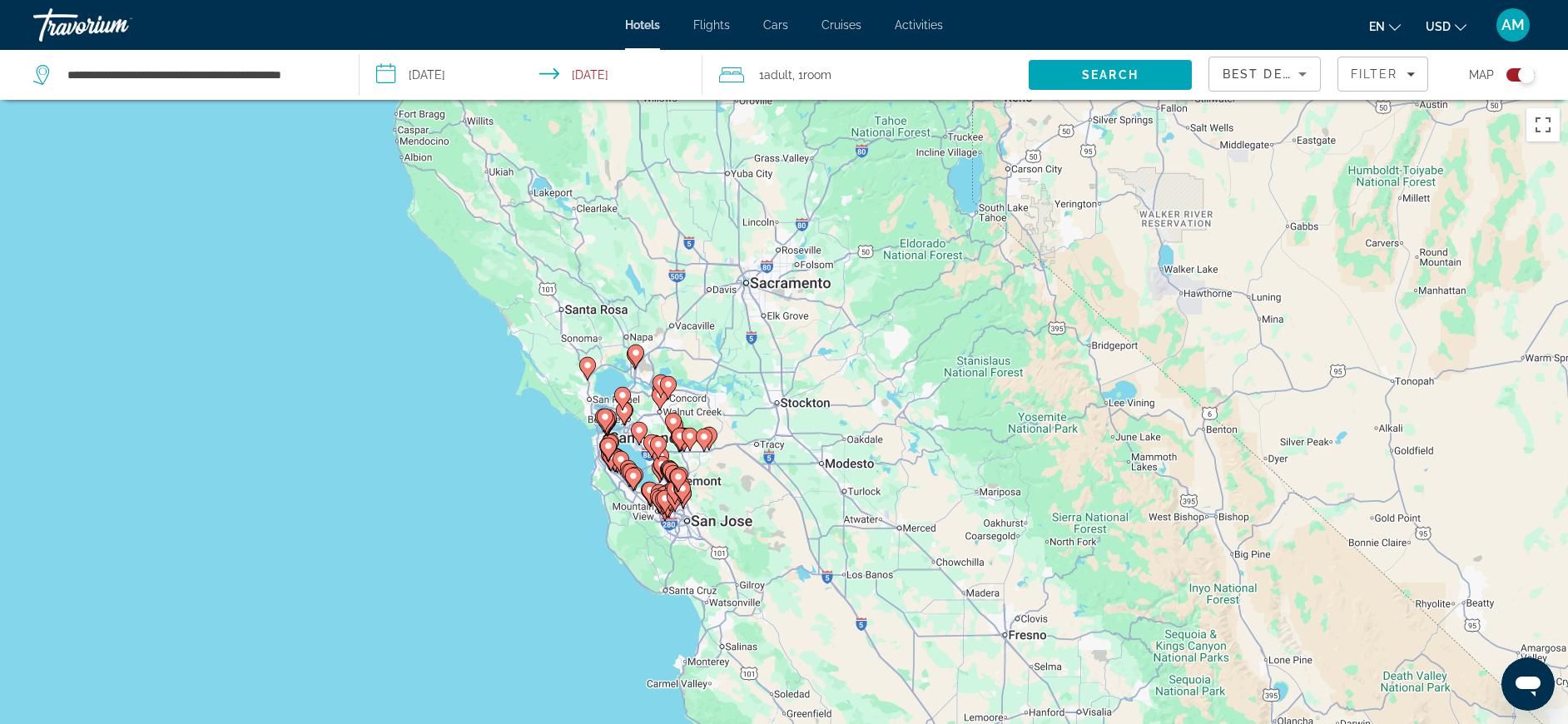
click at [549, 396] on div "To activate drag with keyboard, press Alt + Enter. Once in keyboard drag state,…" at bounding box center [784, 462] width 1568 height 724
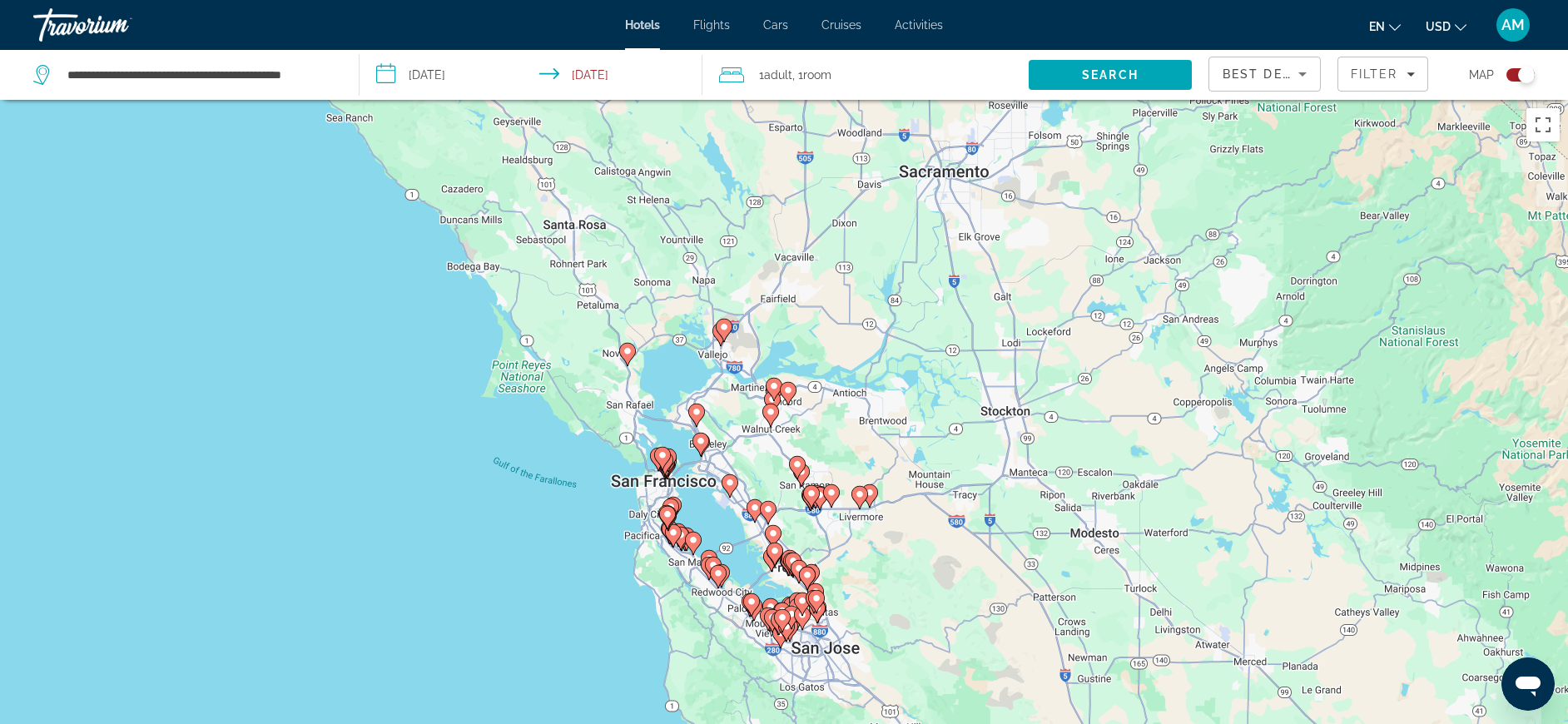
click at [549, 396] on div "To activate drag with keyboard, press Alt + Enter. Once in keyboard drag state,…" at bounding box center [784, 462] width 1568 height 724
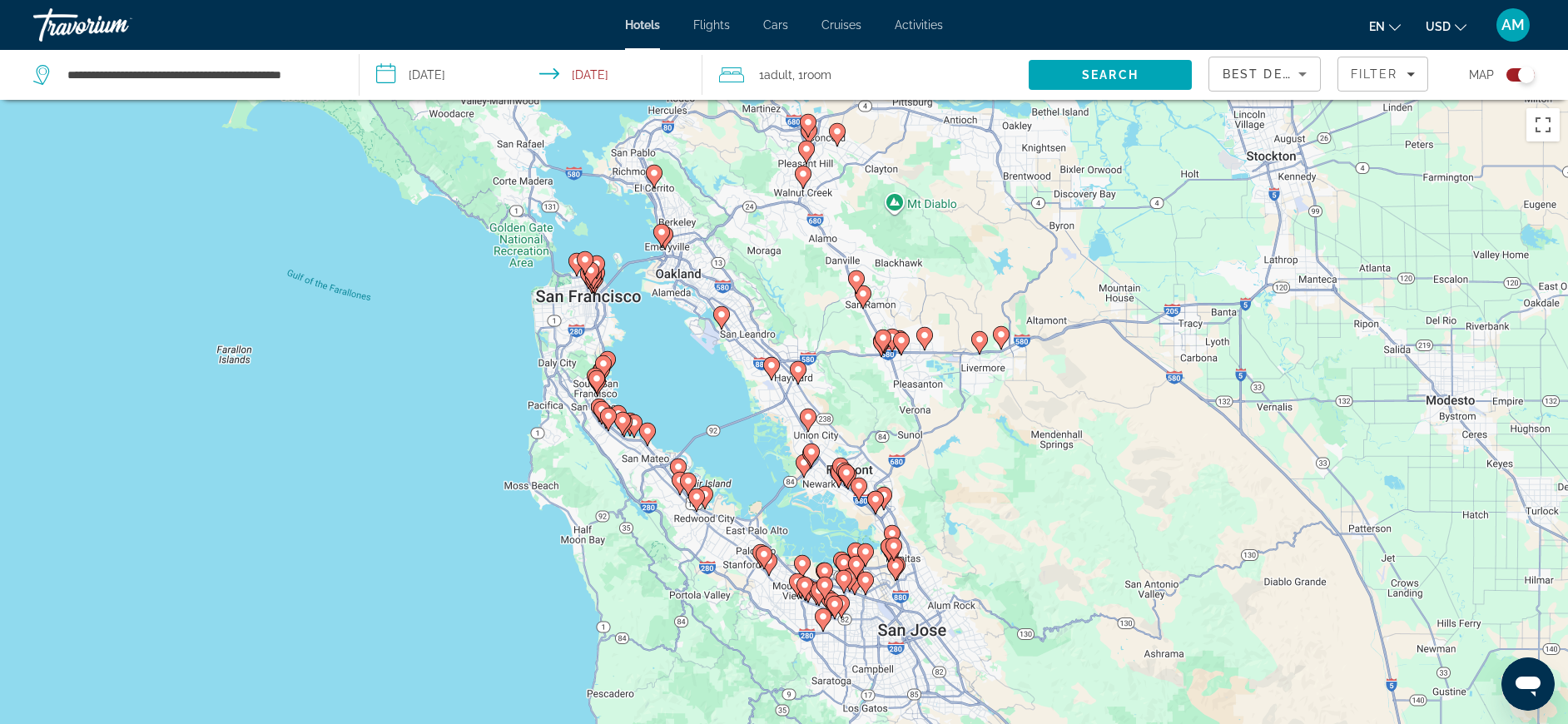
drag, startPoint x: 847, startPoint y: 591, endPoint x: 654, endPoint y: 319, distance: 333.5
click at [654, 319] on div "To activate drag with keyboard, press Alt + Enter. Once in keyboard drag state,…" at bounding box center [784, 462] width 1568 height 724
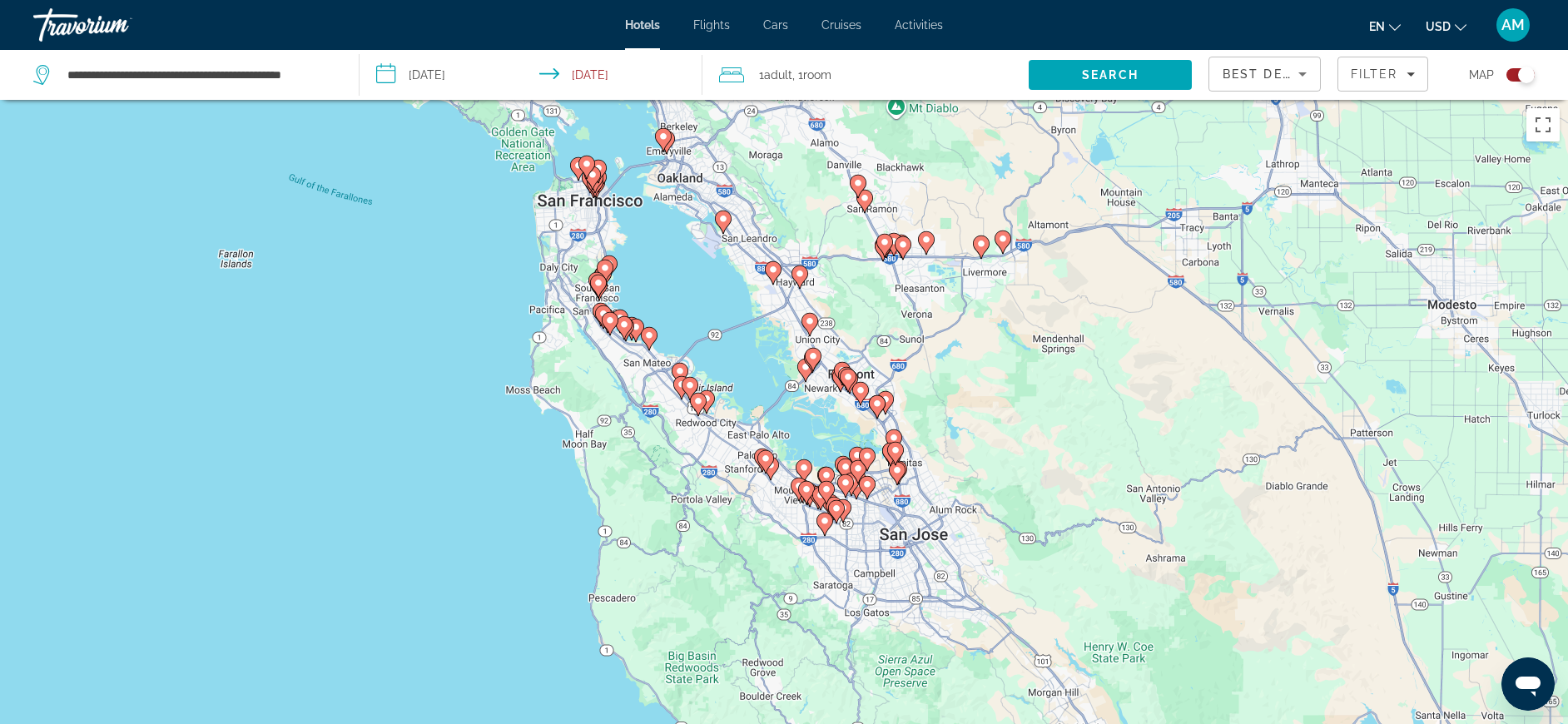
drag, startPoint x: 809, startPoint y: 503, endPoint x: 815, endPoint y: 406, distance: 97.2
click at [815, 406] on div "To activate drag with keyboard, press Alt + Enter. Once in keyboard drag state,…" at bounding box center [784, 462] width 1568 height 724
click at [730, 317] on div "To activate drag with keyboard, press Alt + Enter. Once in keyboard drag state,…" at bounding box center [784, 462] width 1568 height 724
click at [624, 376] on div "To activate drag with keyboard, press Alt + Enter. Once in keyboard drag state,…" at bounding box center [784, 462] width 1568 height 724
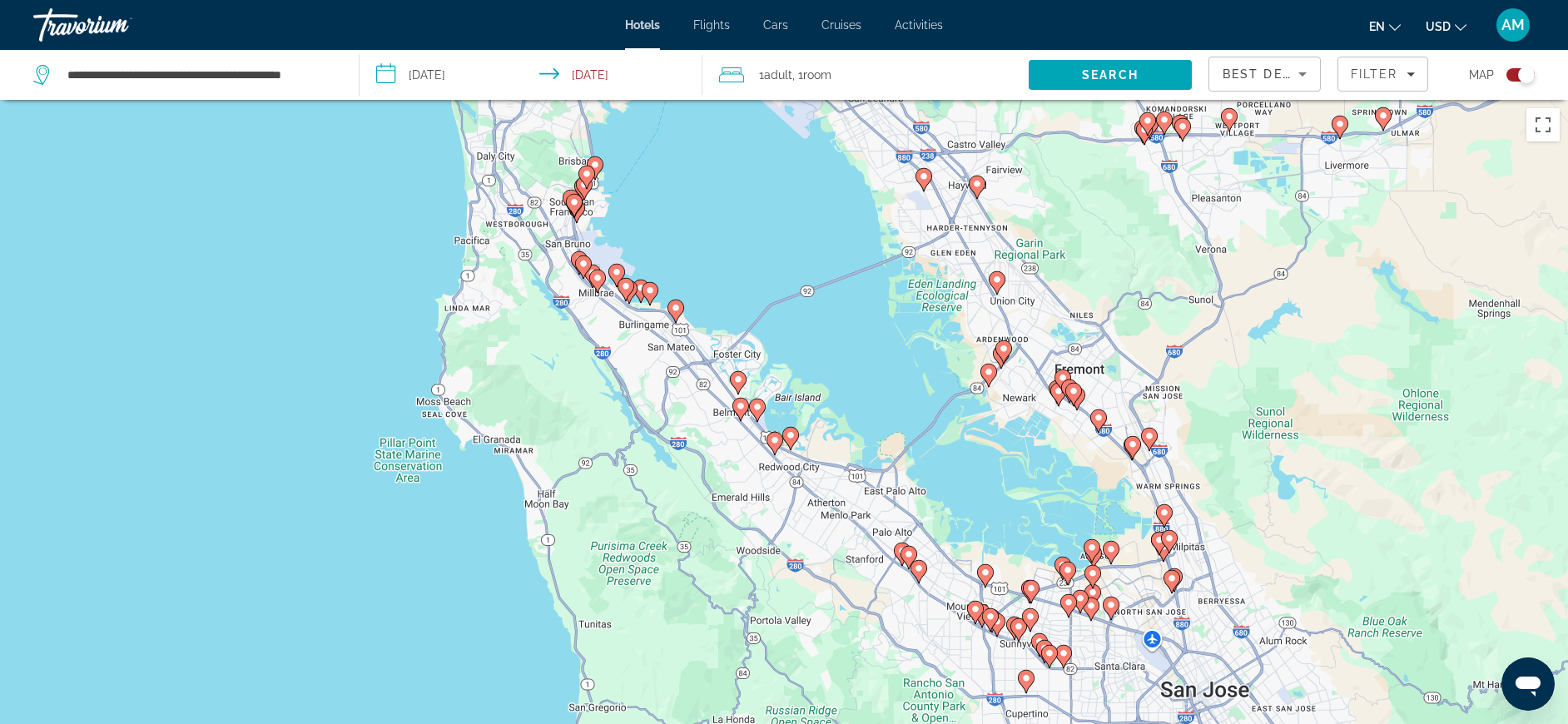
click at [765, 472] on div "To activate drag with keyboard, press Alt + Enter. Once in keyboard drag state,…" at bounding box center [784, 462] width 1568 height 724
click at [773, 442] on image "Main content" at bounding box center [775, 441] width 10 height 10
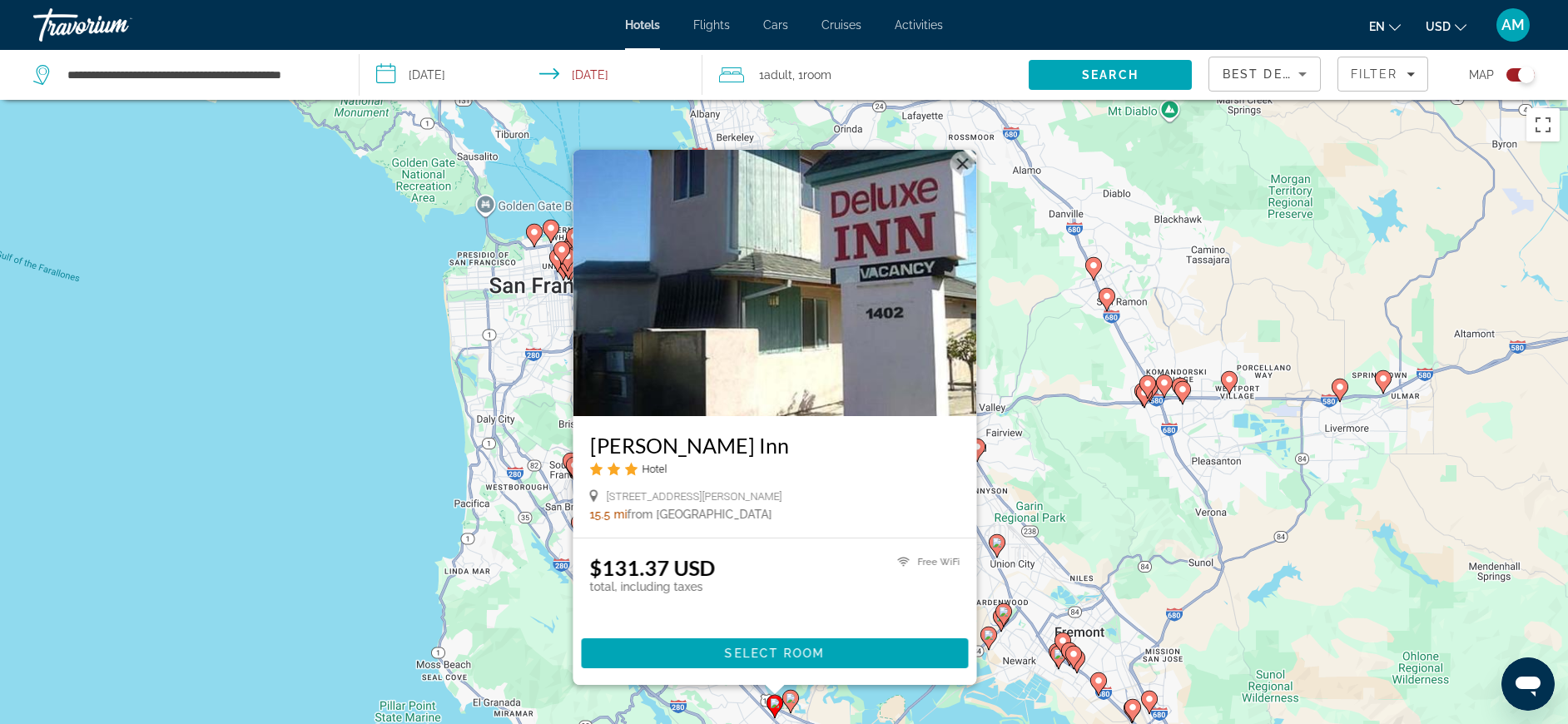
click at [486, 477] on div "To activate drag with keyboard, press Alt + Enter. Once in keyboard drag state,…" at bounding box center [784, 462] width 1568 height 724
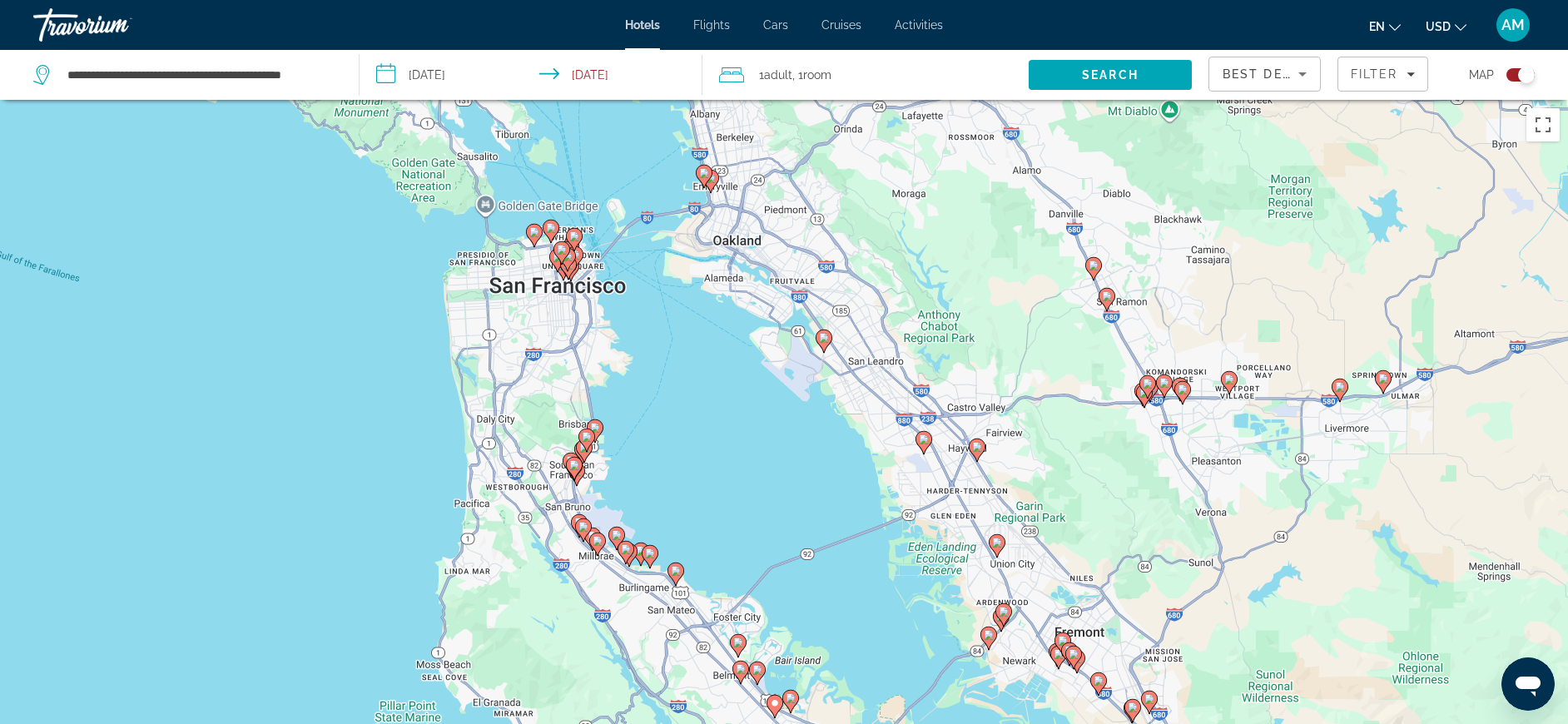
click at [739, 579] on image "Main content" at bounding box center [738, 643] width 10 height 10
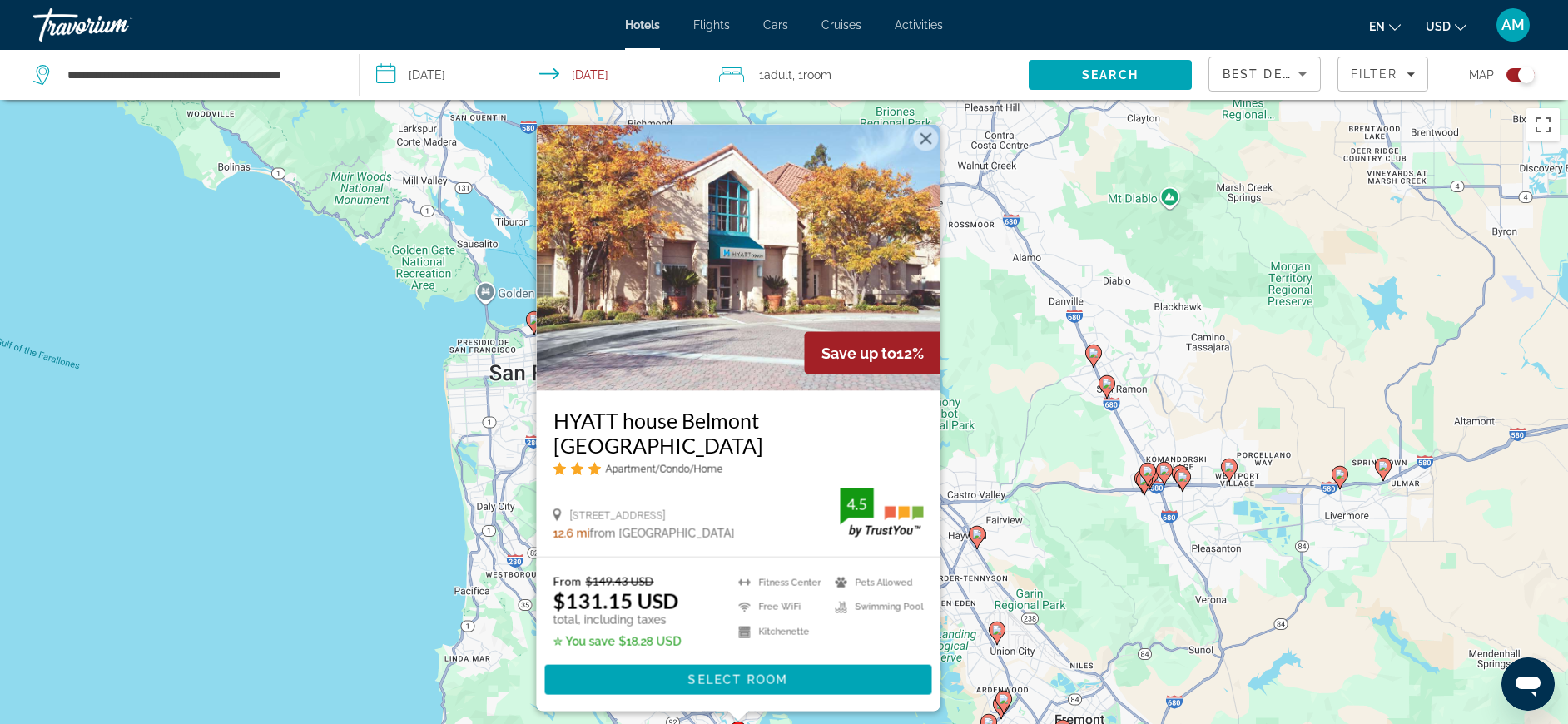
click at [1266, 75] on div "Toggle map" at bounding box center [1521, 75] width 28 height 13
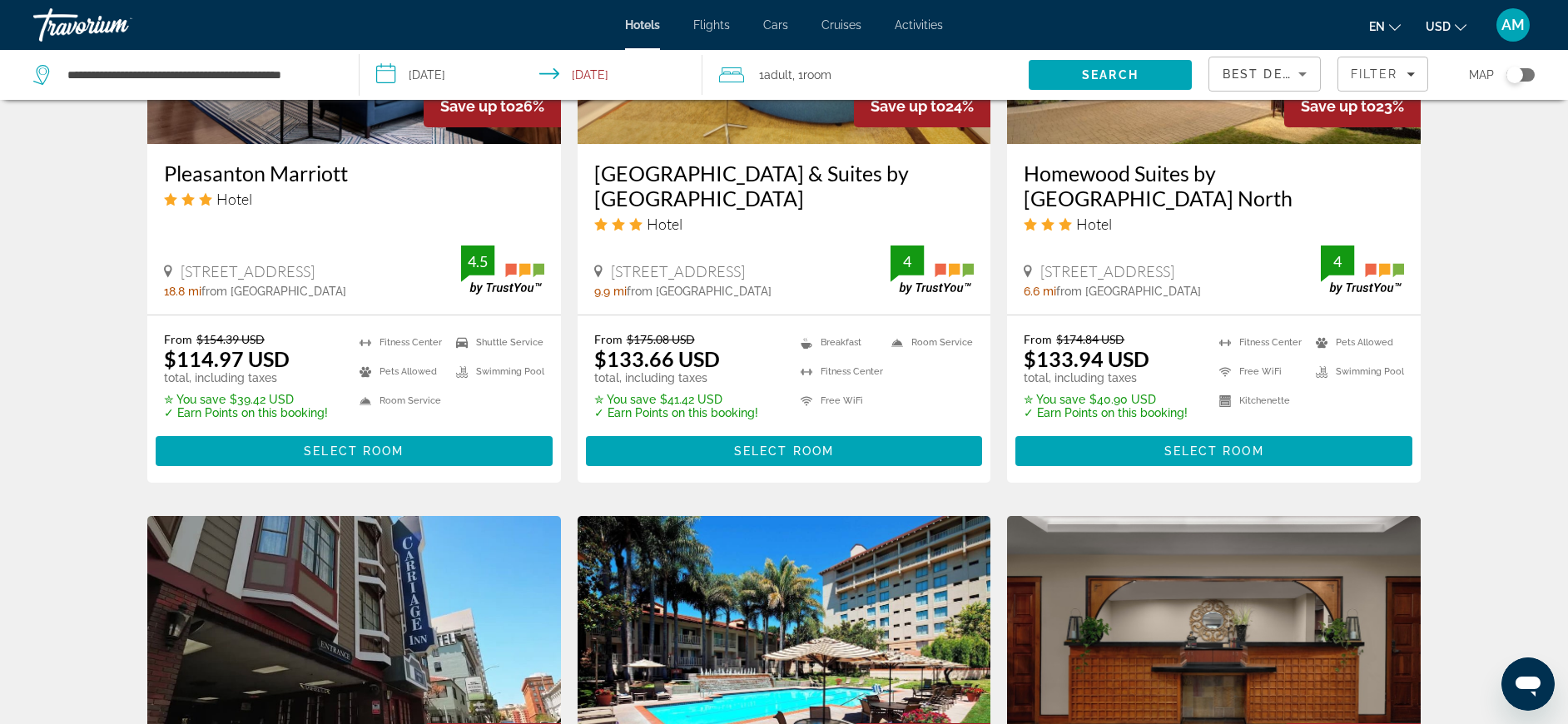
scroll to position [2193, 0]
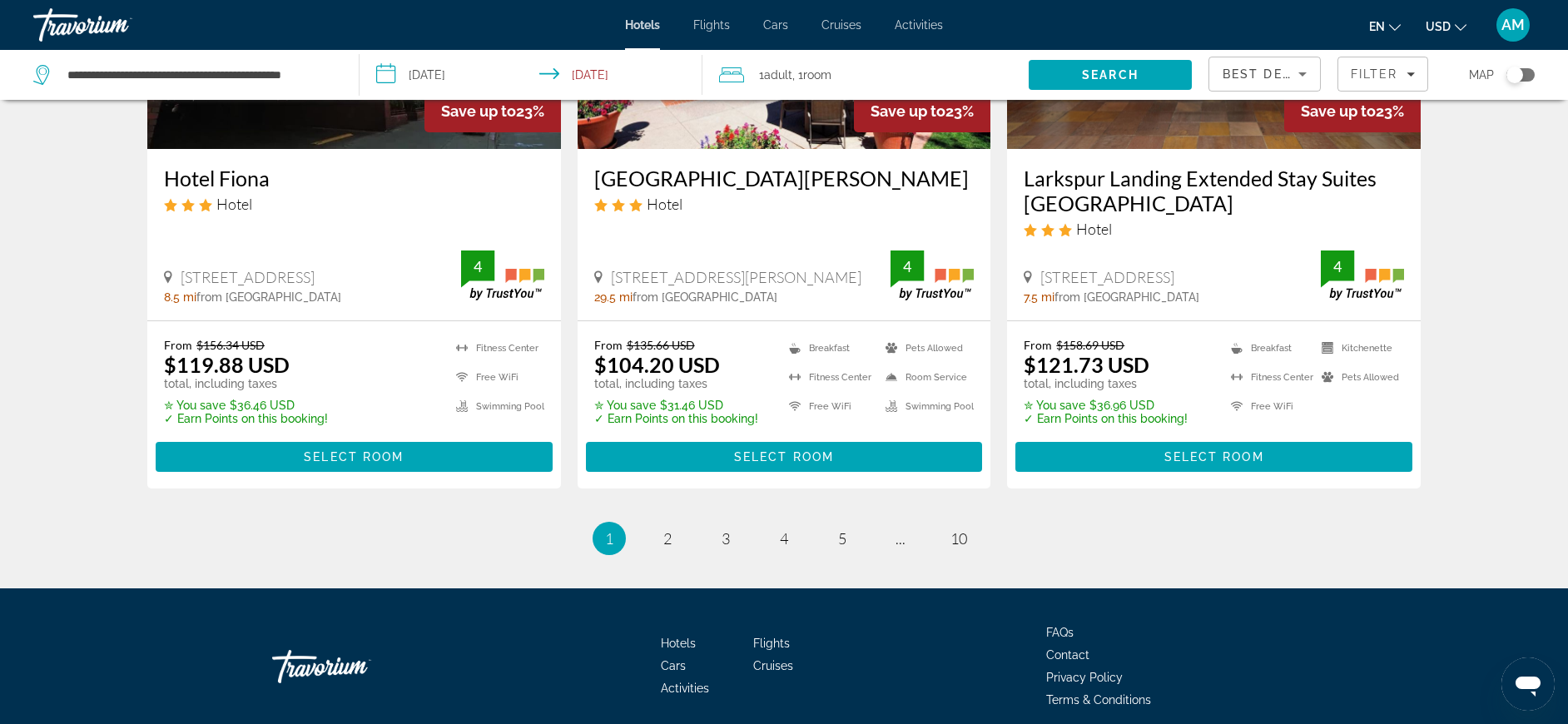
drag, startPoint x: 1571, startPoint y: 448, endPoint x: 1443, endPoint y: 549, distance: 163.0
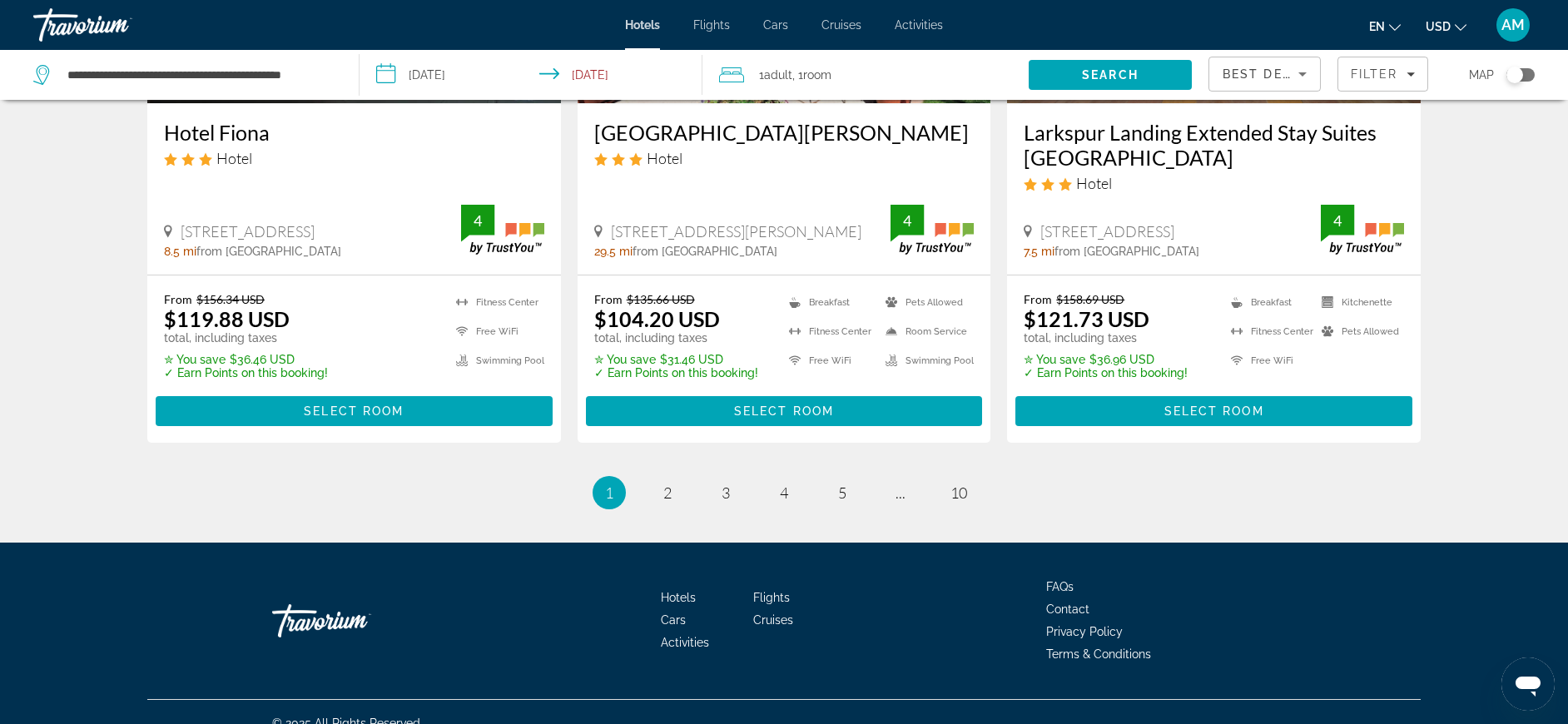
scroll to position [2261, 0]
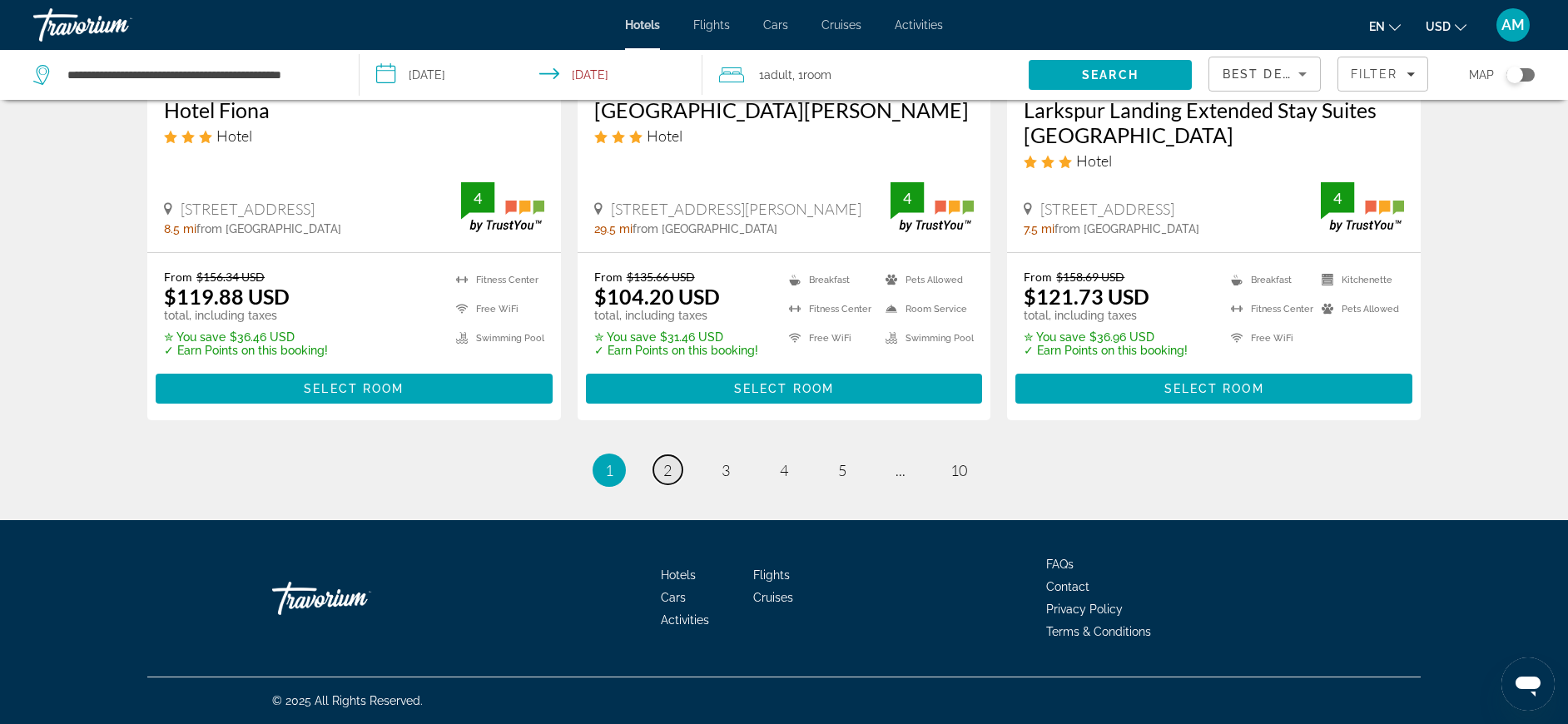
click at [664, 469] on span "2" at bounding box center [667, 470] width 8 height 18
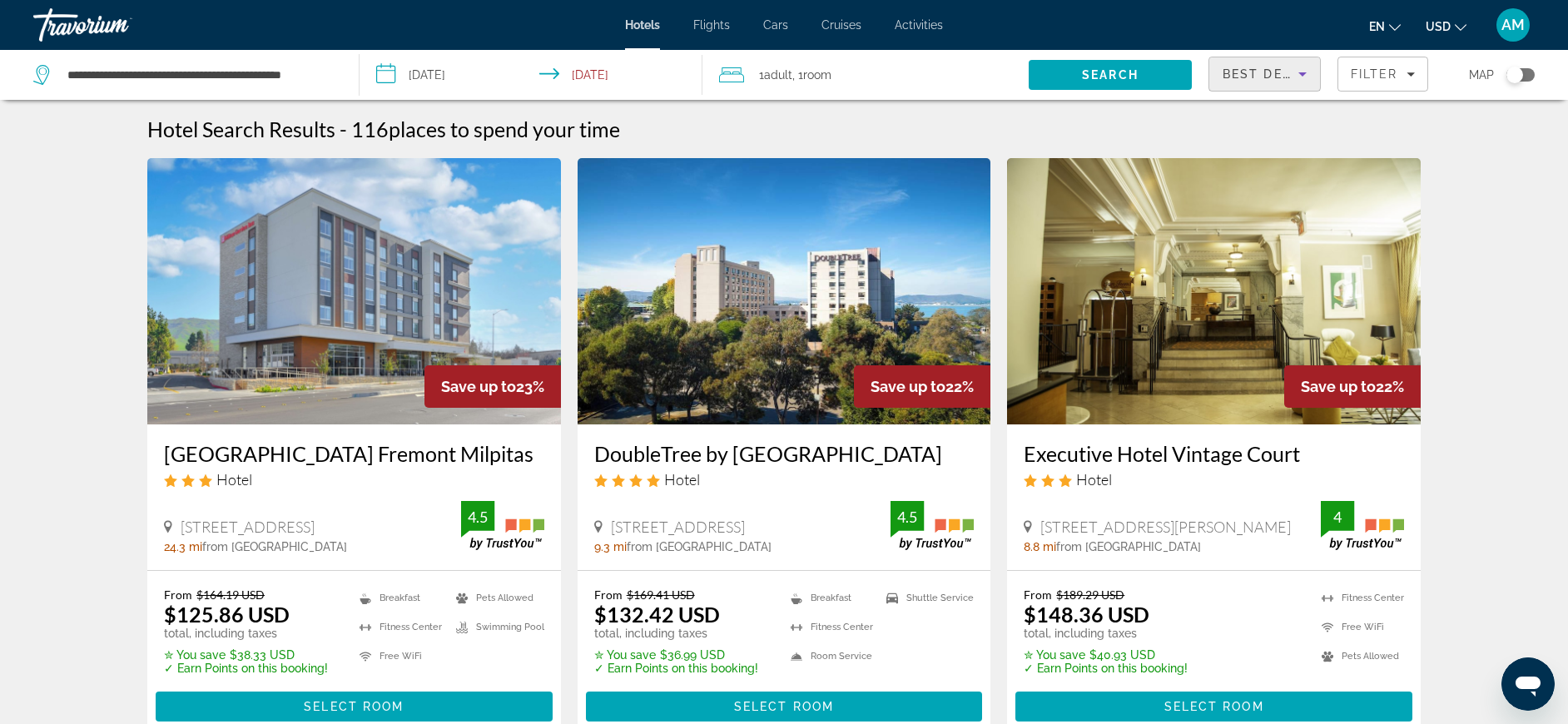
click at [1263, 72] on span "Best Deals" at bounding box center [1266, 74] width 87 height 13
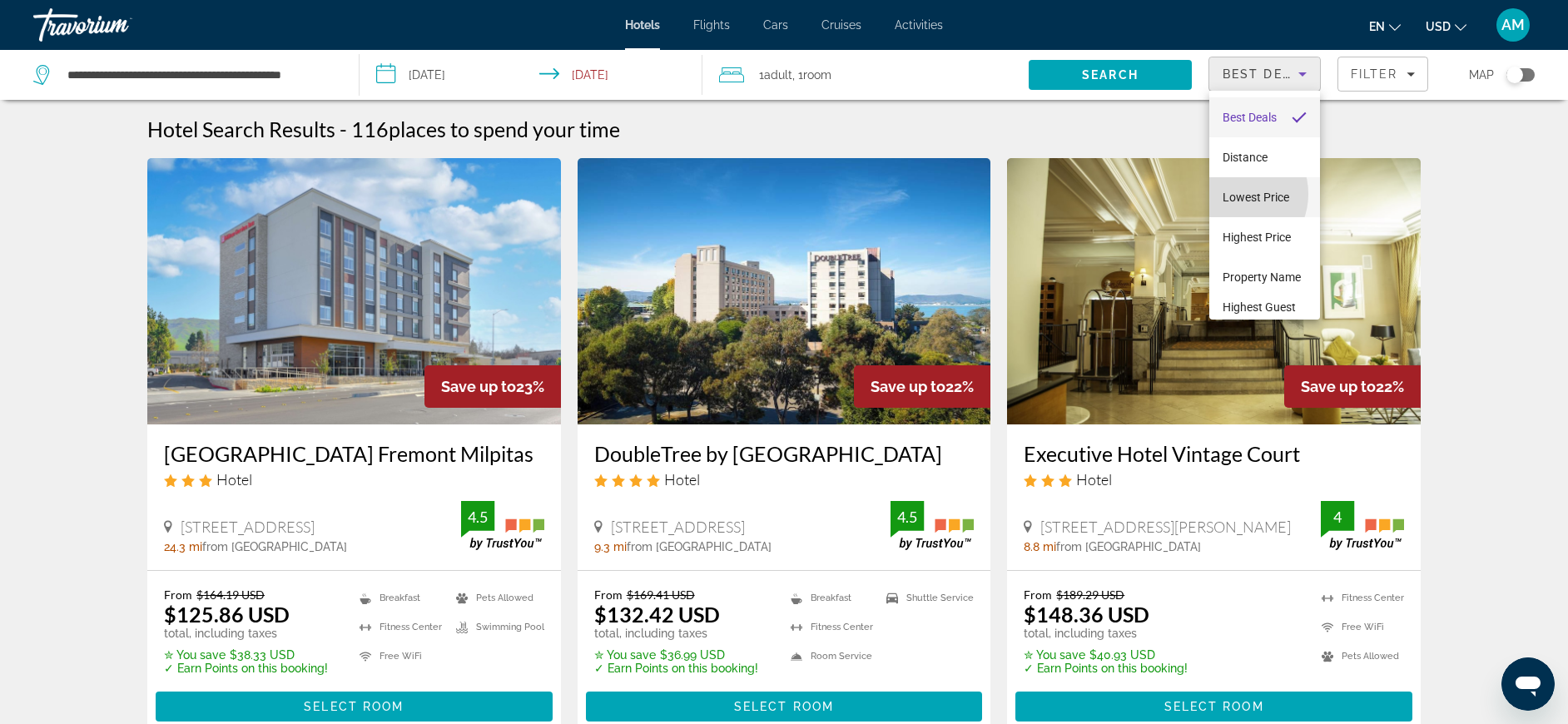
click at [1235, 194] on span "Lowest Price" at bounding box center [1256, 197] width 67 height 13
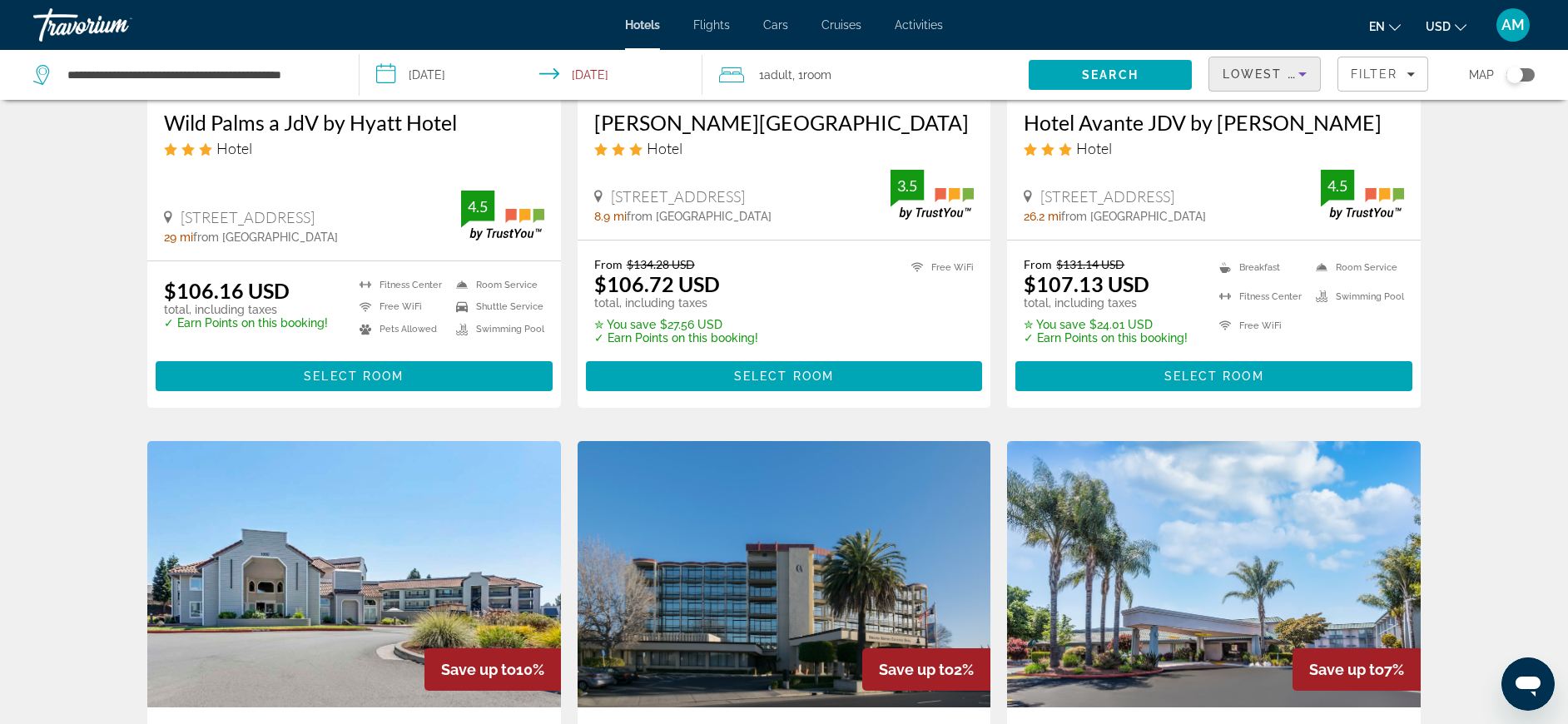
scroll to position [76, 0]
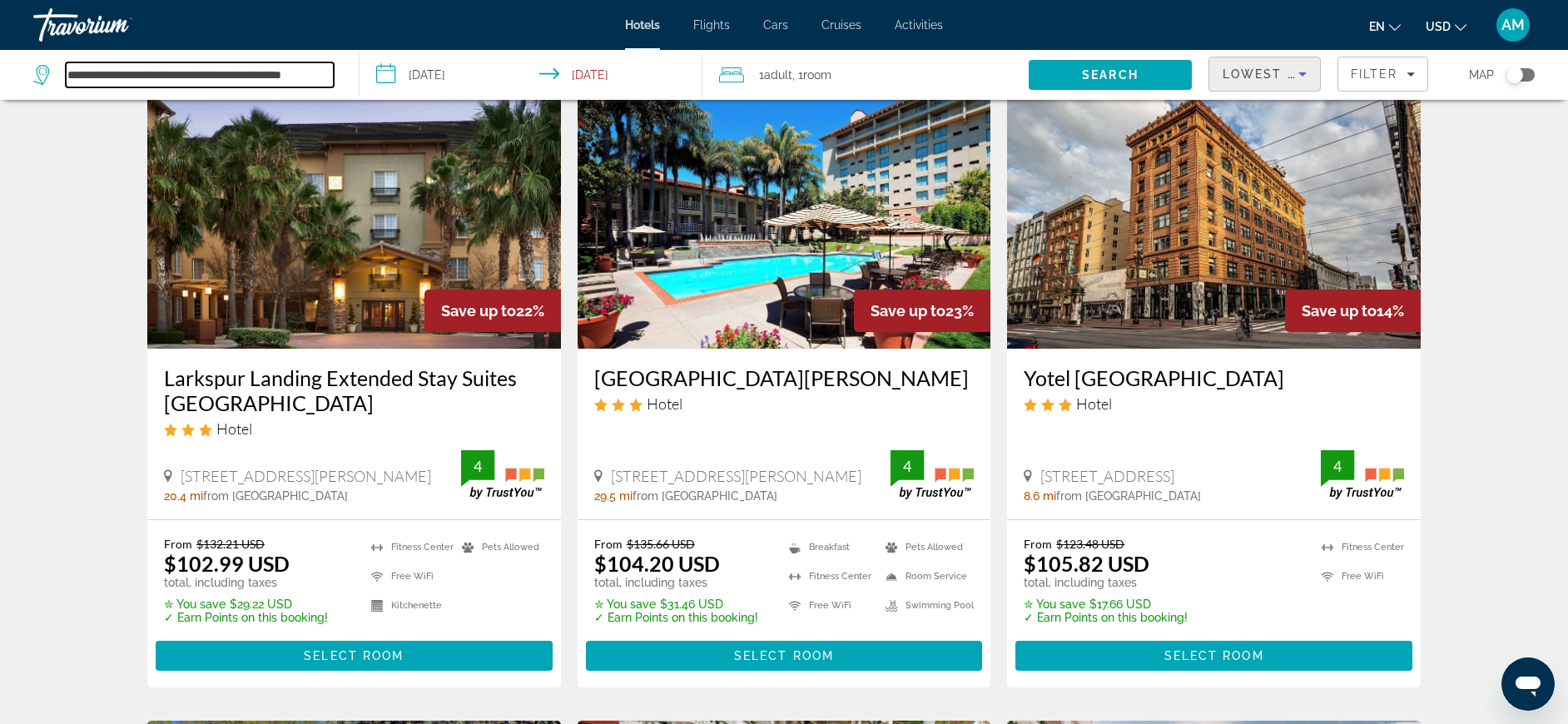
click at [115, 84] on input "**********" at bounding box center [200, 75] width 268 height 25
drag, startPoint x: 242, startPoint y: 76, endPoint x: -8, endPoint y: 59, distance: 250.6
click at [0, 59] on html "**********" at bounding box center [784, 286] width 1568 height 724
